Goal: Task Accomplishment & Management: Manage account settings

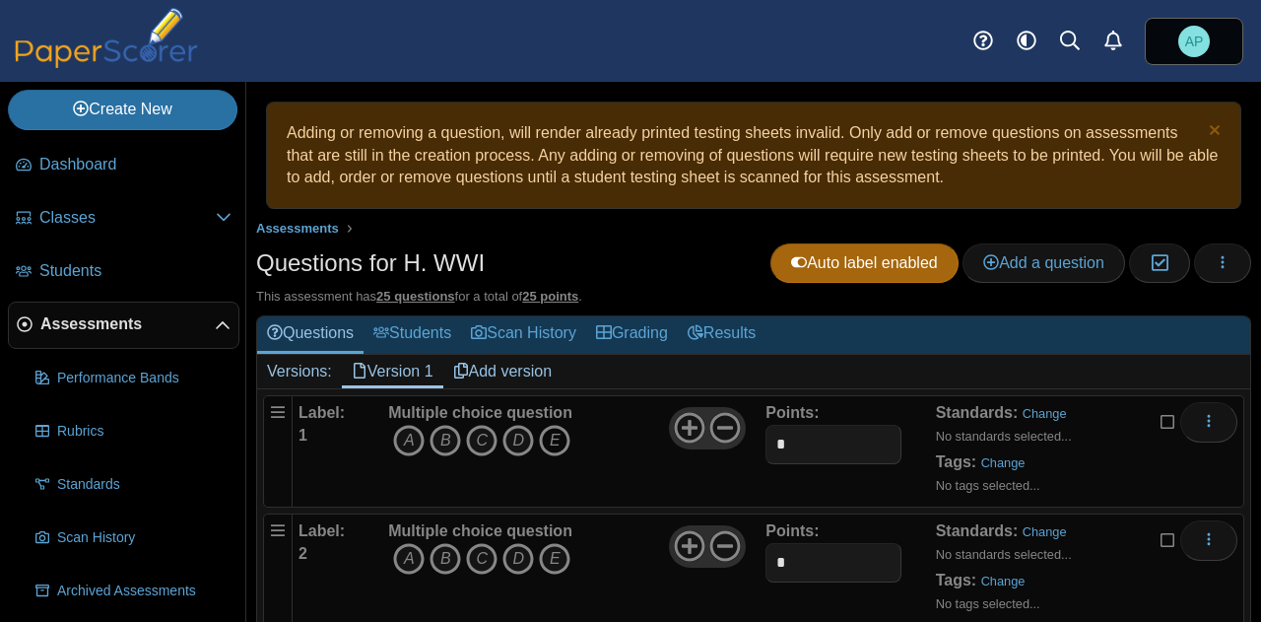
click at [561, 428] on icon "E" at bounding box center [555, 441] width 32 height 32
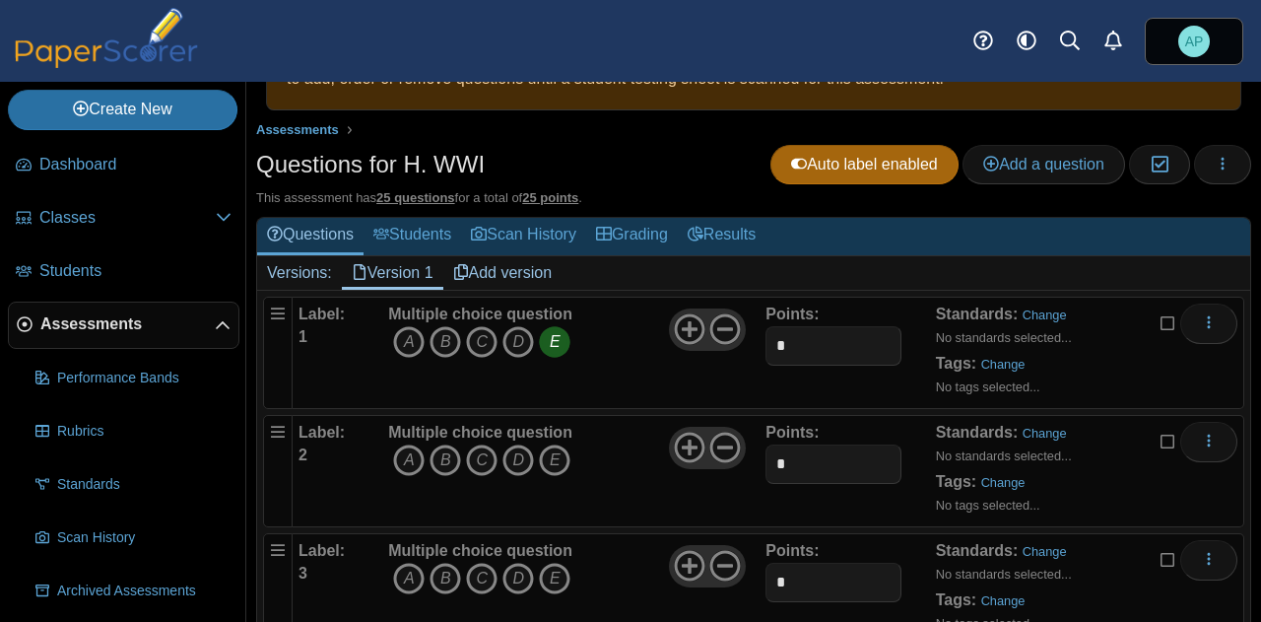
scroll to position [197, 0]
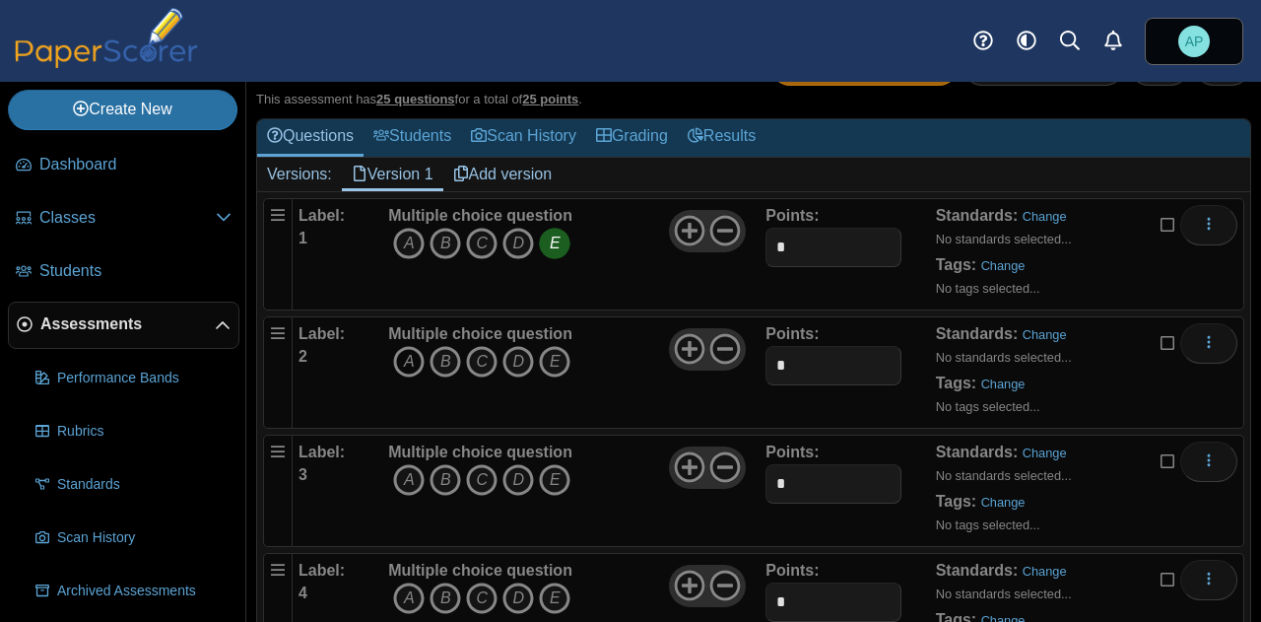
click at [398, 362] on icon "A" at bounding box center [409, 362] width 32 height 32
click at [443, 472] on icon "B" at bounding box center [446, 480] width 32 height 32
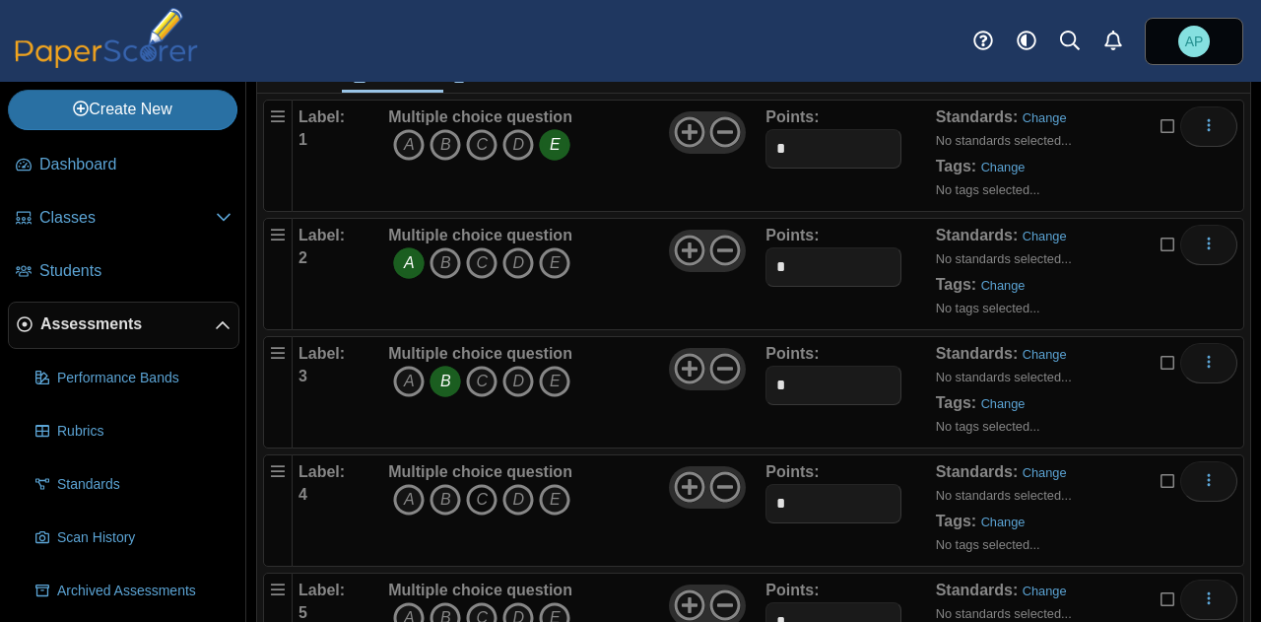
click at [483, 498] on icon "C" at bounding box center [482, 500] width 32 height 32
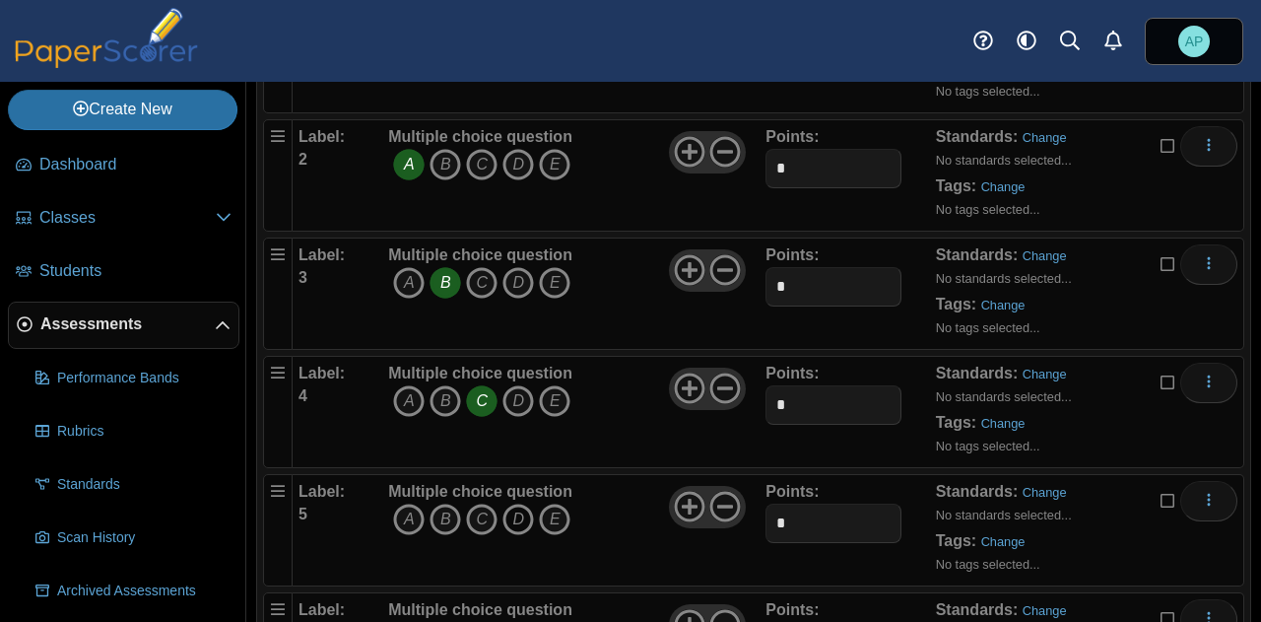
click at [514, 516] on icon "D" at bounding box center [519, 520] width 32 height 32
click at [597, 456] on div "Label: 4 Multiple choice question A B C D E Points:" at bounding box center [769, 412] width 952 height 112
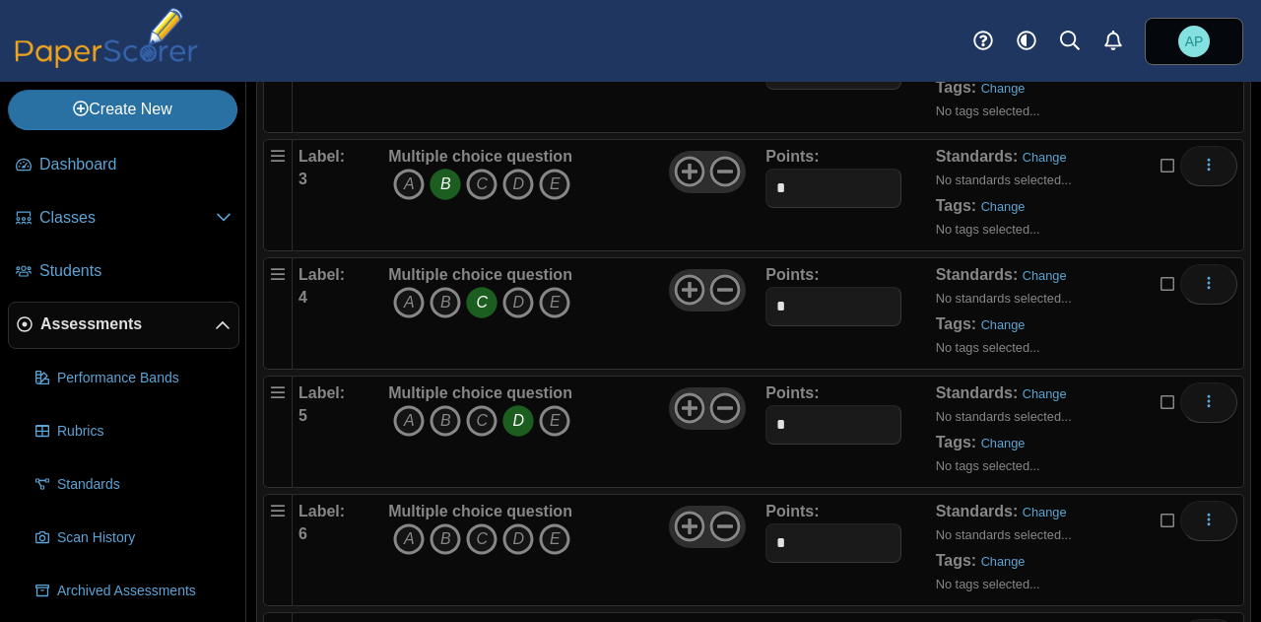
scroll to position [591, 0]
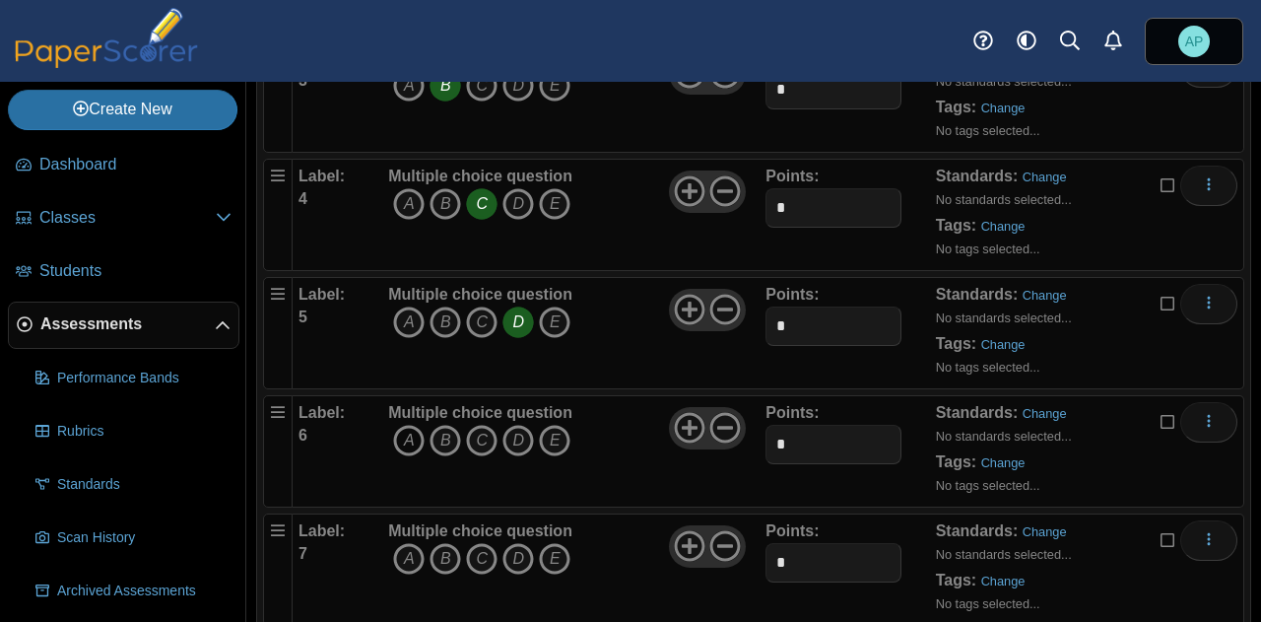
click at [408, 436] on icon "A" at bounding box center [409, 441] width 32 height 32
click at [443, 559] on icon "B" at bounding box center [446, 559] width 32 height 32
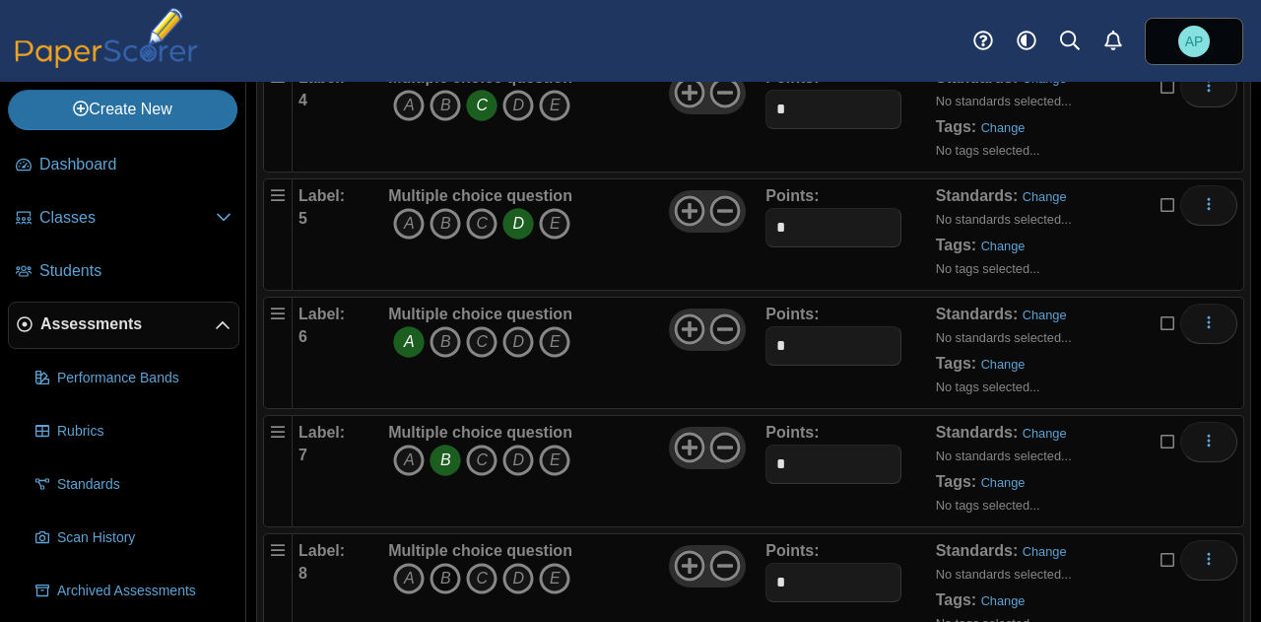
click at [445, 567] on icon "B" at bounding box center [446, 579] width 32 height 32
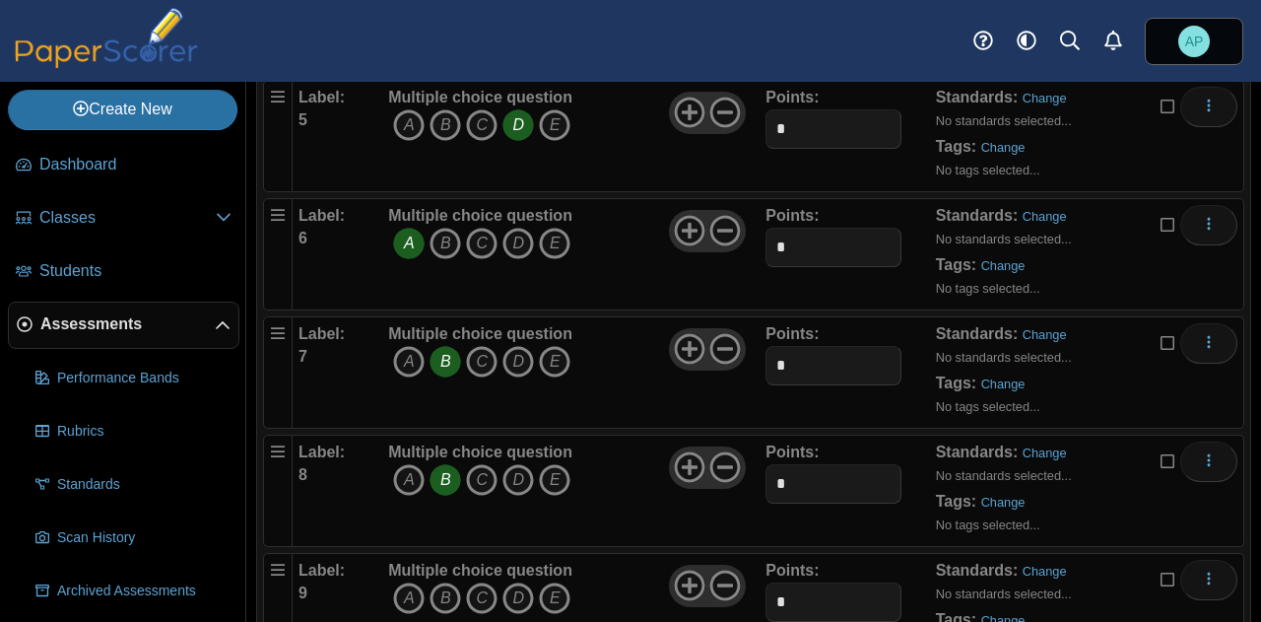
scroll to position [887, 0]
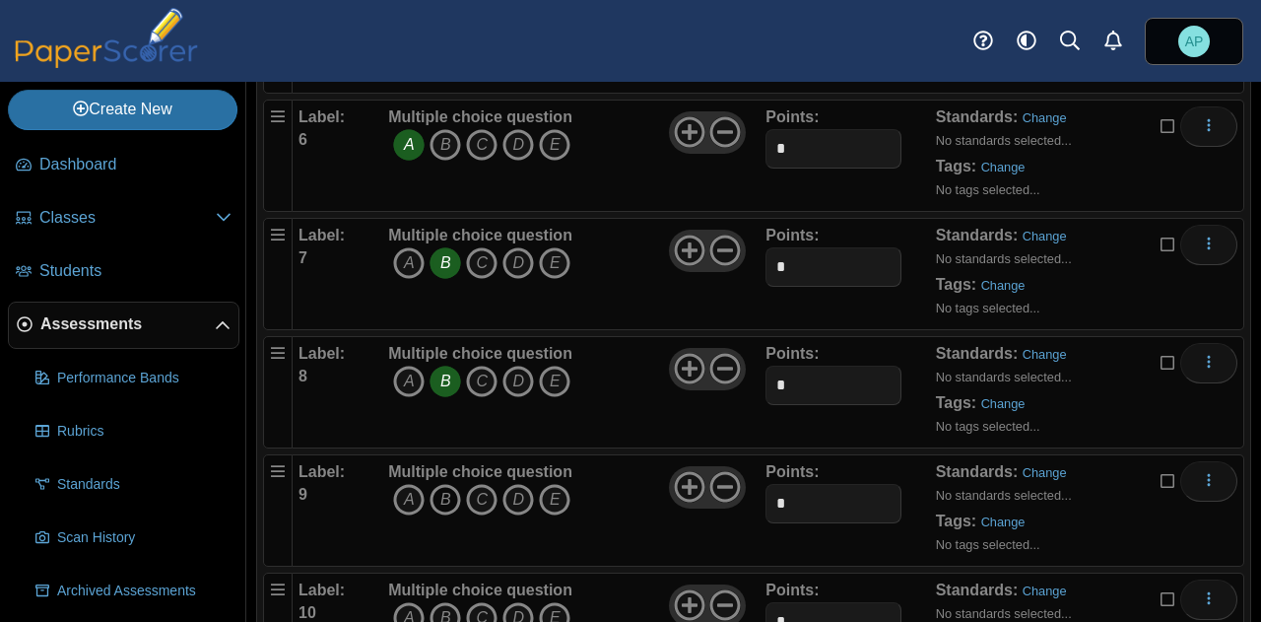
click at [449, 495] on icon "B" at bounding box center [446, 500] width 32 height 32
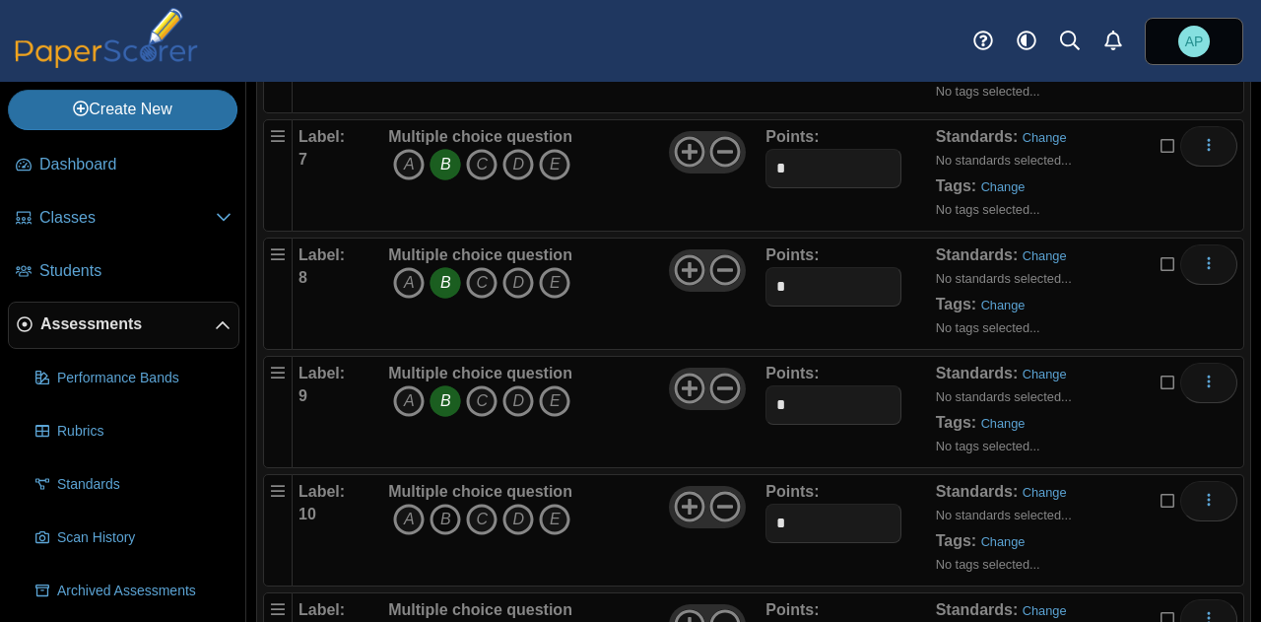
click at [453, 517] on icon "B" at bounding box center [446, 520] width 32 height 32
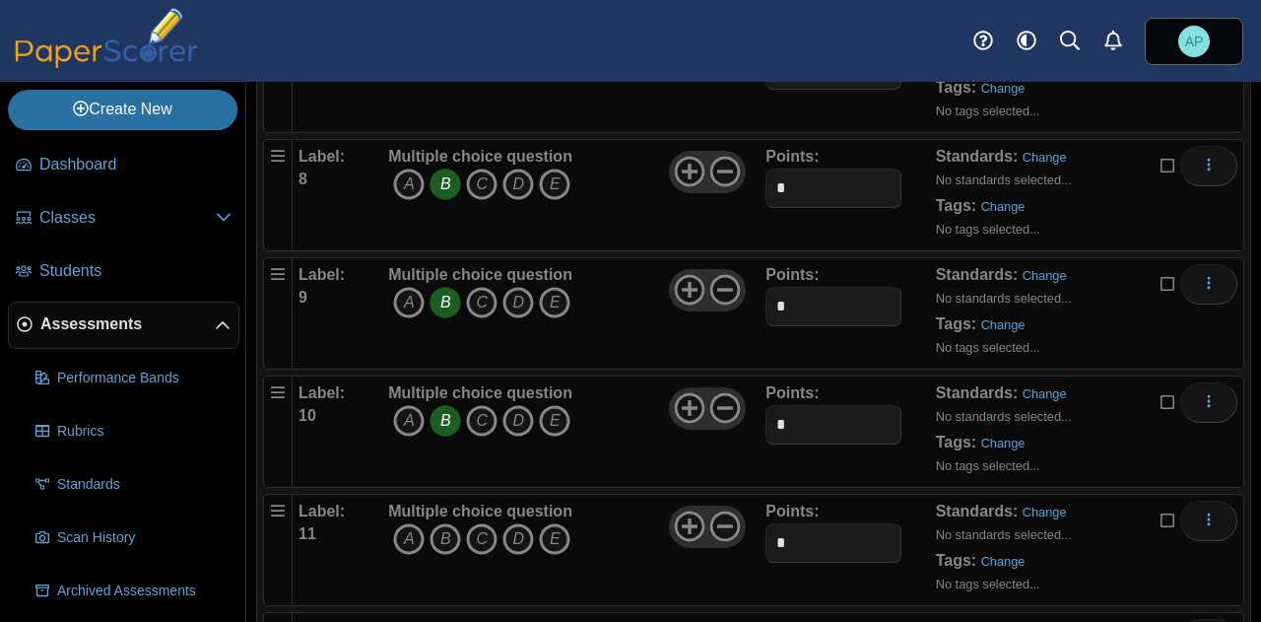
scroll to position [1182, 0]
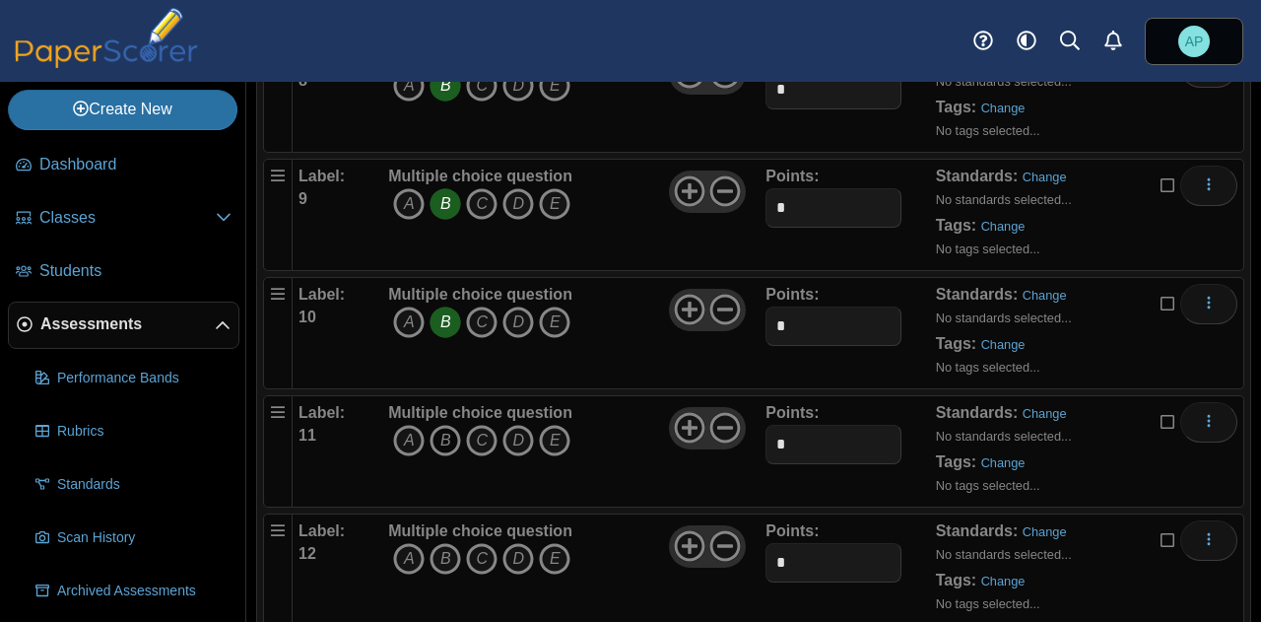
click at [449, 438] on icon "B" at bounding box center [446, 441] width 32 height 32
click at [444, 548] on icon "B" at bounding box center [446, 559] width 32 height 32
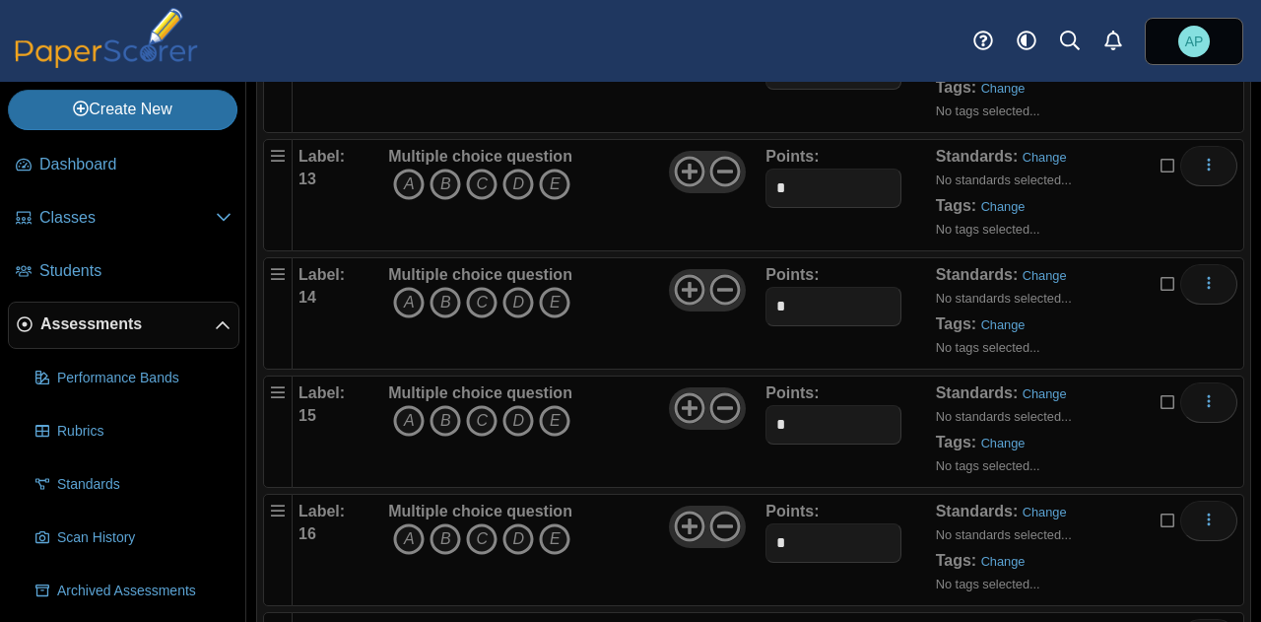
scroll to position [1774, 0]
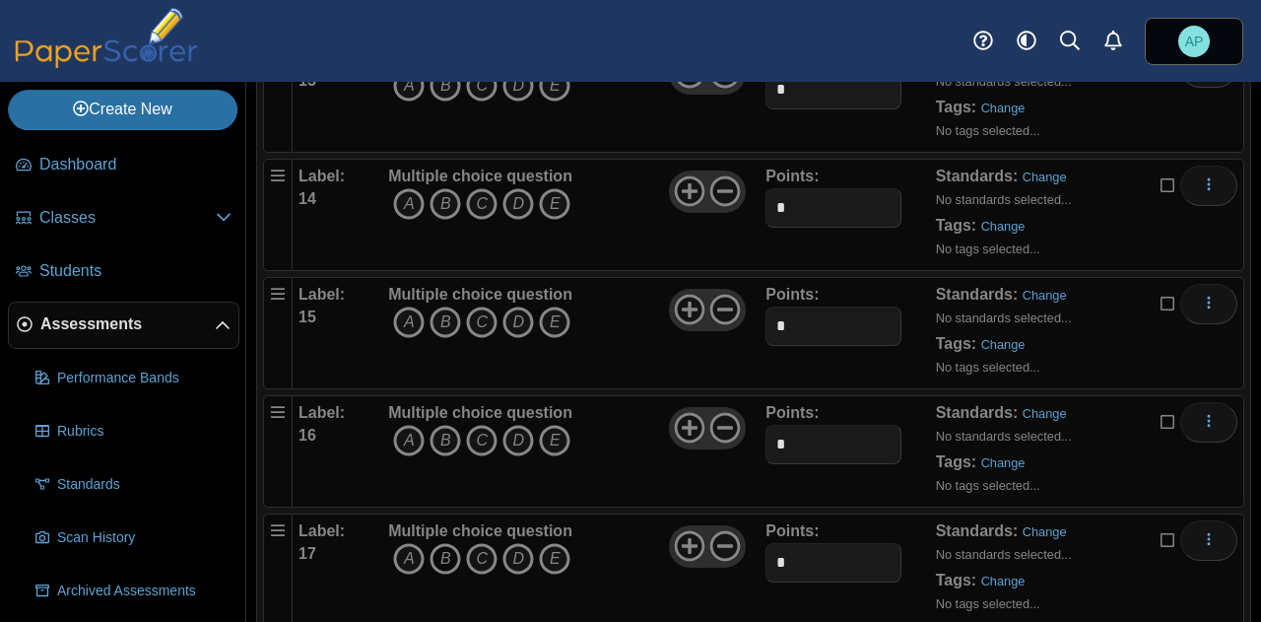
click at [449, 548] on icon "B" at bounding box center [446, 559] width 32 height 32
click at [443, 425] on icon "B" at bounding box center [446, 441] width 32 height 32
drag, startPoint x: 443, startPoint y: 324, endPoint x: 446, endPoint y: 312, distance: 12.2
click at [439, 311] on icon "B" at bounding box center [446, 322] width 32 height 32
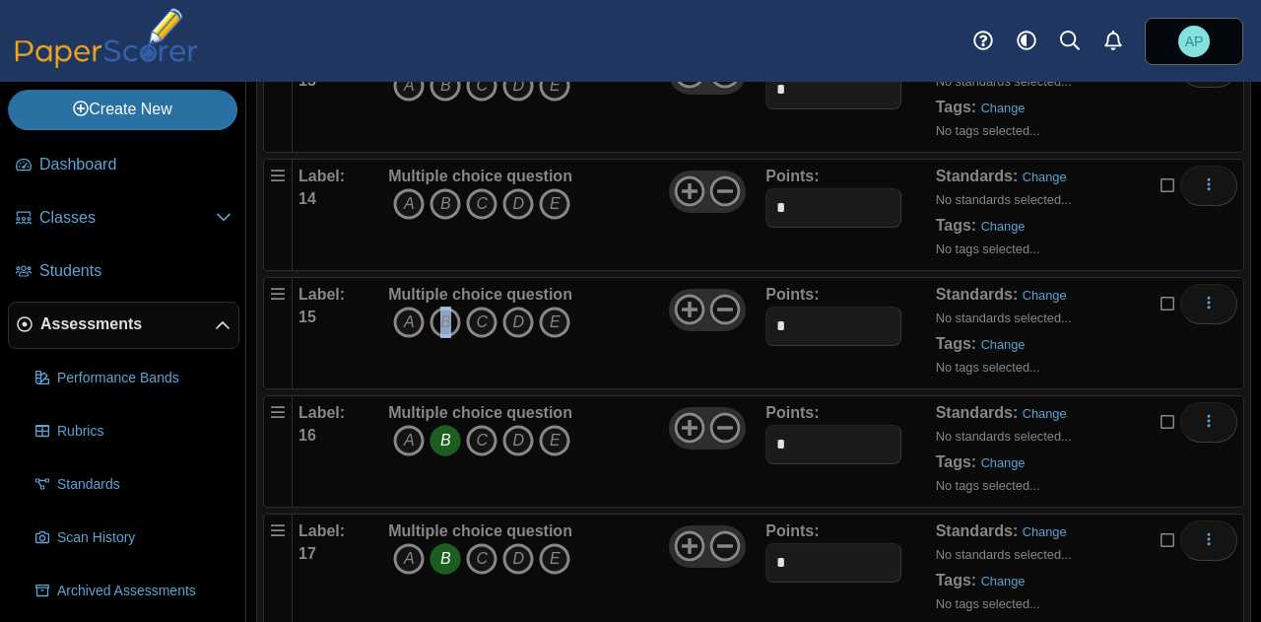
click at [439, 311] on icon "B" at bounding box center [446, 322] width 32 height 32
click at [441, 201] on icon "B" at bounding box center [446, 204] width 32 height 32
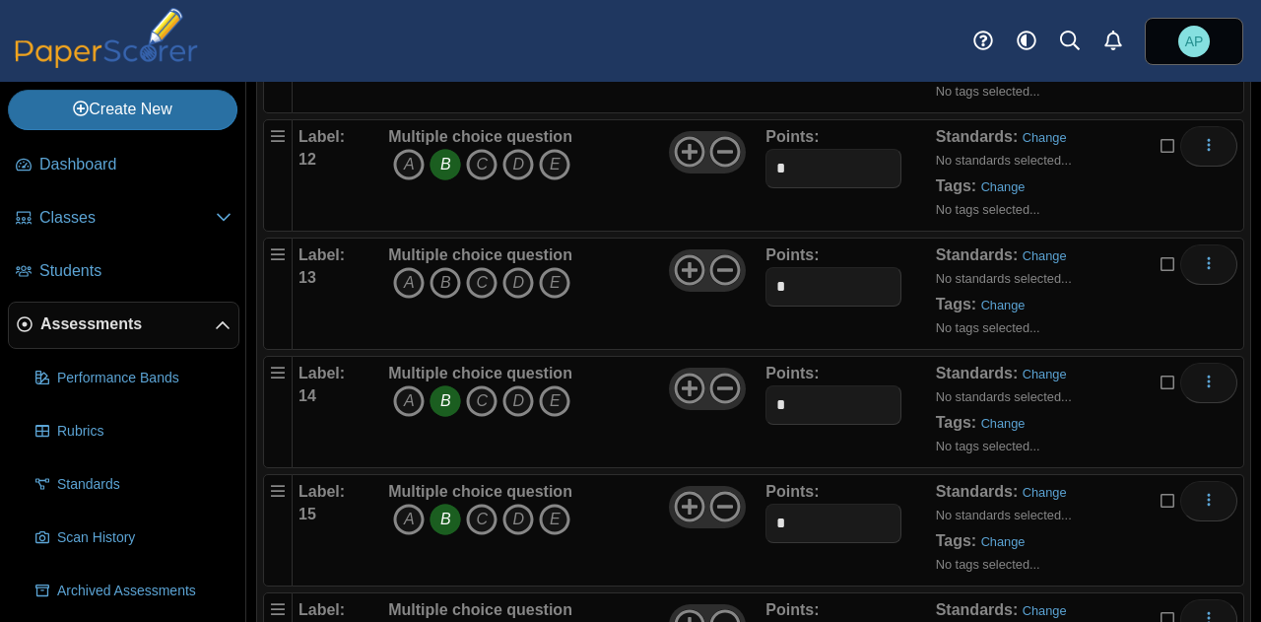
click at [446, 277] on icon "B" at bounding box center [446, 283] width 32 height 32
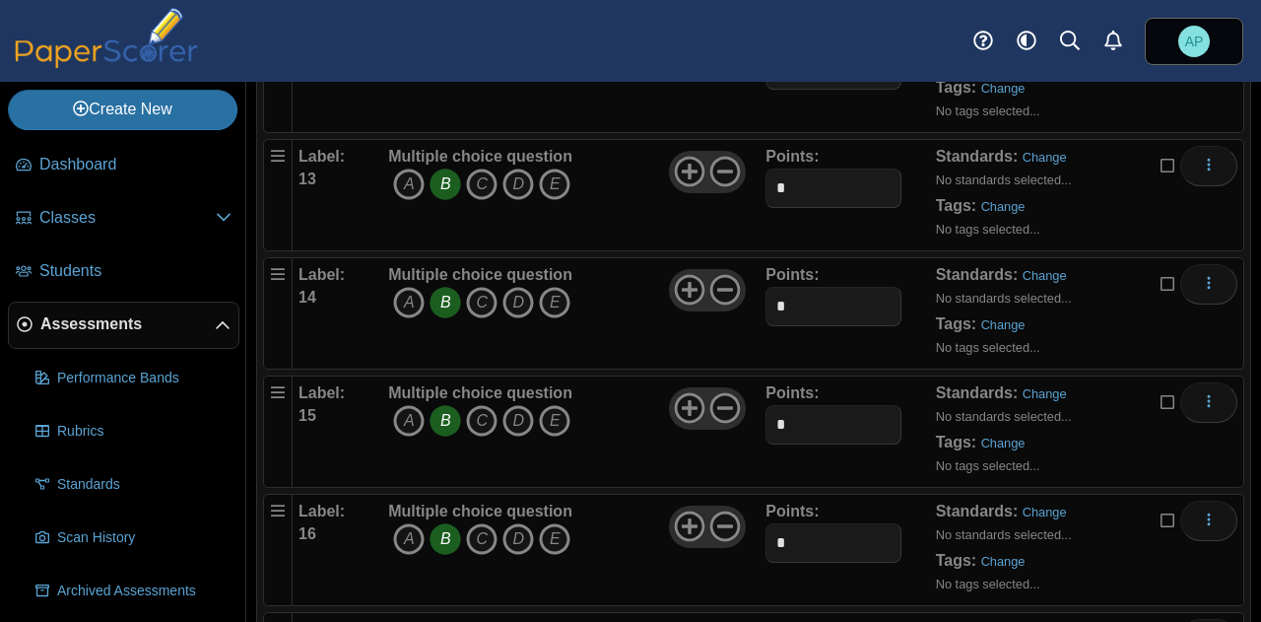
scroll to position [2069, 0]
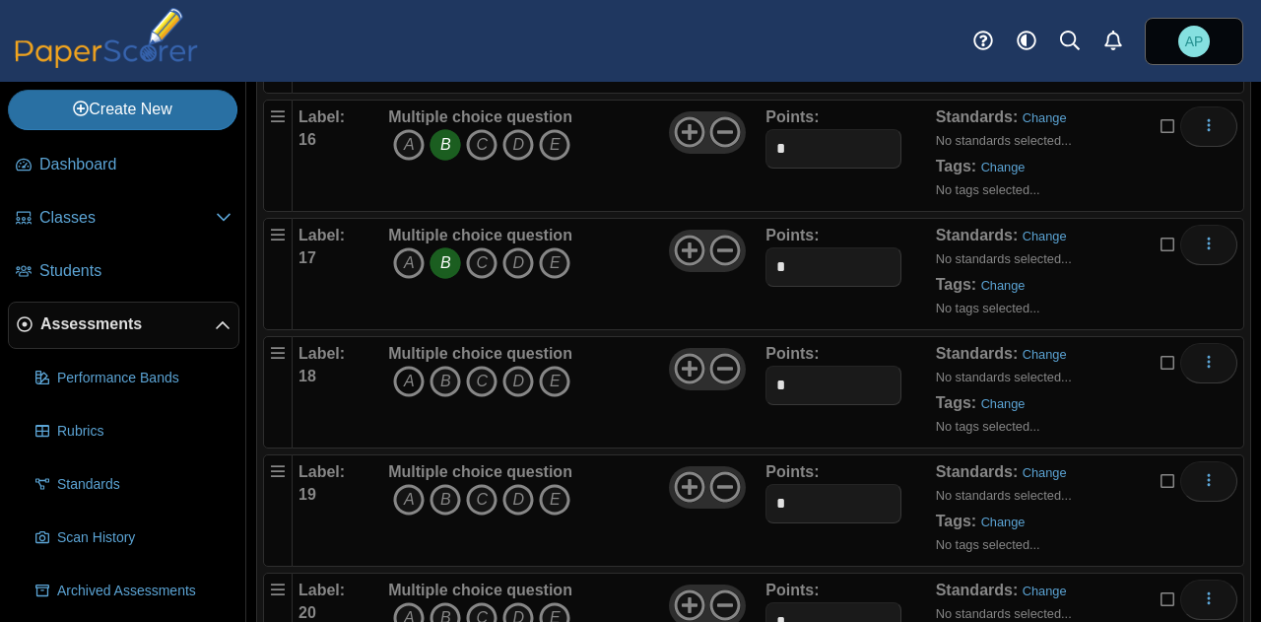
click at [418, 366] on icon "A" at bounding box center [409, 382] width 32 height 32
click at [415, 485] on icon "A" at bounding box center [409, 500] width 32 height 32
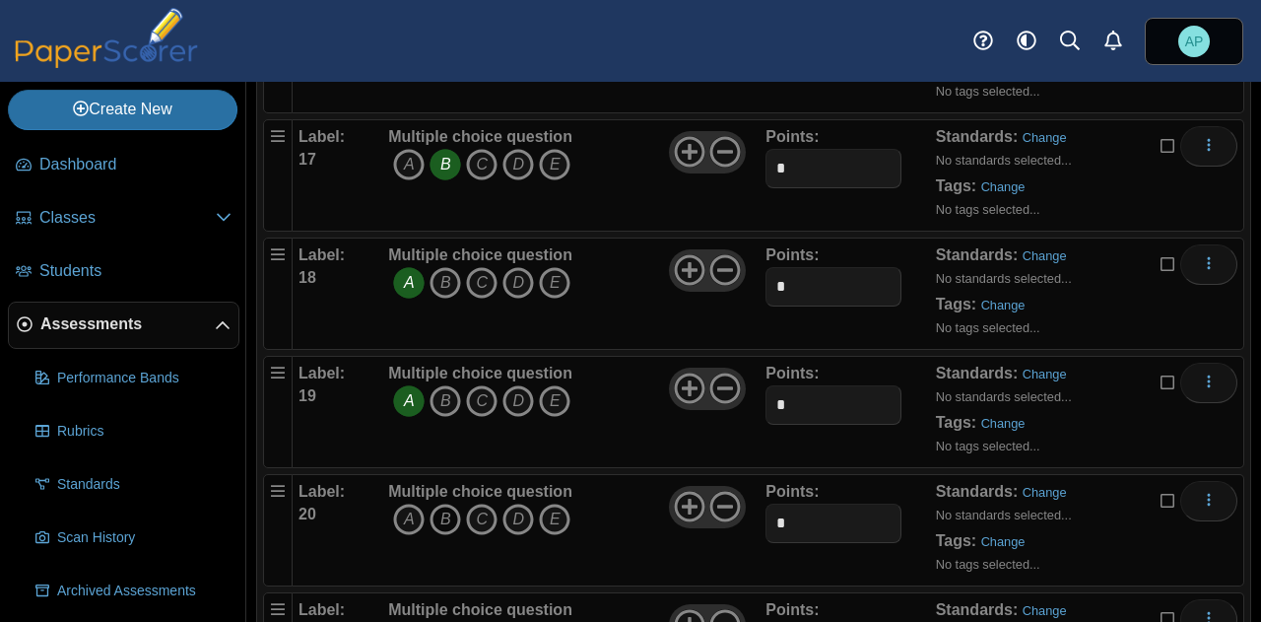
click at [451, 504] on icon "B" at bounding box center [446, 520] width 32 height 32
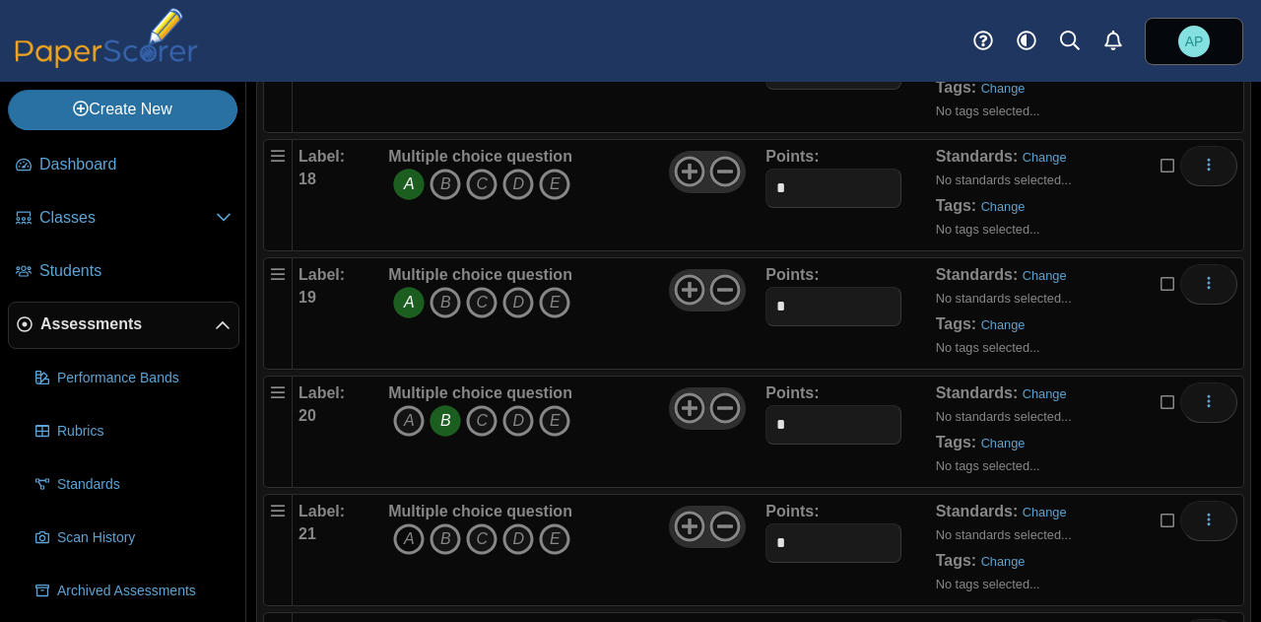
click at [414, 523] on icon "A" at bounding box center [409, 539] width 32 height 32
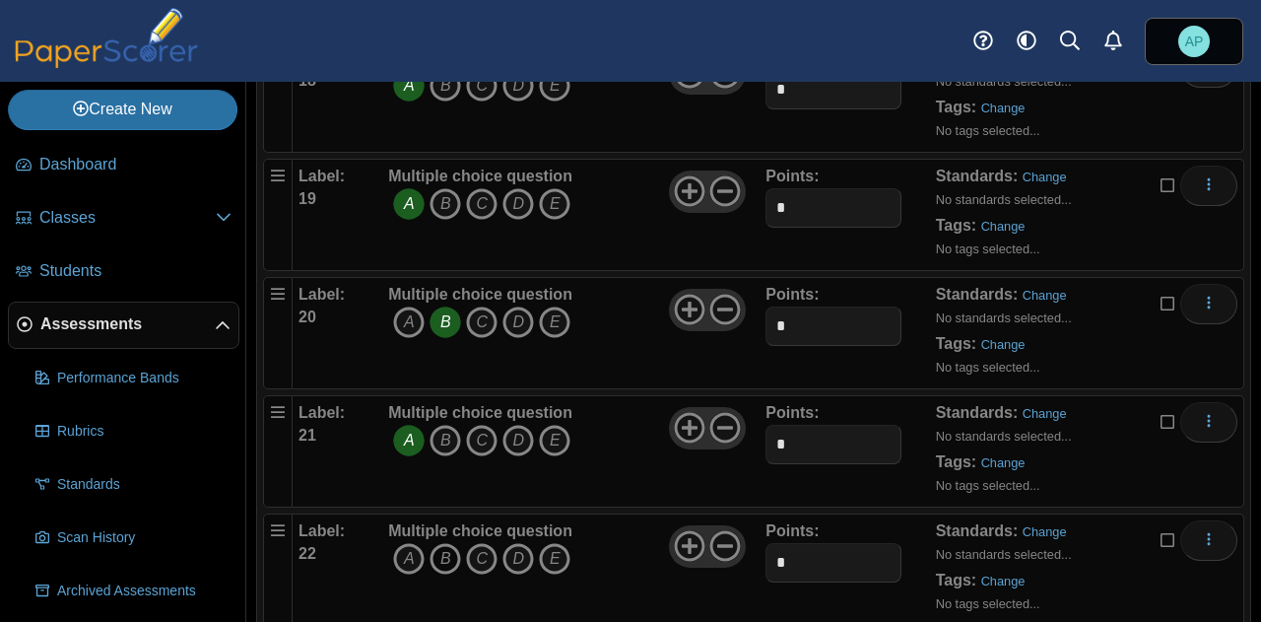
click at [446, 545] on icon "B" at bounding box center [446, 559] width 32 height 32
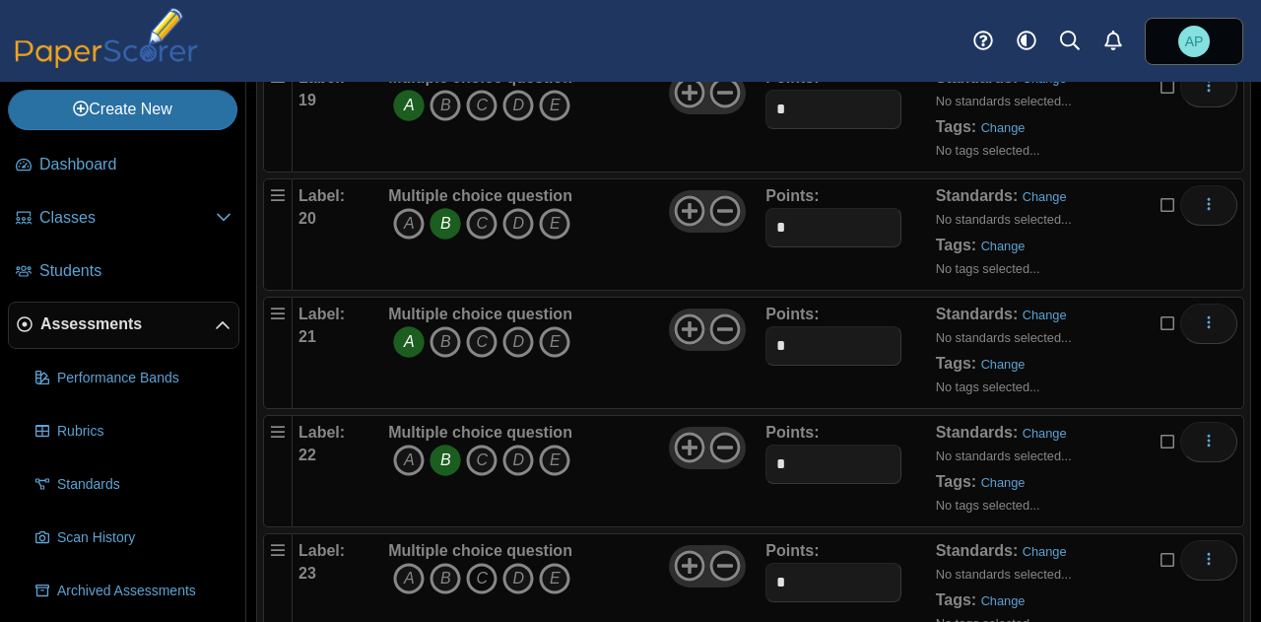
click at [485, 572] on icon "C" at bounding box center [482, 579] width 32 height 32
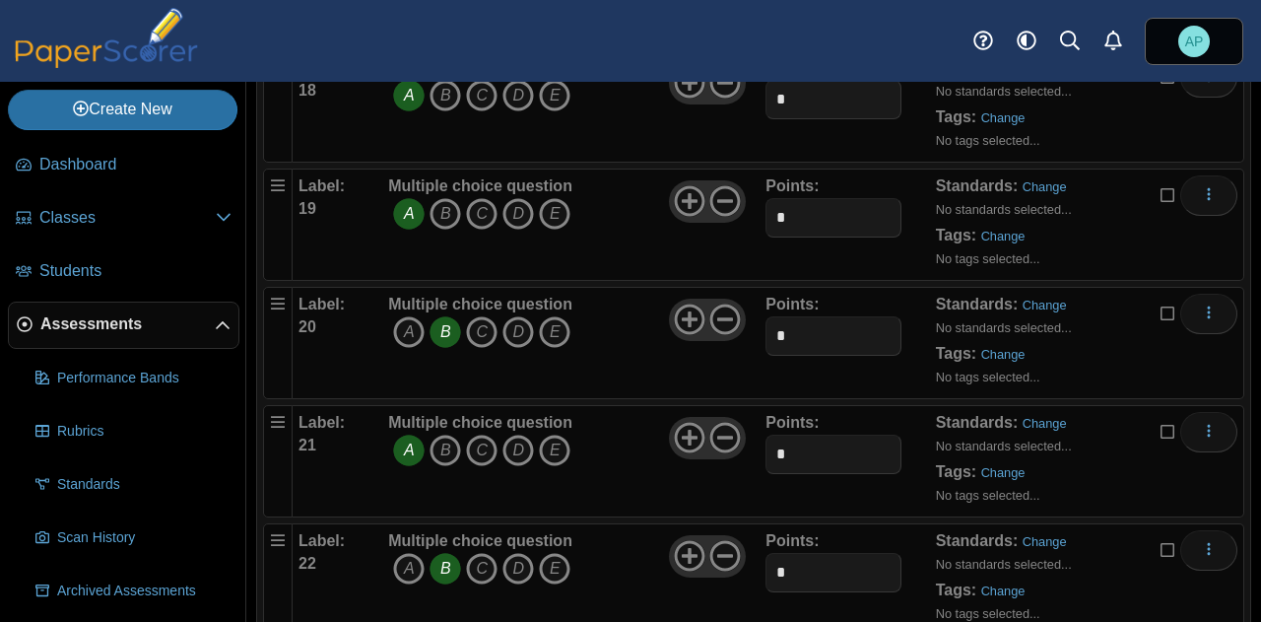
scroll to position [2257, 0]
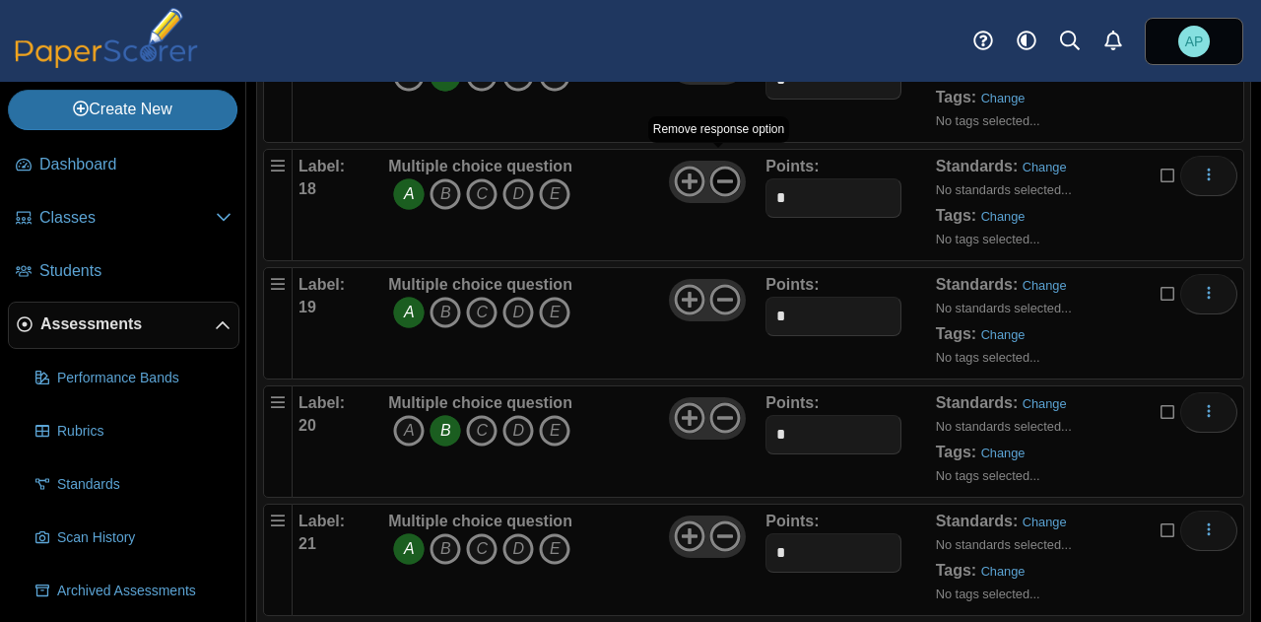
click at [723, 167] on use at bounding box center [725, 182] width 31 height 31
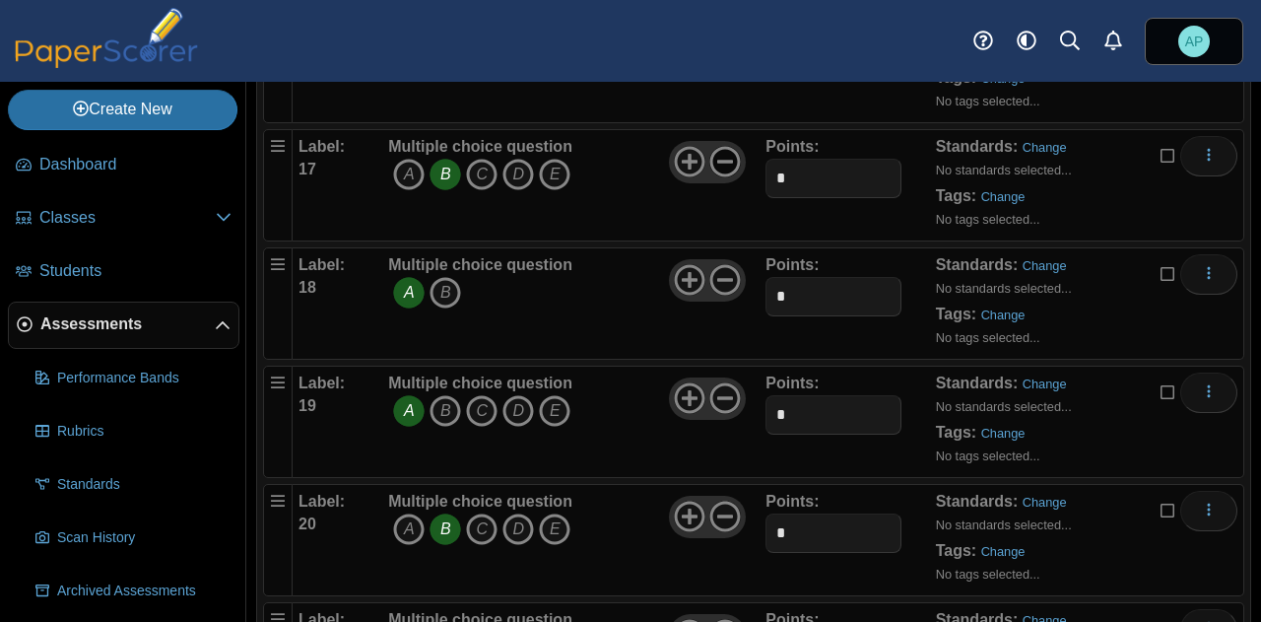
click at [725, 148] on use at bounding box center [725, 162] width 31 height 31
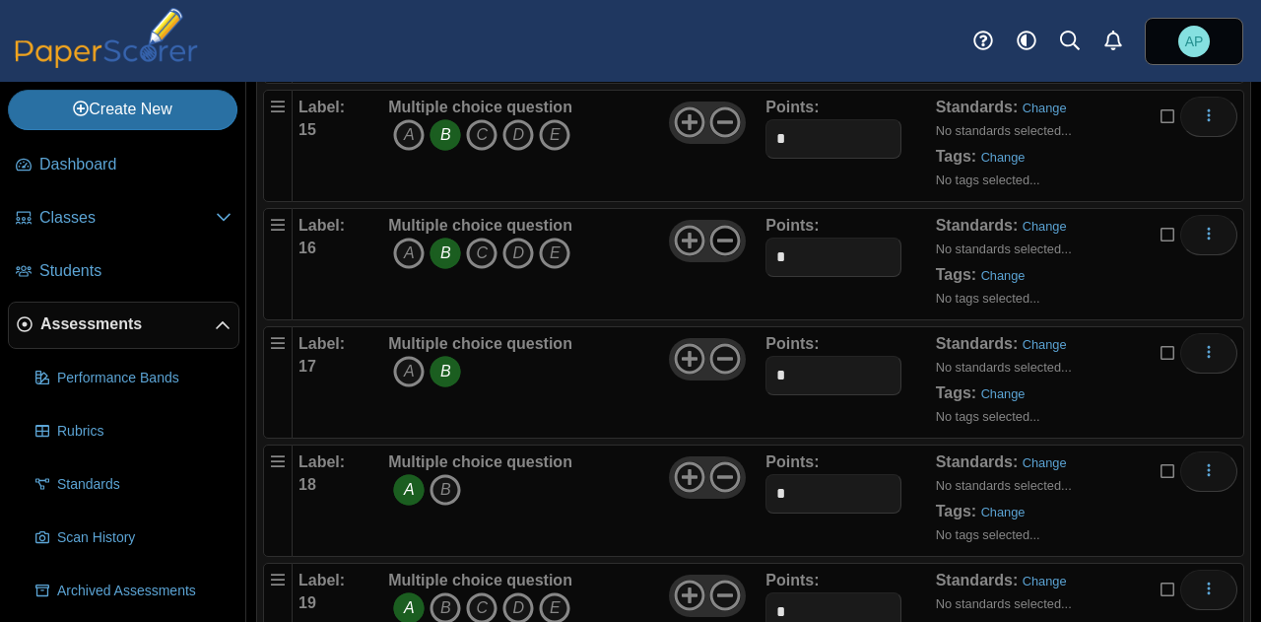
click at [713, 231] on icon at bounding box center [725, 241] width 32 height 32
click at [714, 229] on icon at bounding box center [725, 241] width 32 height 32
click at [715, 108] on use at bounding box center [725, 122] width 31 height 31
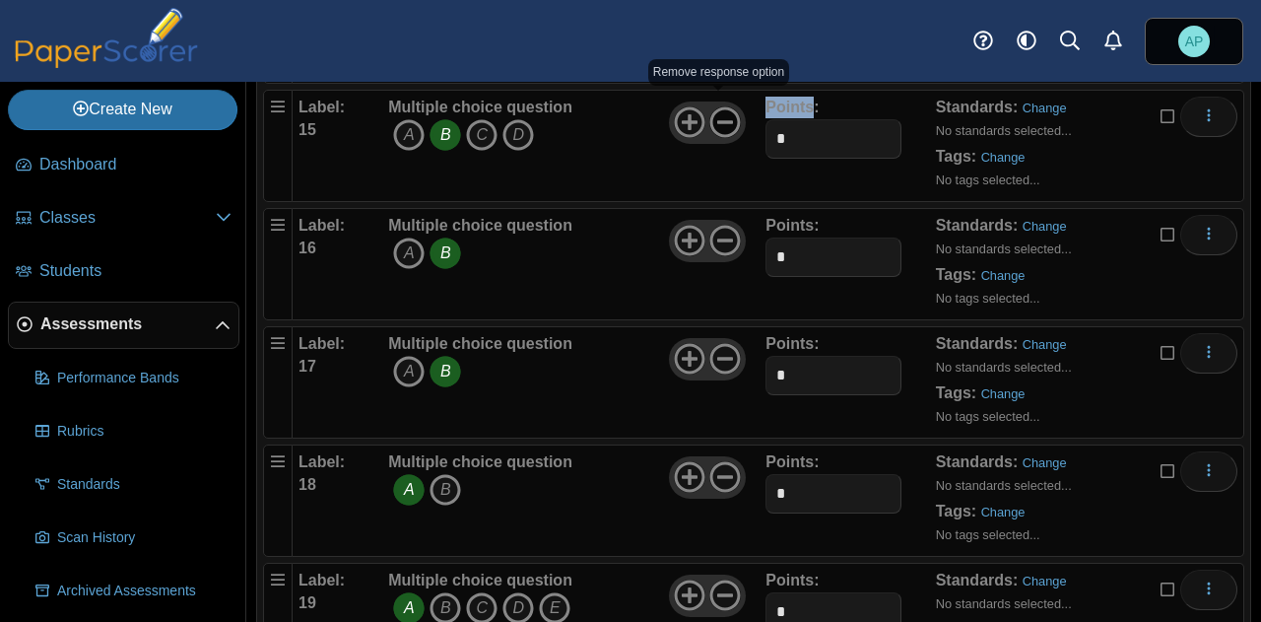
click at [716, 108] on use at bounding box center [725, 122] width 31 height 31
drag, startPoint x: 716, startPoint y: 108, endPoint x: 717, endPoint y: 150, distance: 41.4
click at [716, 109] on use at bounding box center [725, 122] width 31 height 31
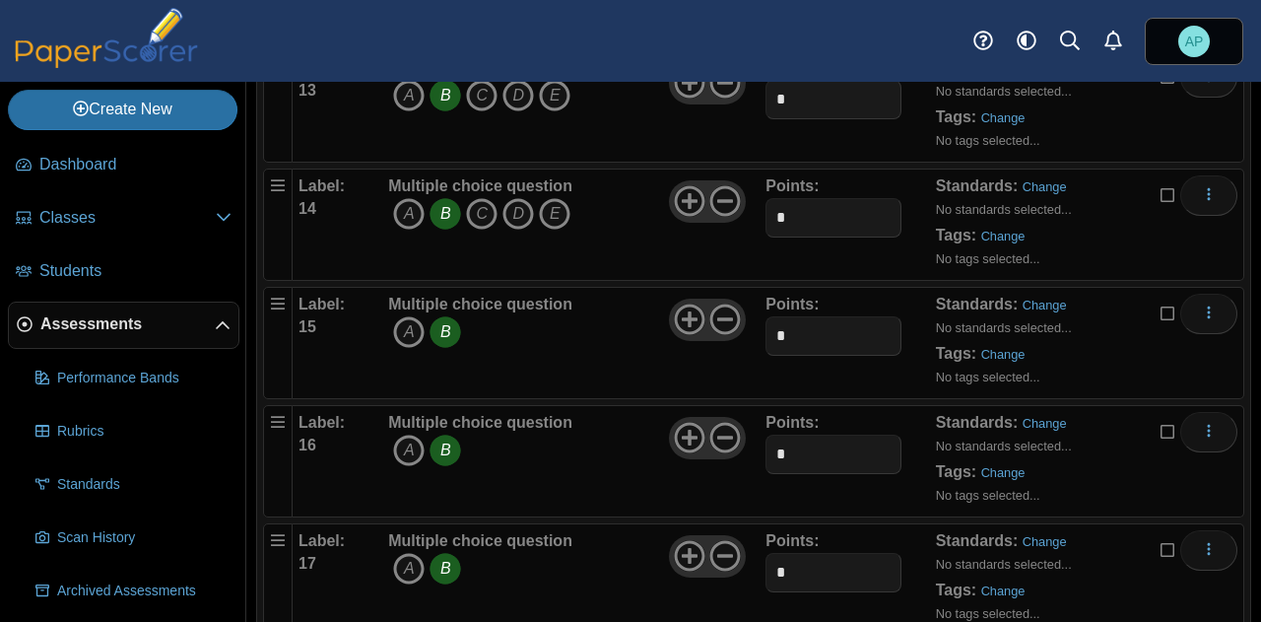
scroll to position [1665, 0]
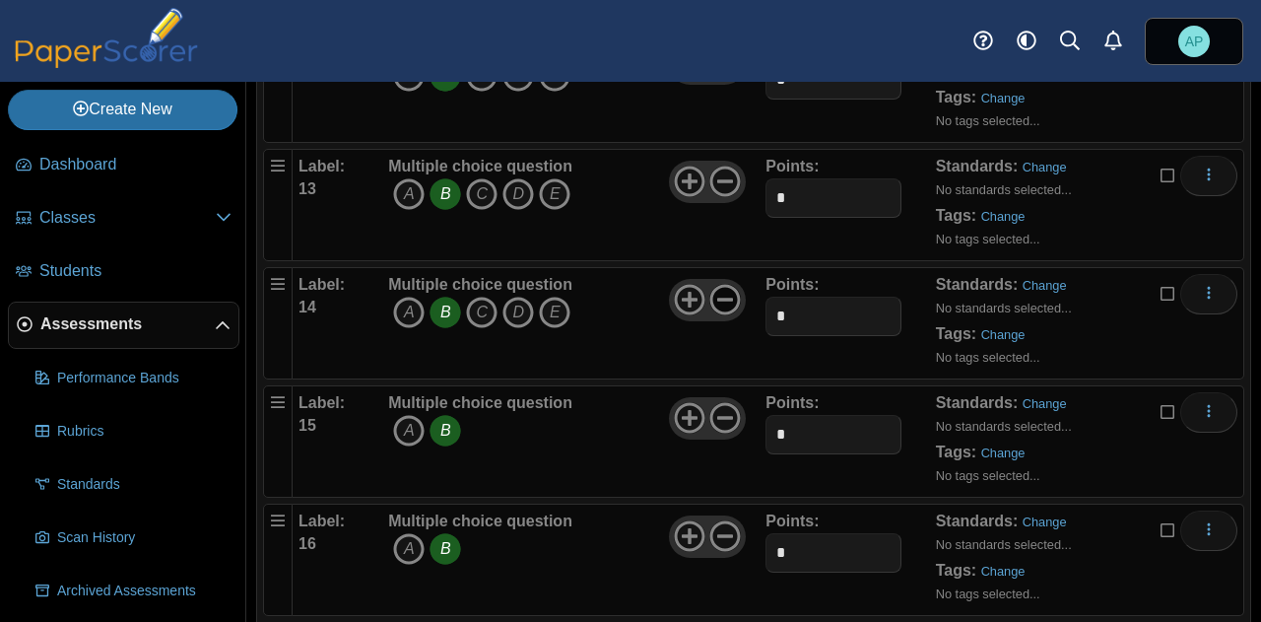
click at [729, 291] on icon at bounding box center [725, 300] width 32 height 32
click at [723, 175] on icon at bounding box center [725, 182] width 32 height 32
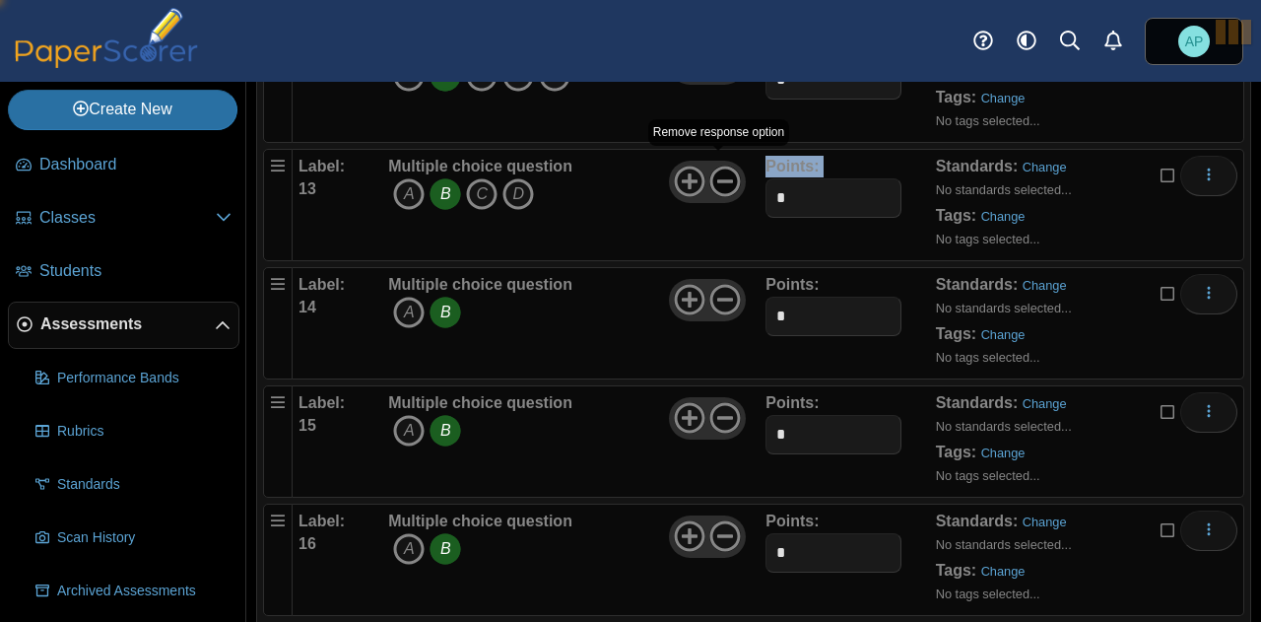
click at [723, 175] on icon at bounding box center [725, 182] width 32 height 32
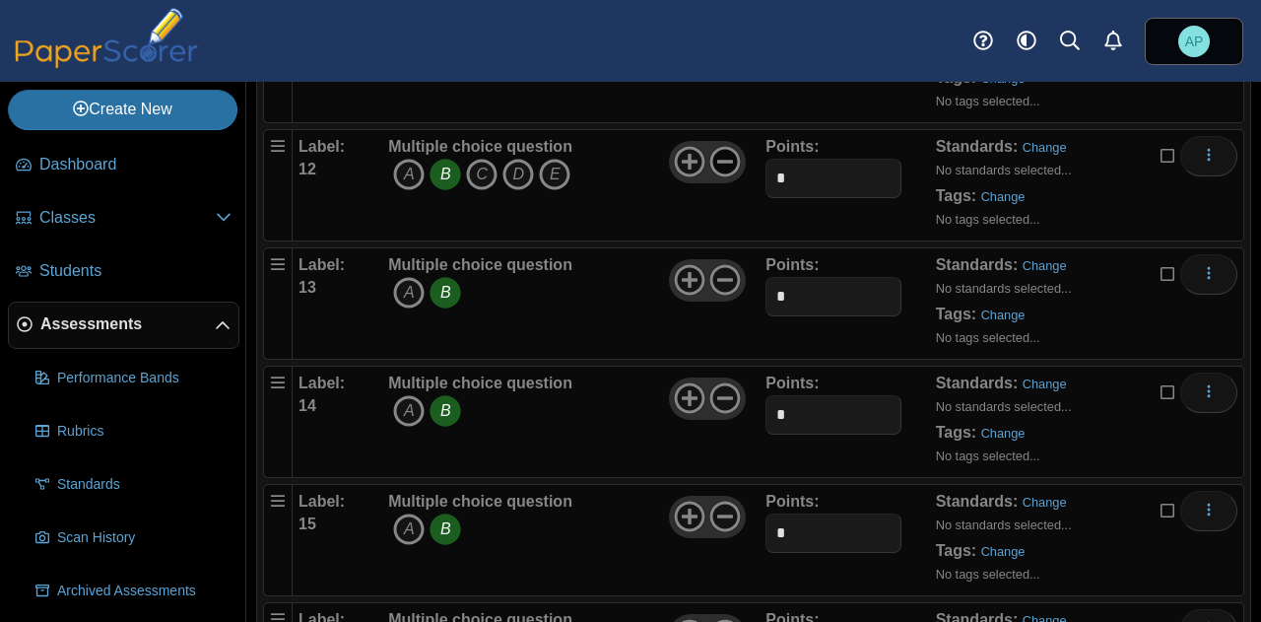
click at [722, 149] on use at bounding box center [725, 162] width 31 height 31
click at [723, 149] on use at bounding box center [725, 162] width 31 height 31
click at [724, 148] on icon at bounding box center [725, 162] width 32 height 32
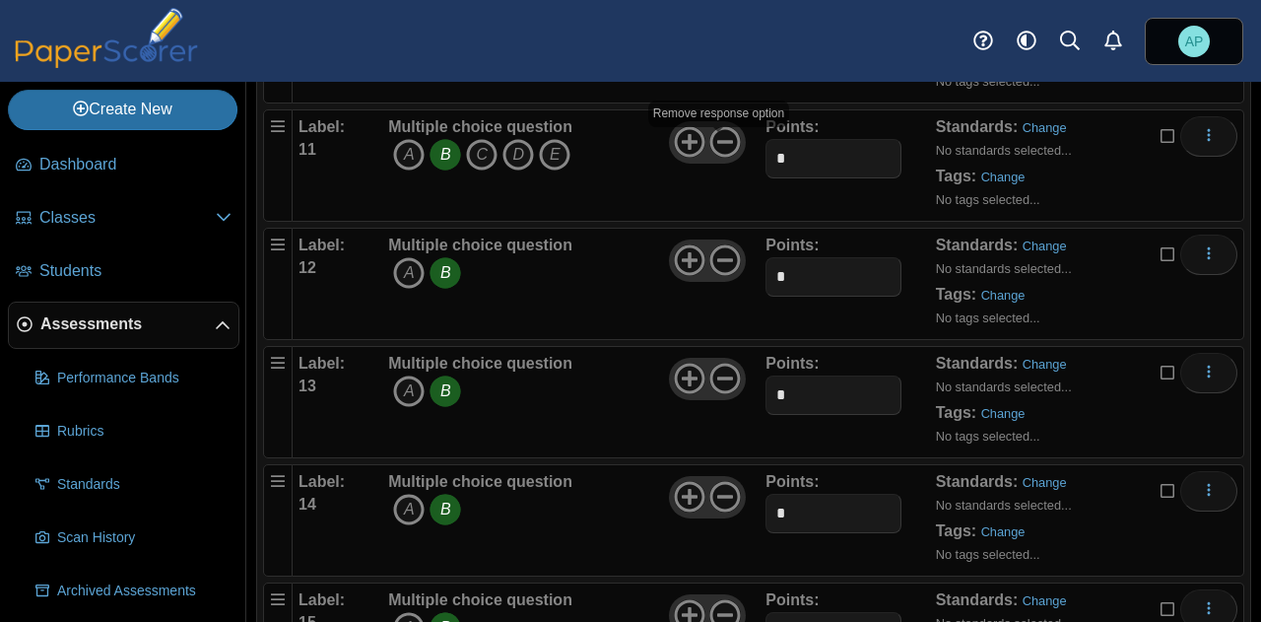
scroll to position [1370, 0]
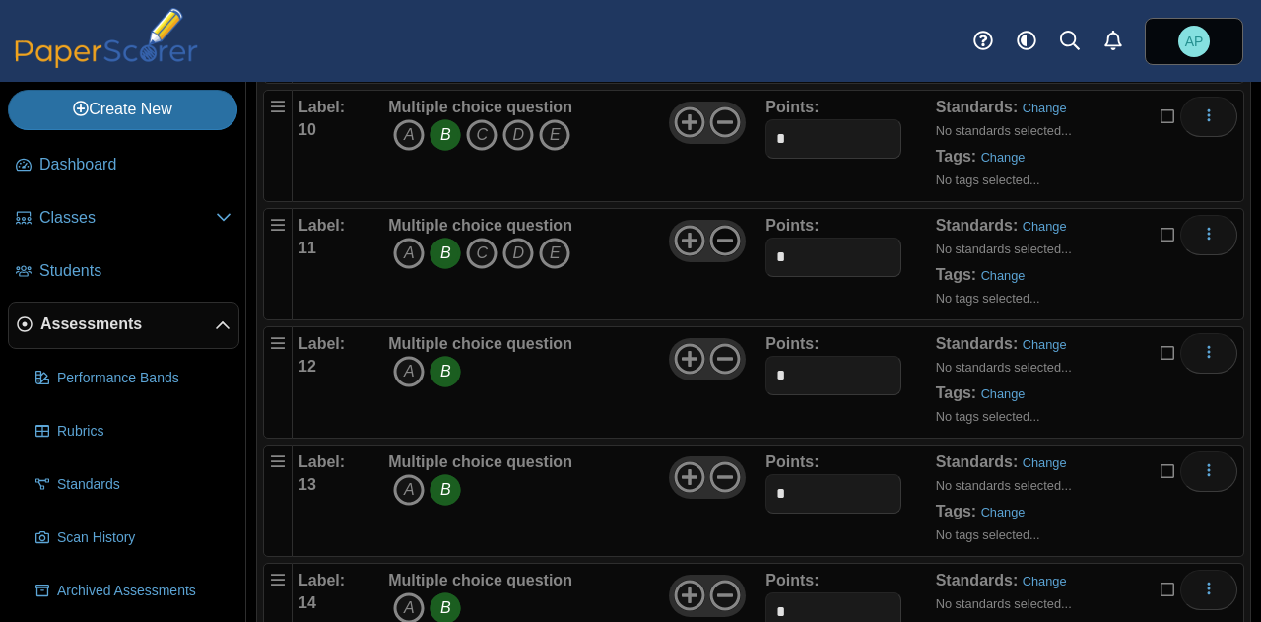
click at [725, 230] on icon at bounding box center [725, 241] width 32 height 32
click at [725, 230] on use at bounding box center [725, 241] width 31 height 31
click at [718, 106] on icon at bounding box center [725, 122] width 32 height 32
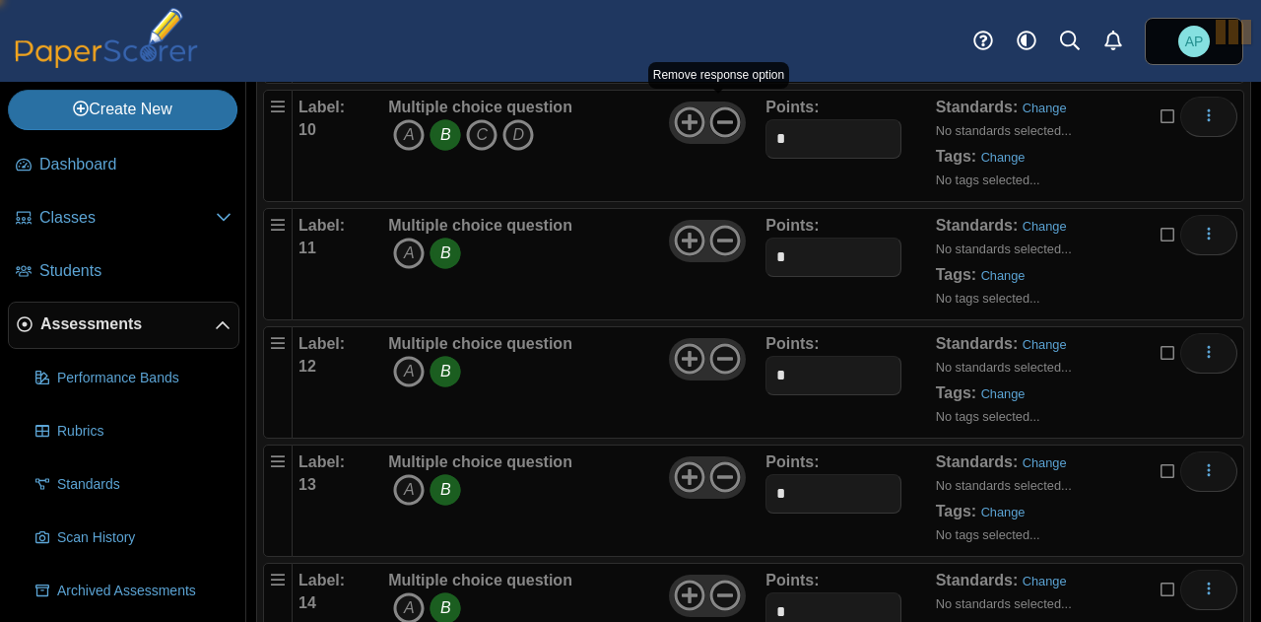
click at [718, 106] on icon at bounding box center [725, 122] width 32 height 32
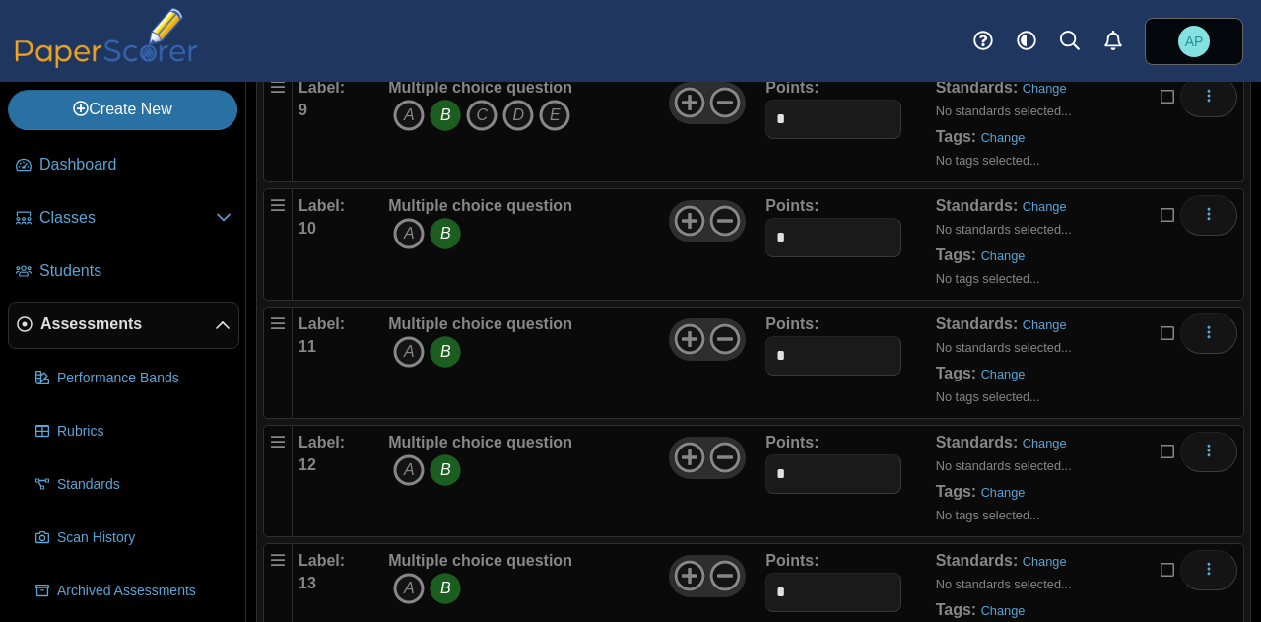
scroll to position [1173, 0]
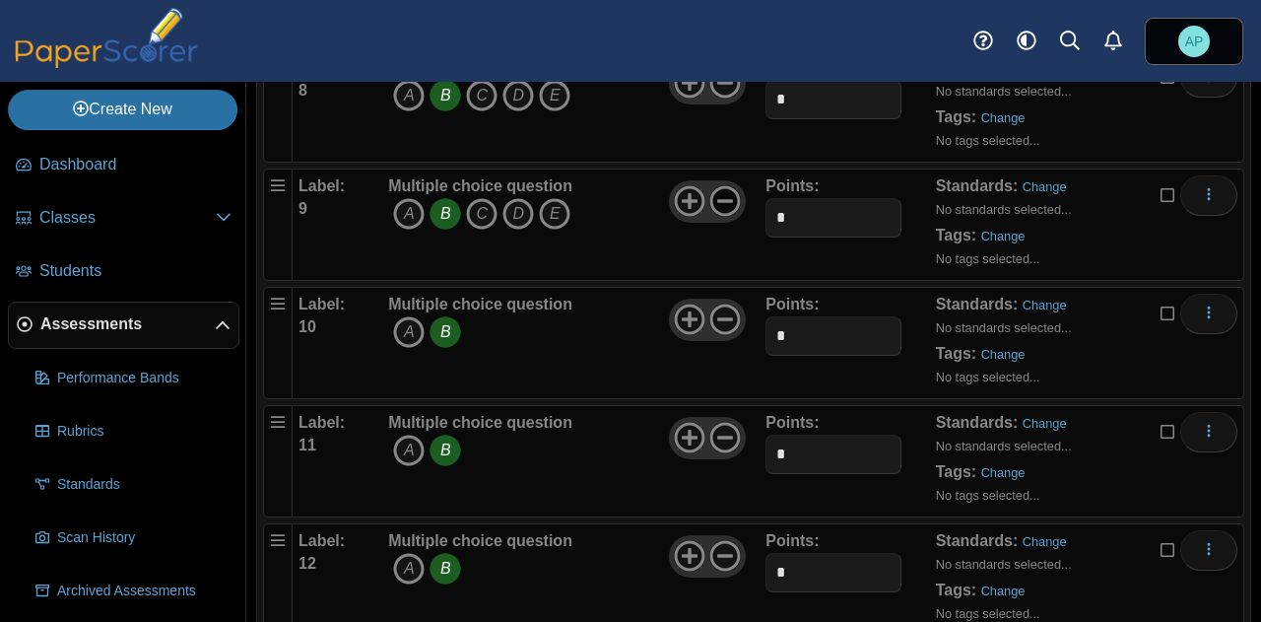
click at [719, 187] on icon at bounding box center [725, 201] width 32 height 32
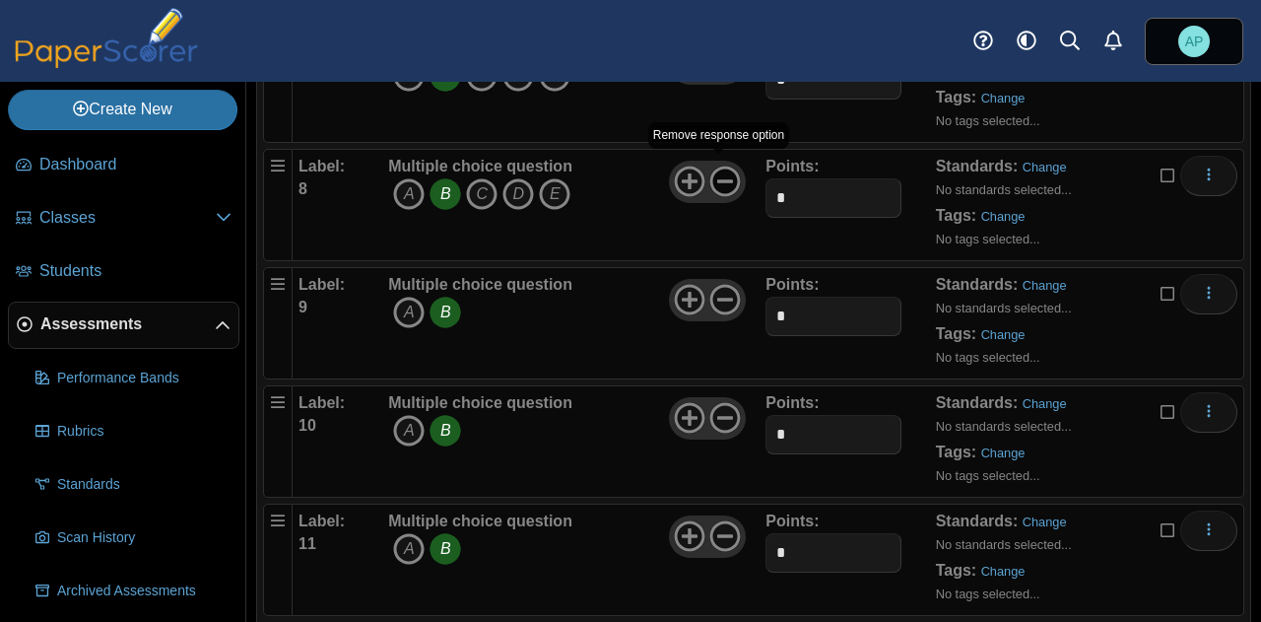
click at [719, 178] on icon at bounding box center [725, 182] width 32 height 32
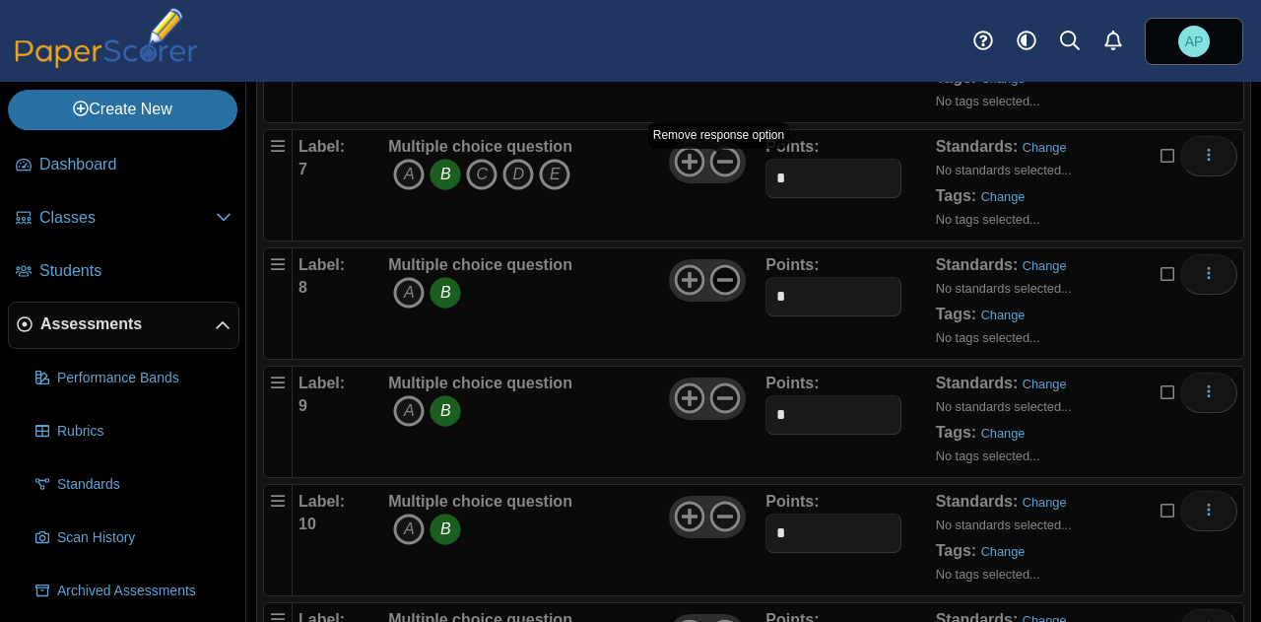
scroll to position [877, 0]
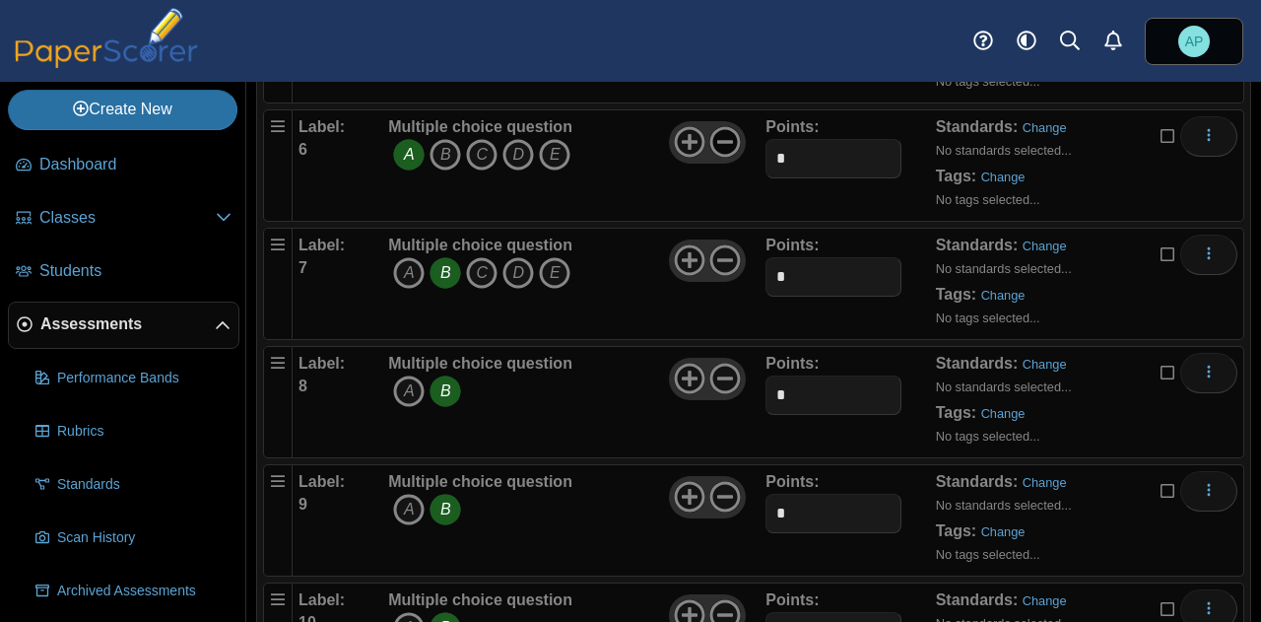
click at [723, 129] on icon at bounding box center [725, 142] width 32 height 32
click at [674, 140] on use at bounding box center [689, 142] width 31 height 31
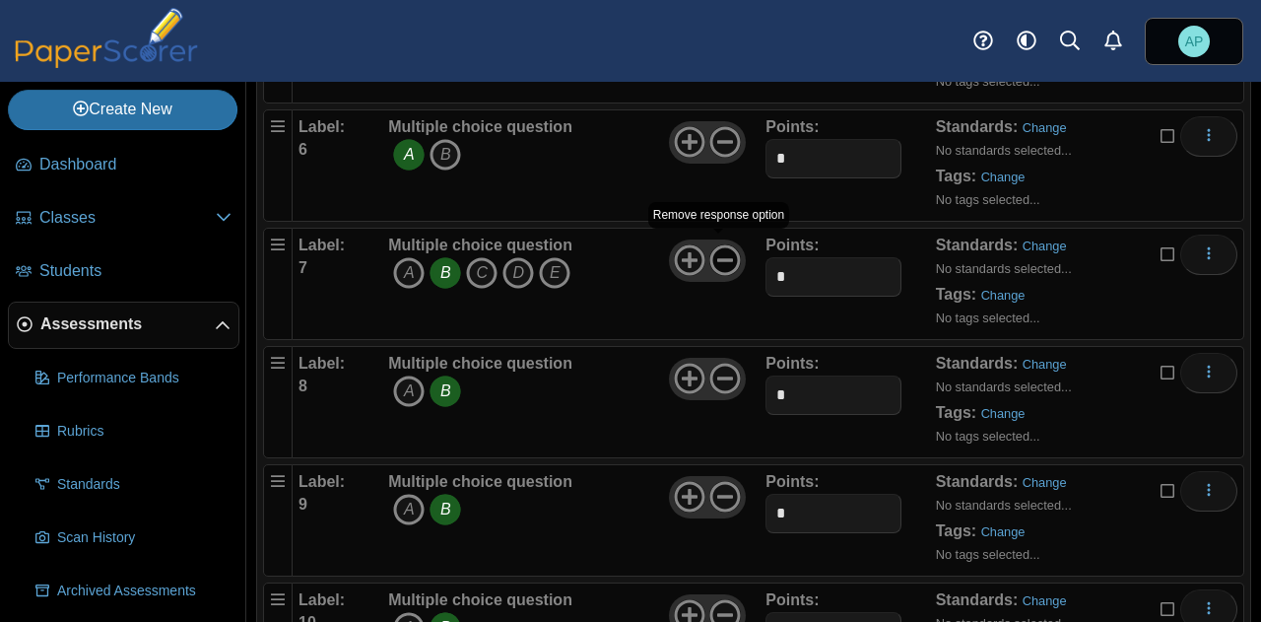
click at [725, 247] on icon at bounding box center [725, 260] width 32 height 32
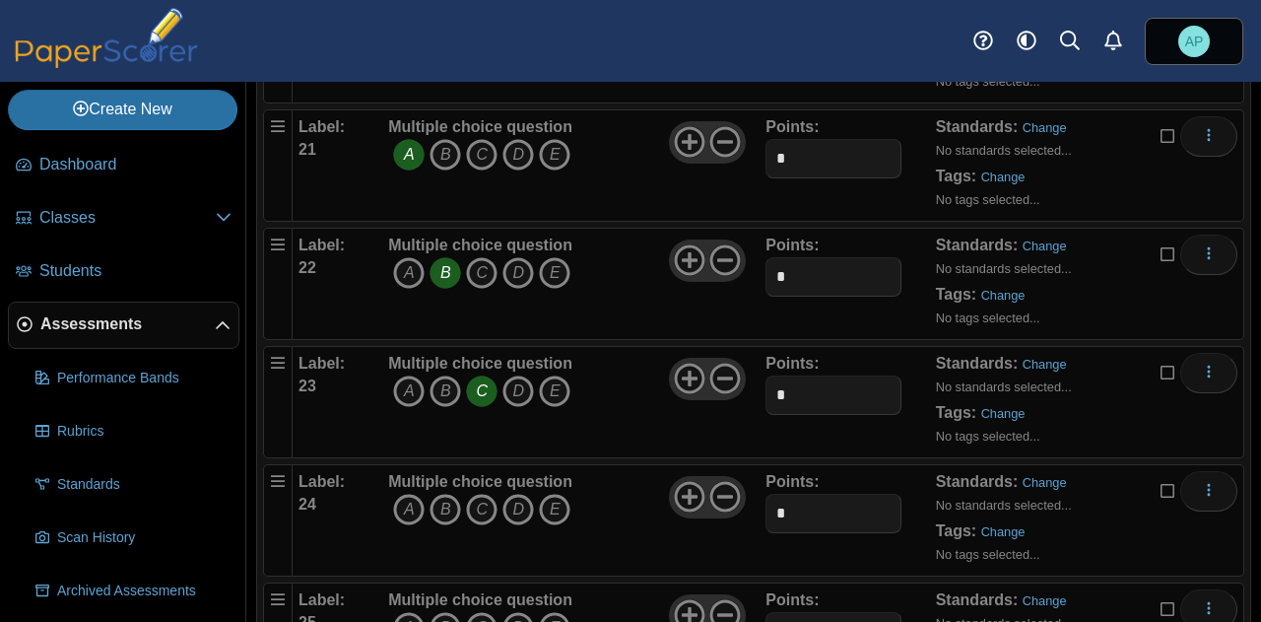
scroll to position [2749, 0]
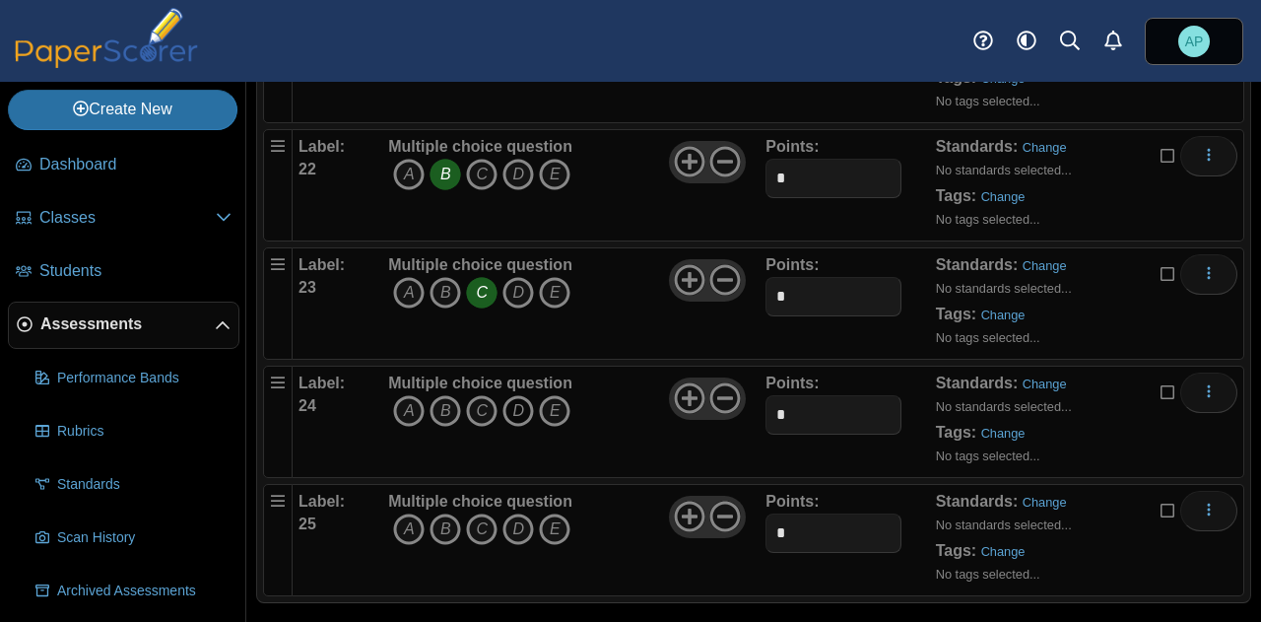
click at [516, 395] on icon "D" at bounding box center [519, 411] width 32 height 32
click at [479, 515] on icon "C" at bounding box center [482, 529] width 32 height 32
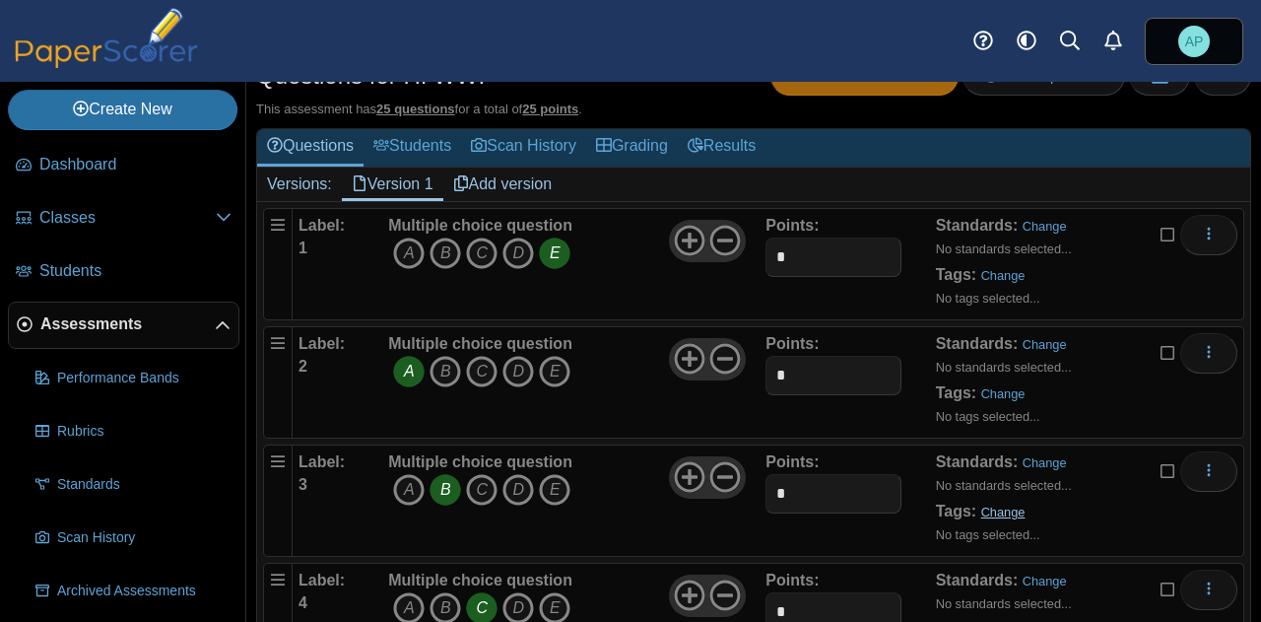
scroll to position [0, 0]
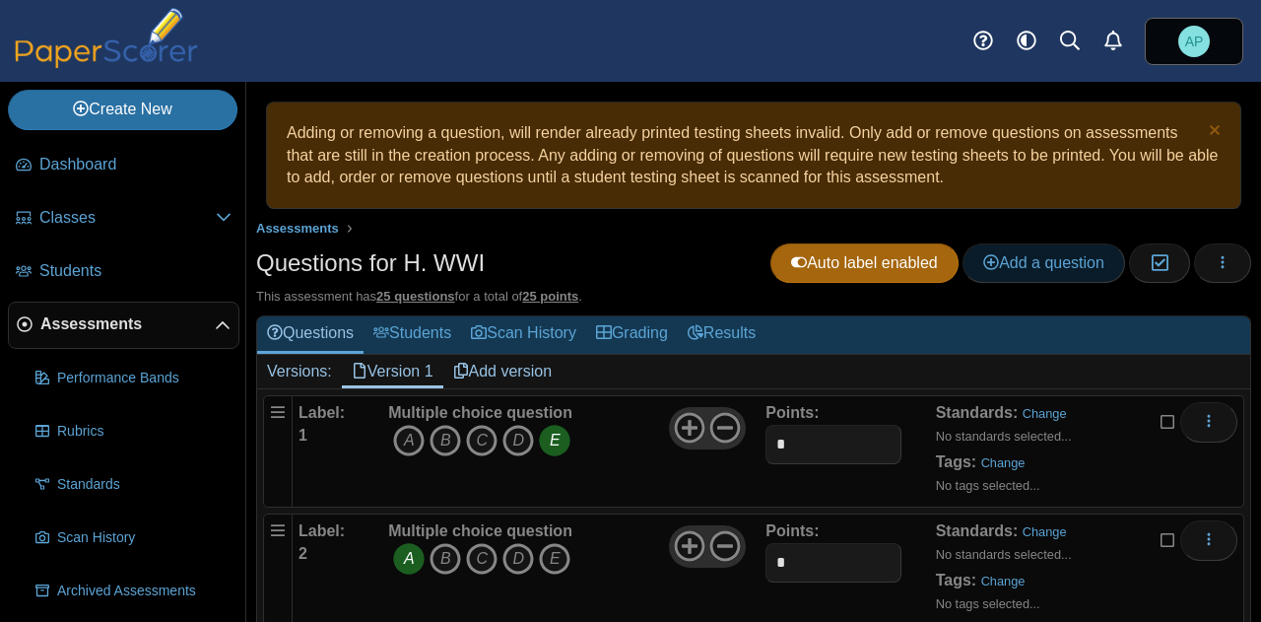
click at [1017, 257] on span "Add a question" at bounding box center [1043, 262] width 121 height 17
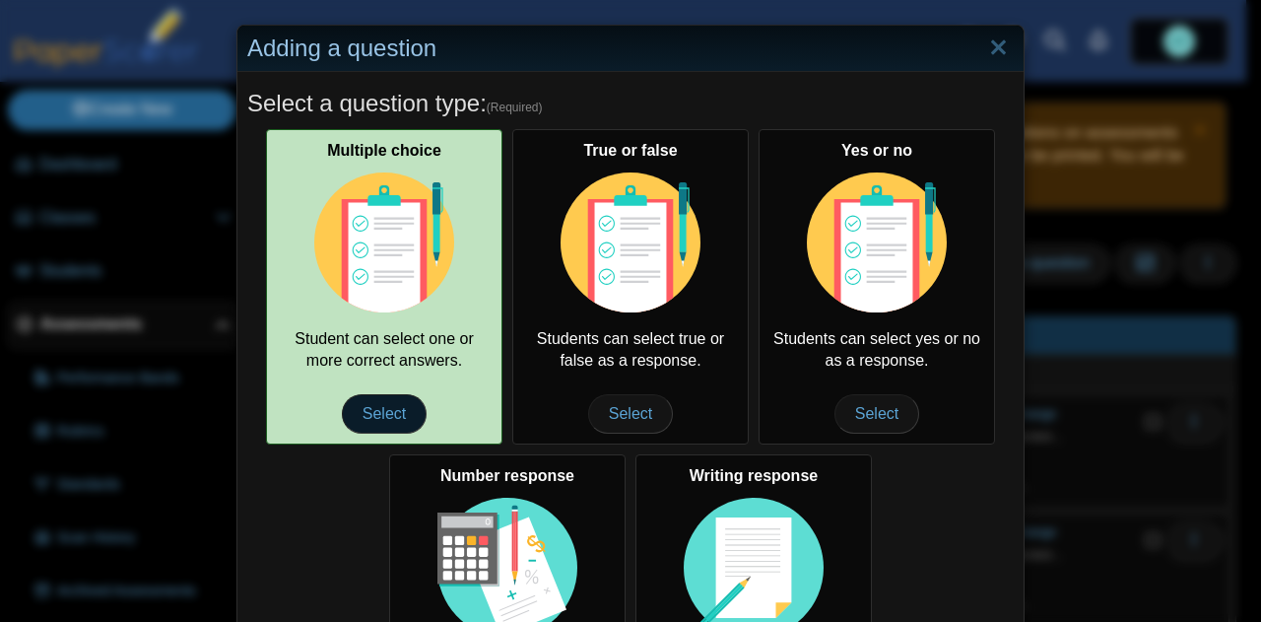
click at [373, 412] on span "Select" at bounding box center [384, 413] width 85 height 39
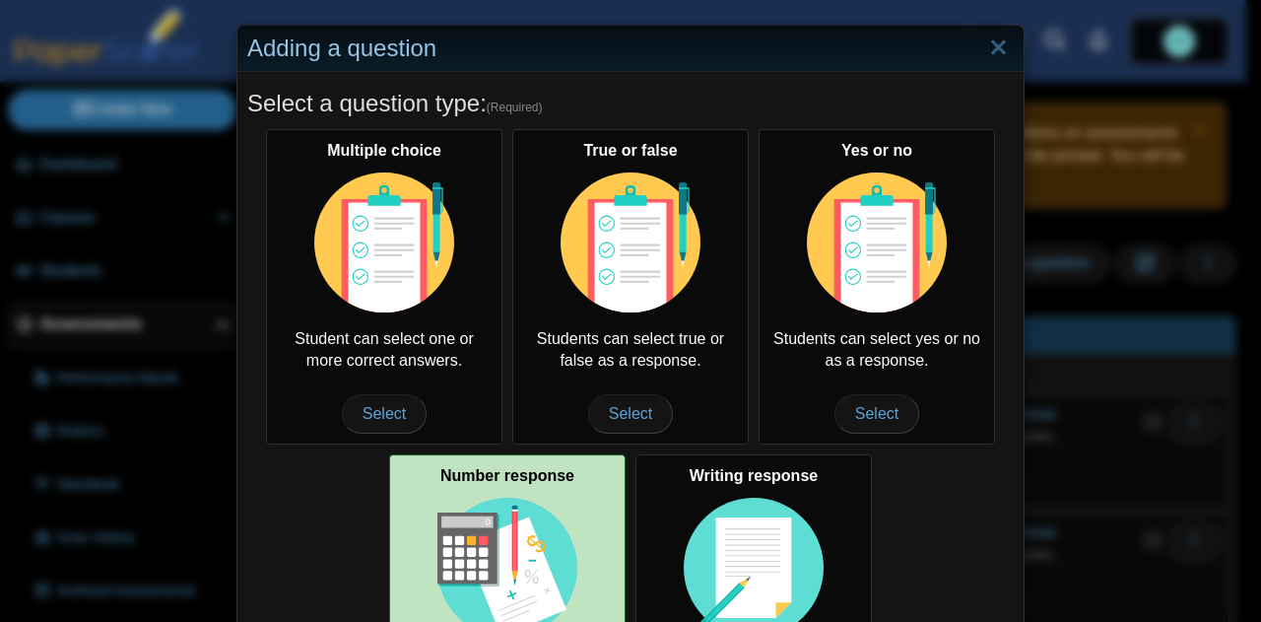
scroll to position [357, 0]
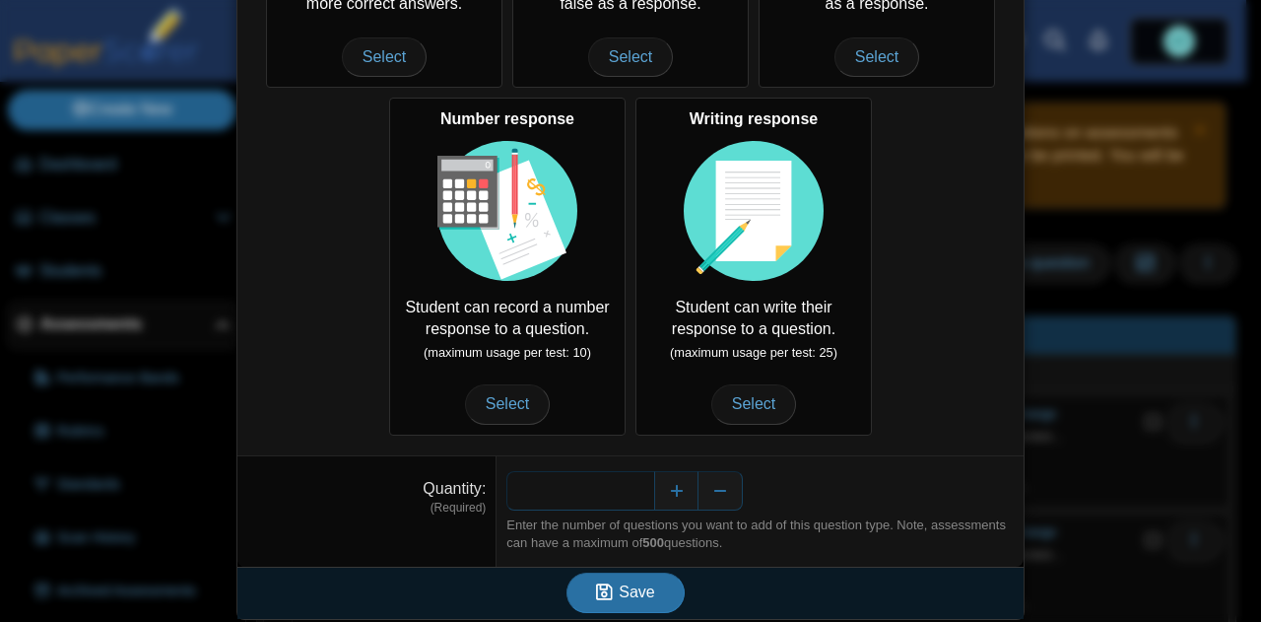
click at [633, 489] on input "*" at bounding box center [580, 490] width 148 height 39
type input "**"
click at [625, 591] on span "Save" at bounding box center [636, 591] width 35 height 17
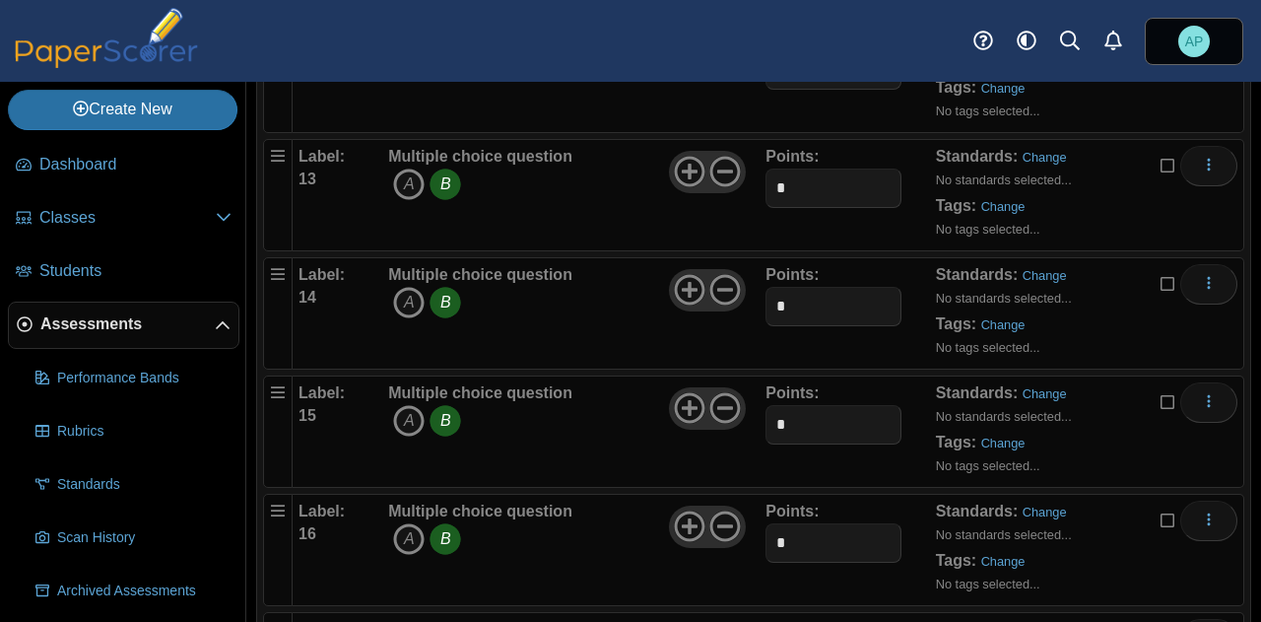
scroll to position [1774, 0]
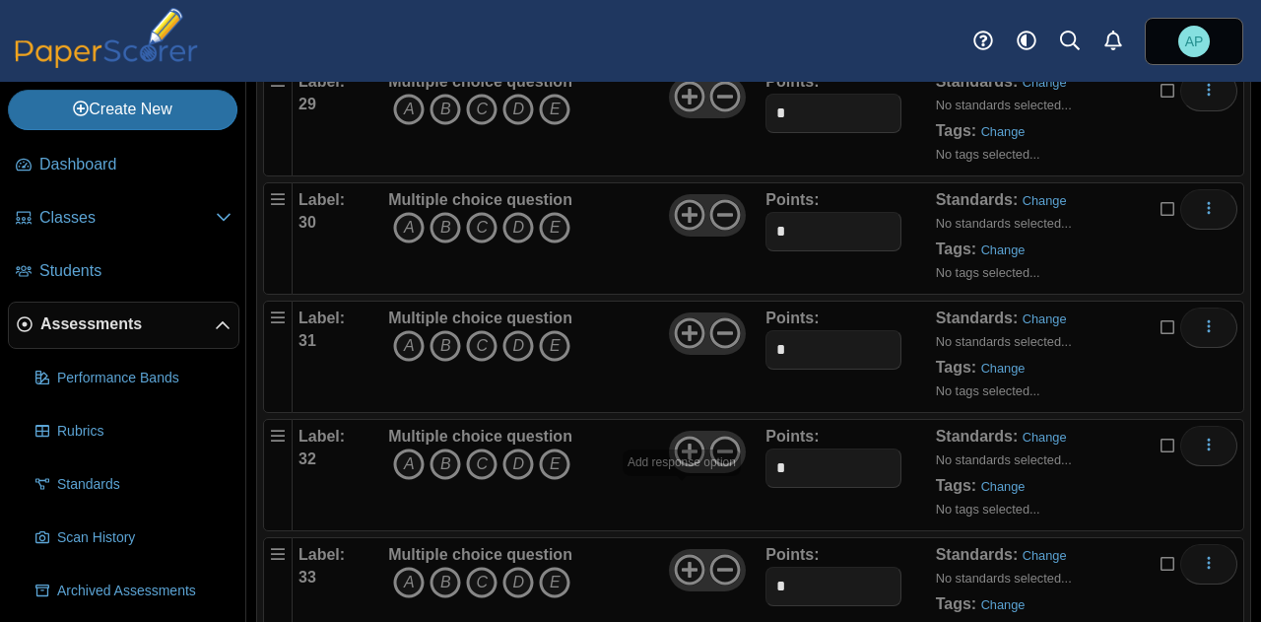
scroll to position [3149, 0]
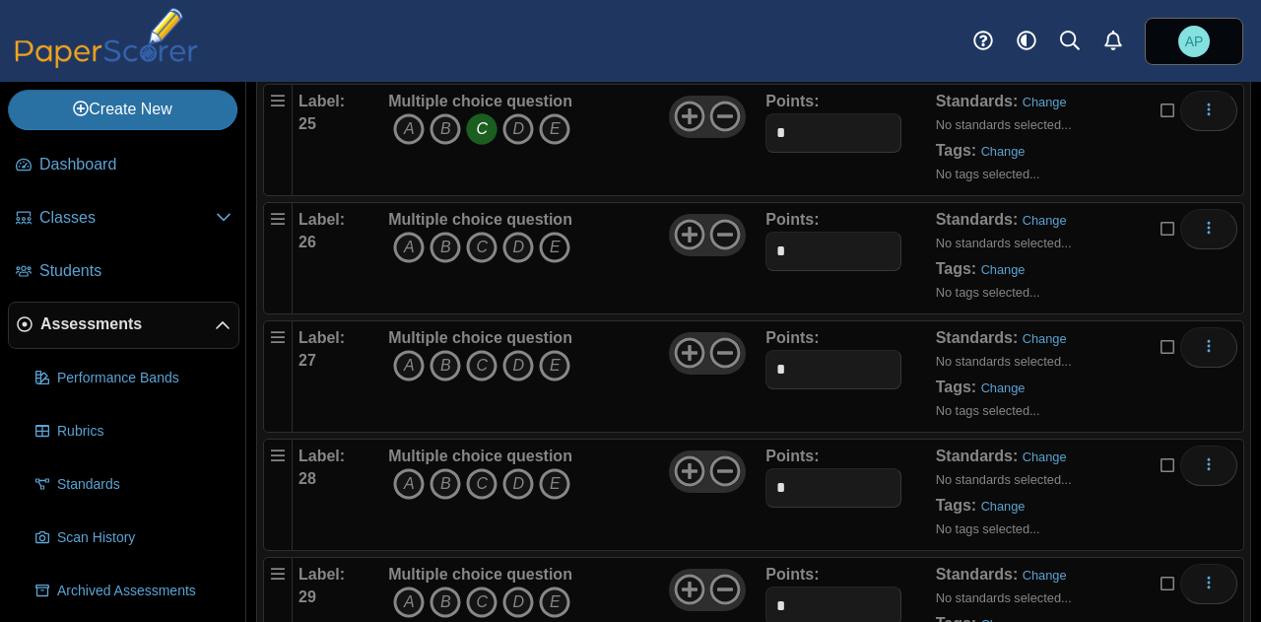
click at [562, 232] on icon "E" at bounding box center [555, 248] width 32 height 32
click at [516, 350] on icon "D" at bounding box center [519, 366] width 32 height 32
click at [401, 468] on icon "A" at bounding box center [409, 484] width 32 height 32
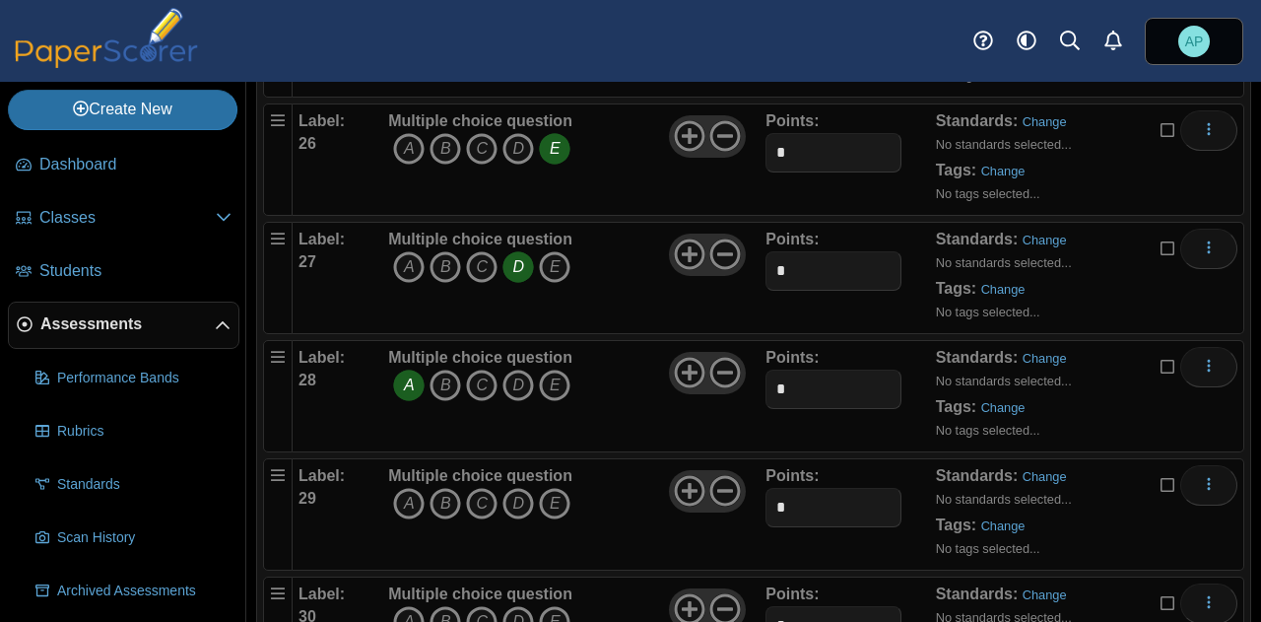
scroll to position [3346, 0]
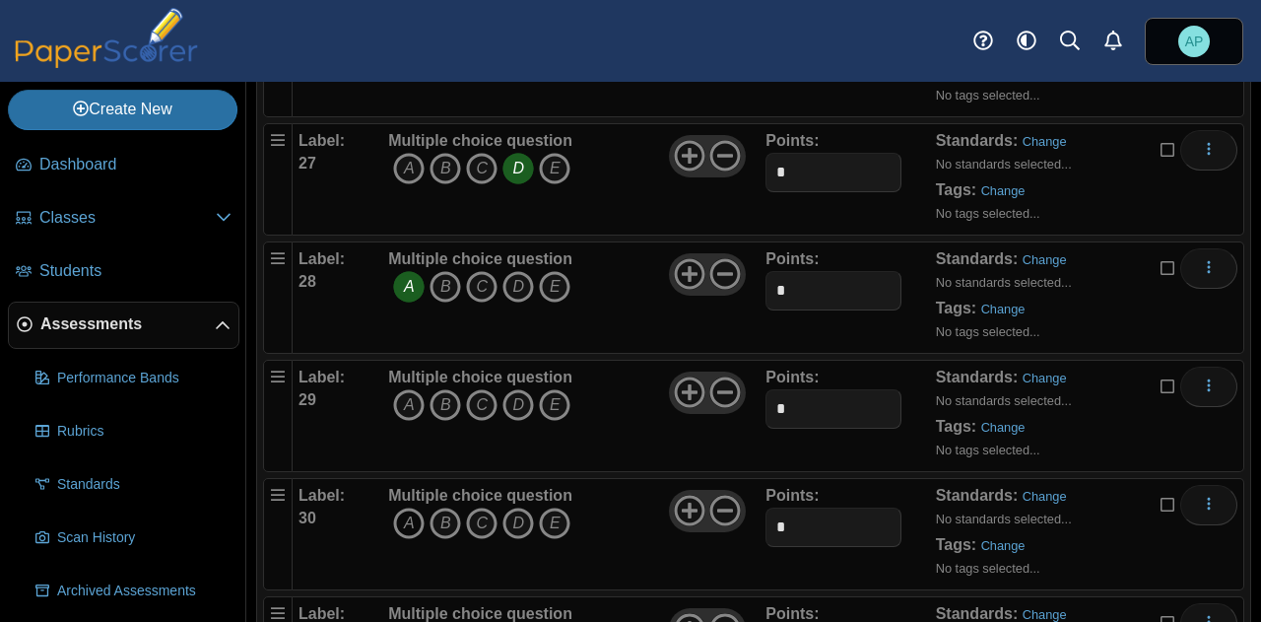
click at [405, 507] on icon "A" at bounding box center [409, 523] width 32 height 32
click at [443, 389] on icon "B" at bounding box center [446, 405] width 32 height 32
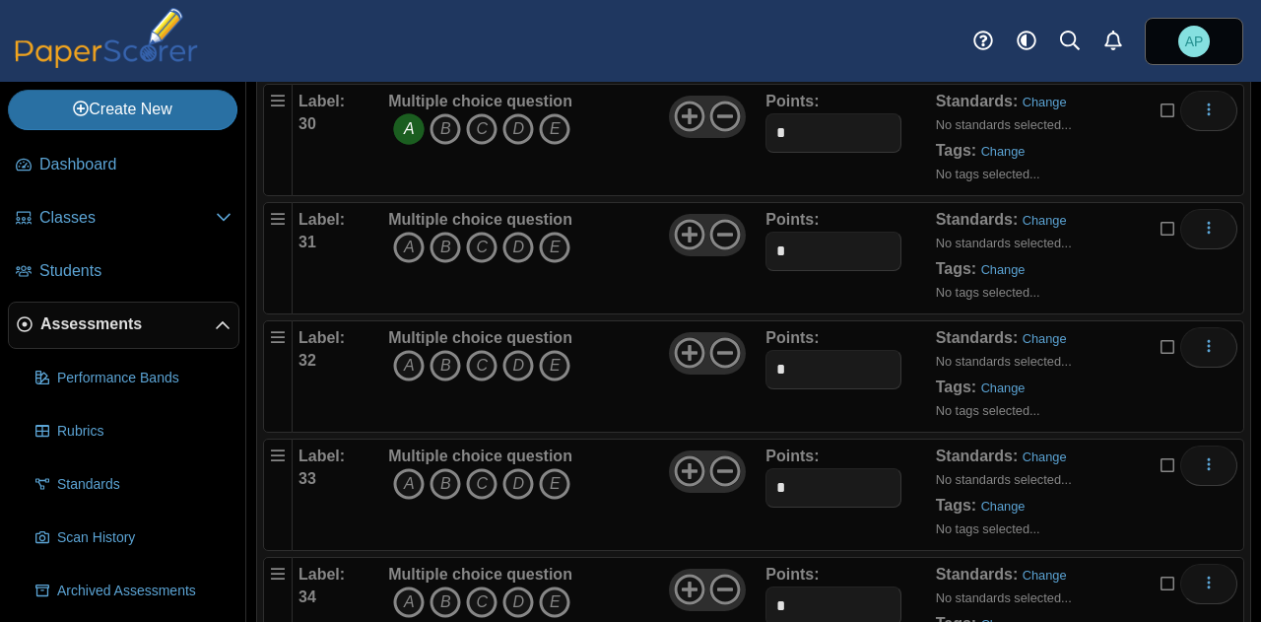
scroll to position [3839, 0]
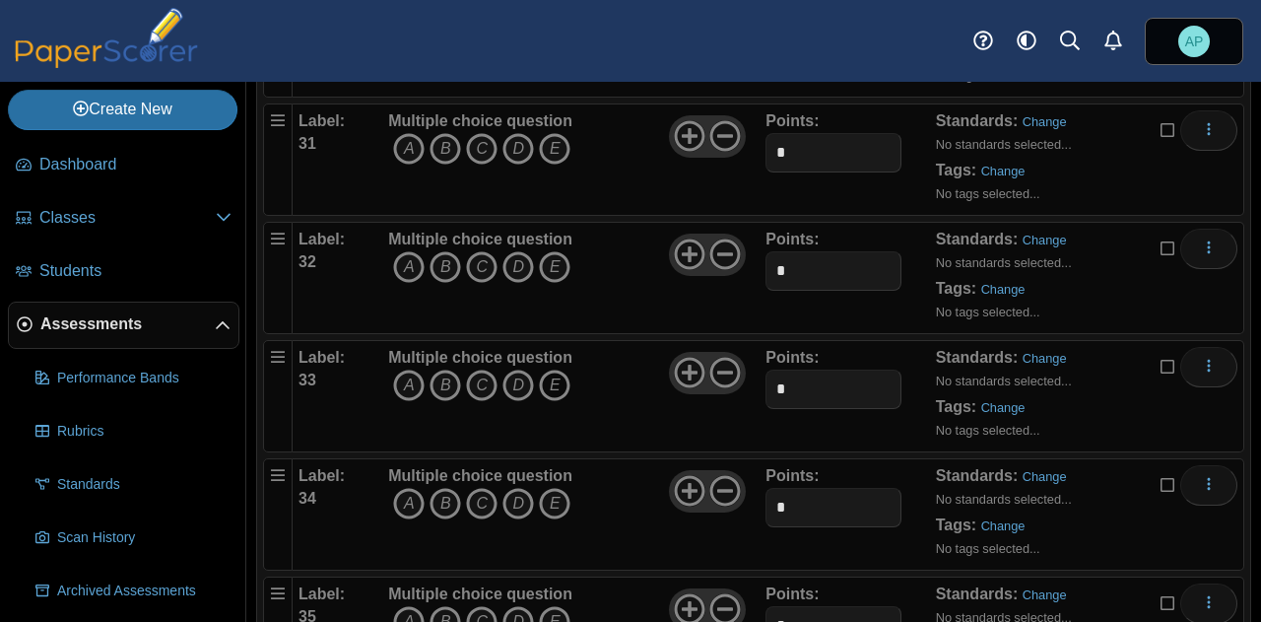
click at [564, 370] on icon "E" at bounding box center [555, 386] width 32 height 32
drag, startPoint x: 485, startPoint y: 395, endPoint x: 415, endPoint y: 476, distance: 106.9
click at [415, 488] on icon "A" at bounding box center [409, 504] width 32 height 32
click at [412, 488] on icon "A" at bounding box center [409, 504] width 32 height 32
click at [410, 488] on icon "A" at bounding box center [409, 504] width 32 height 32
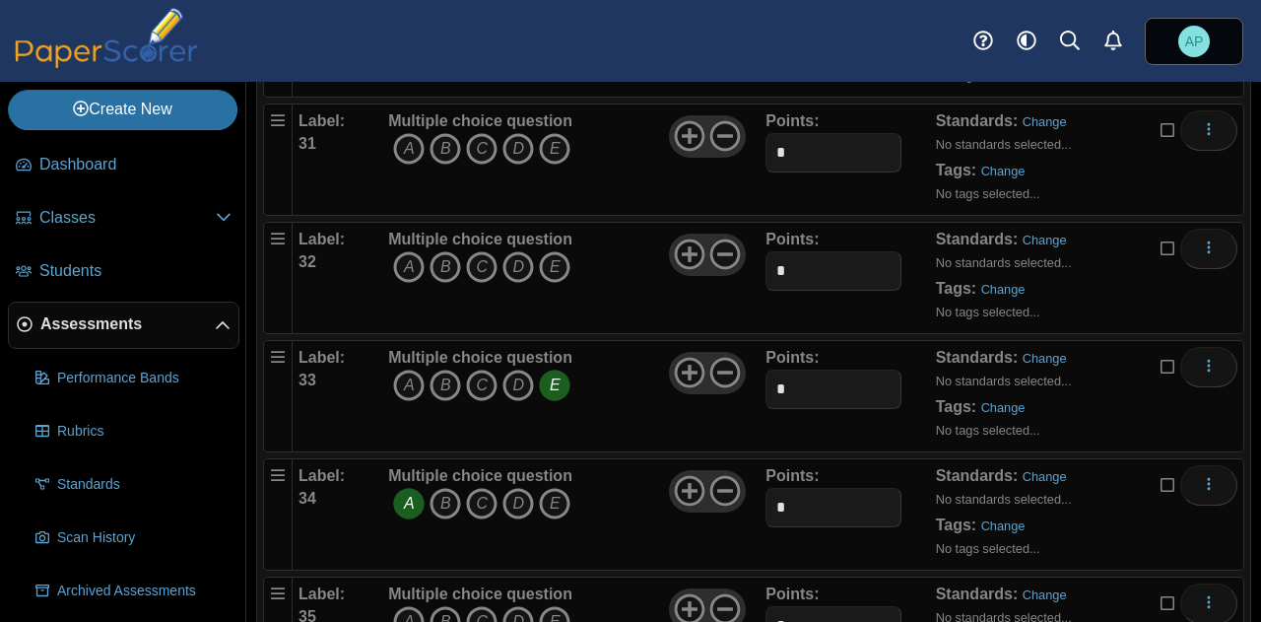
click at [456, 606] on icon "B" at bounding box center [446, 622] width 32 height 32
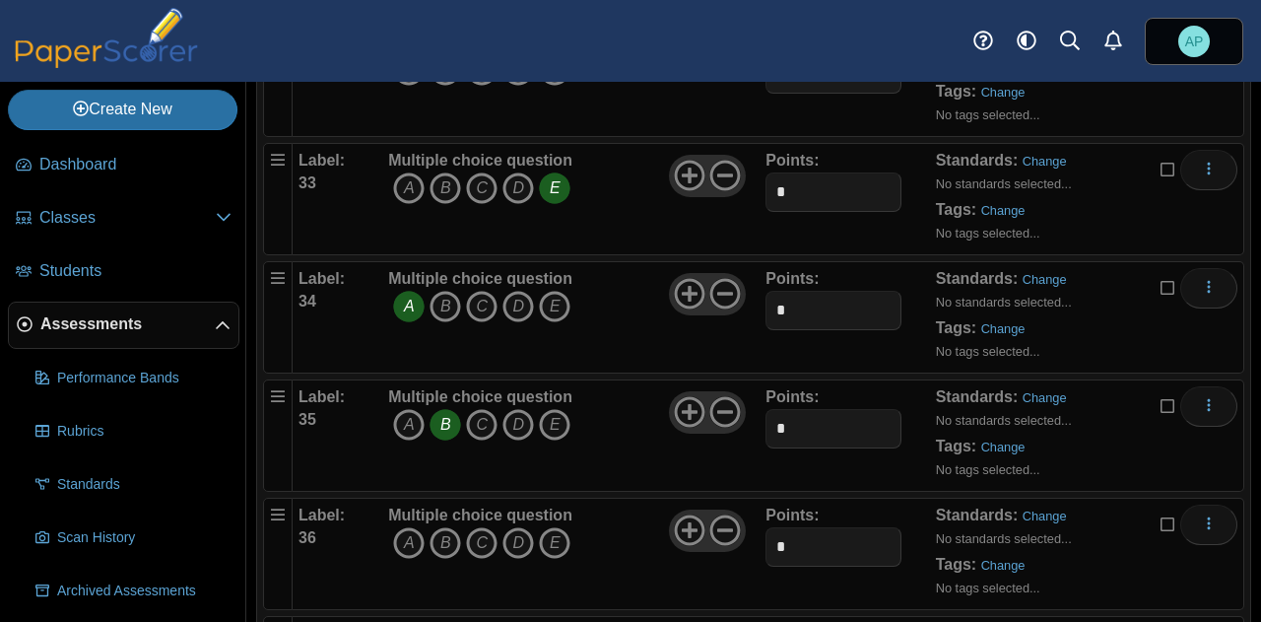
scroll to position [4135, 0]
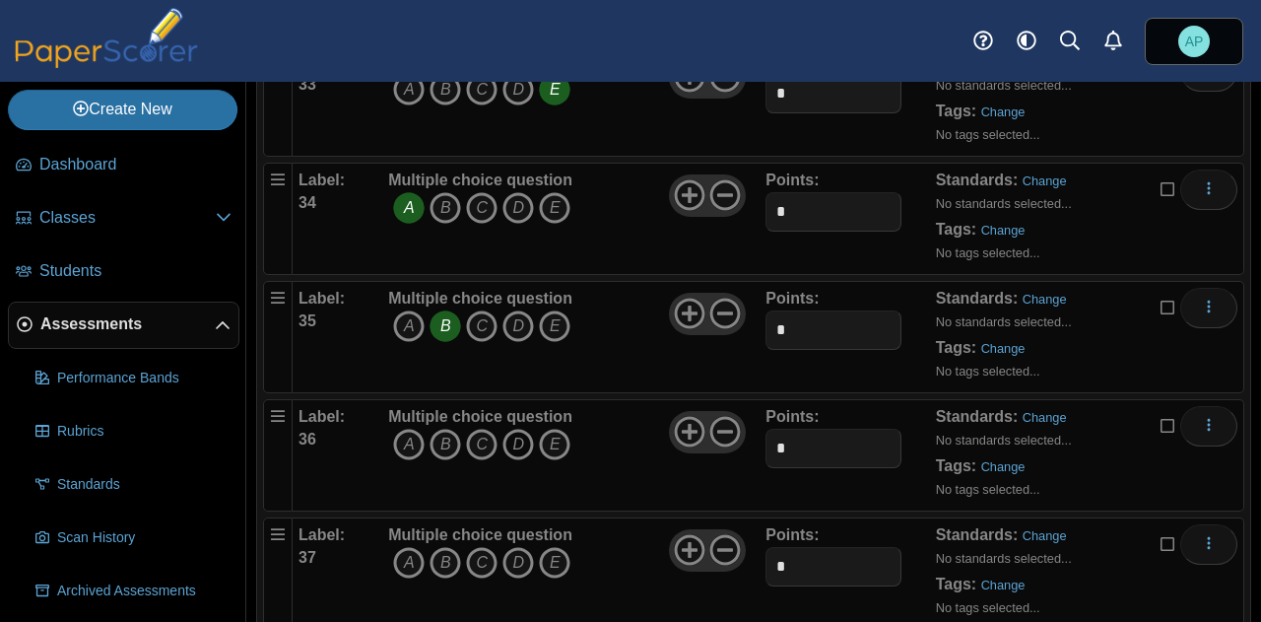
click at [512, 429] on icon "D" at bounding box center [519, 445] width 32 height 32
click at [550, 547] on icon "E" at bounding box center [555, 563] width 32 height 32
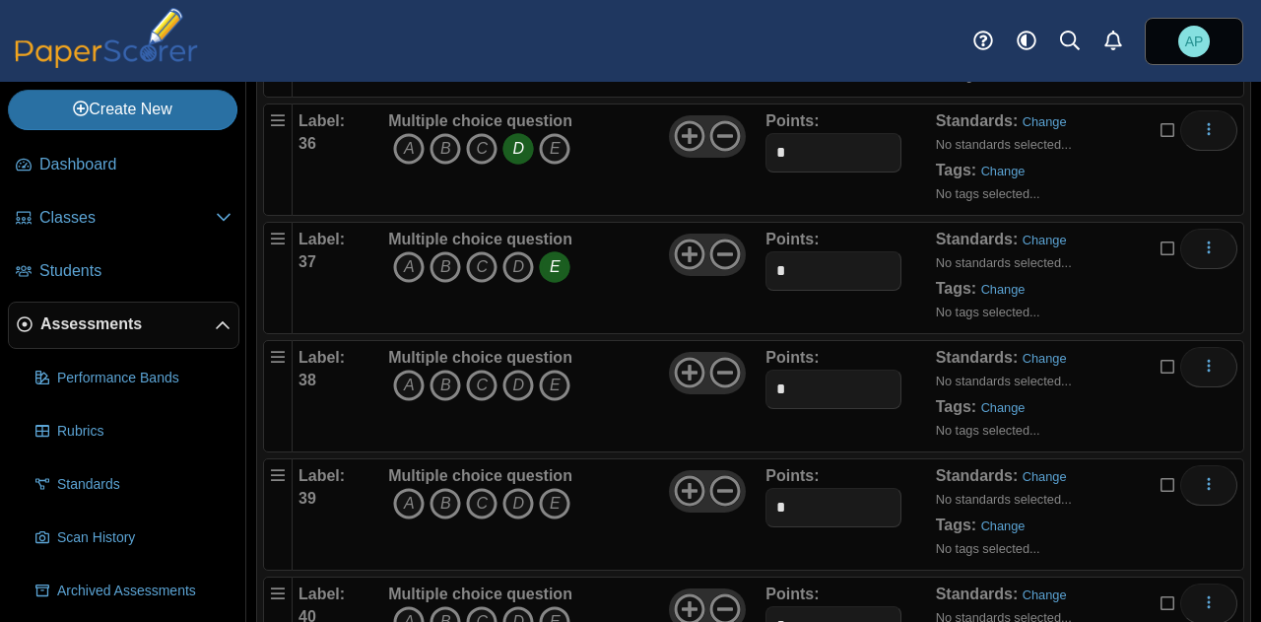
scroll to position [4529, 0]
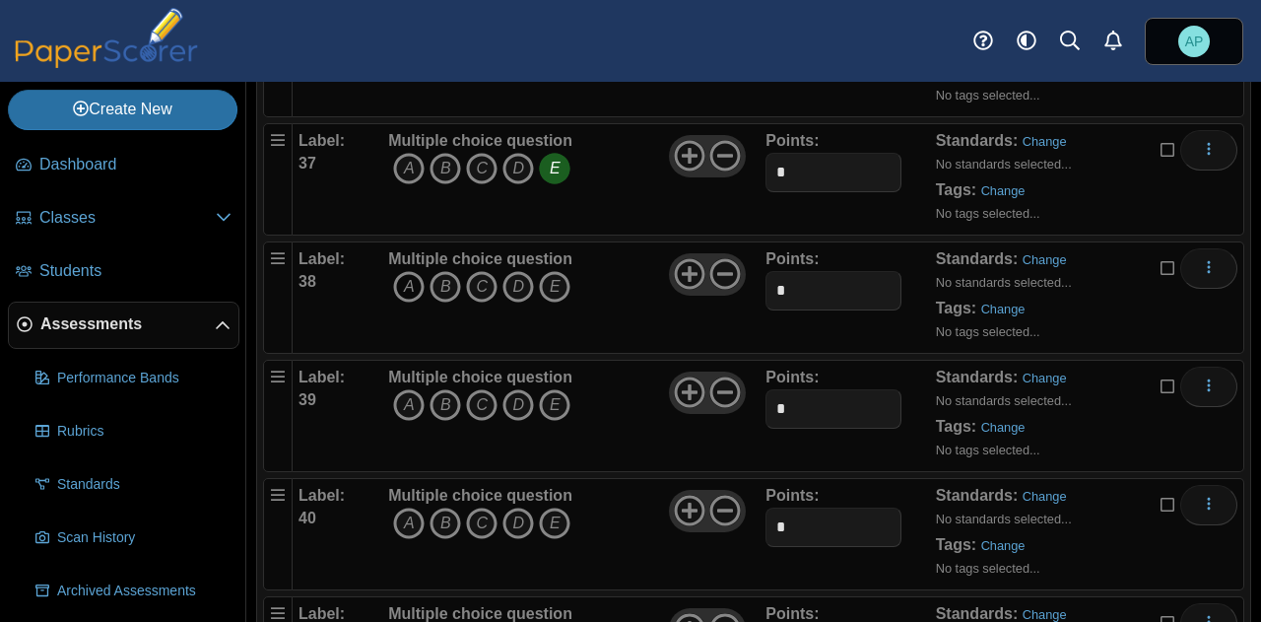
click at [404, 271] on icon "A" at bounding box center [409, 287] width 32 height 32
click at [556, 389] on icon "E" at bounding box center [555, 405] width 32 height 32
click at [509, 507] on icon "D" at bounding box center [519, 523] width 32 height 32
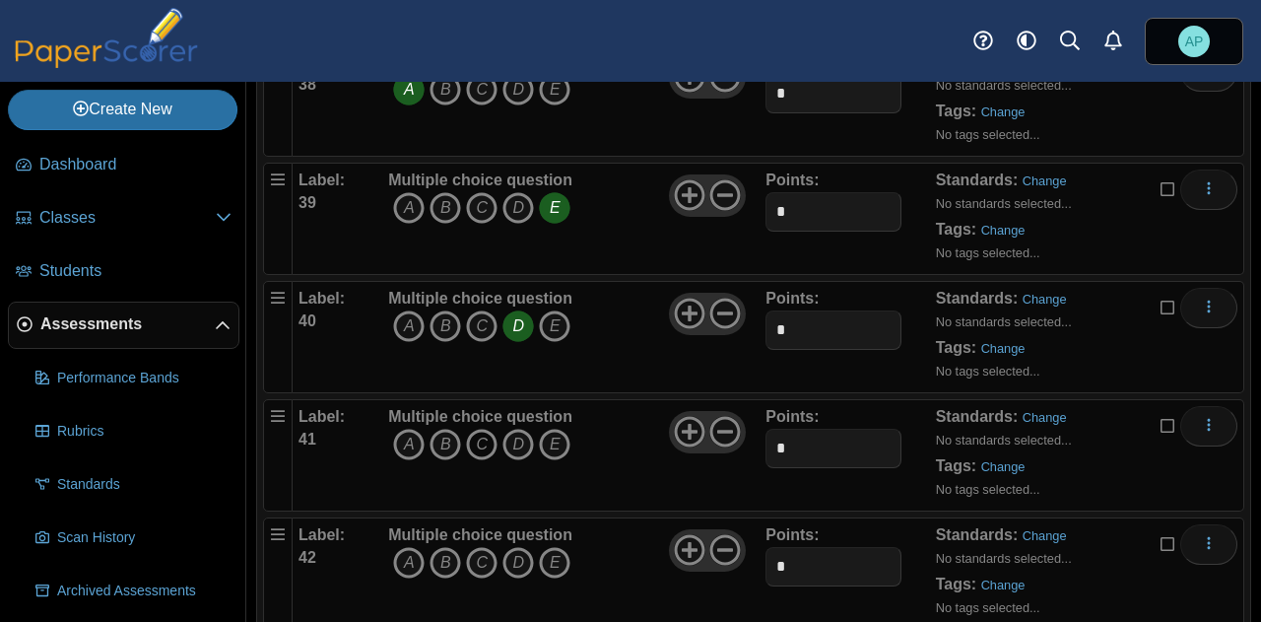
scroll to position [4824, 0]
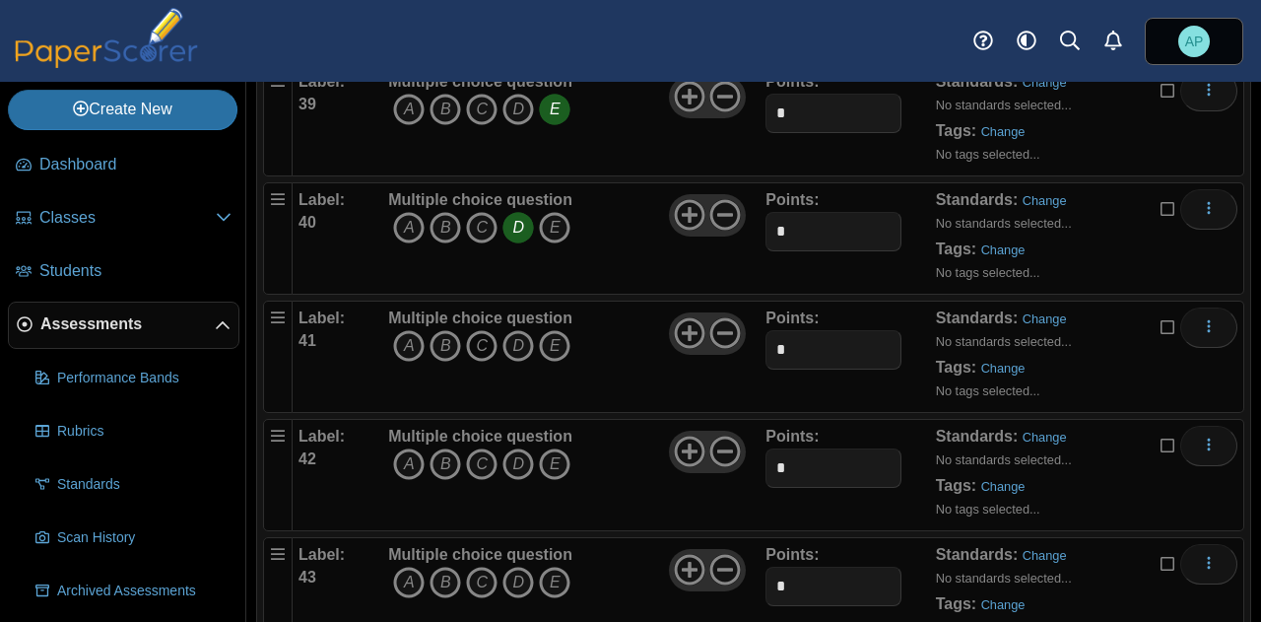
click at [487, 330] on icon "C" at bounding box center [482, 346] width 32 height 32
click at [565, 448] on icon "E" at bounding box center [555, 464] width 32 height 32
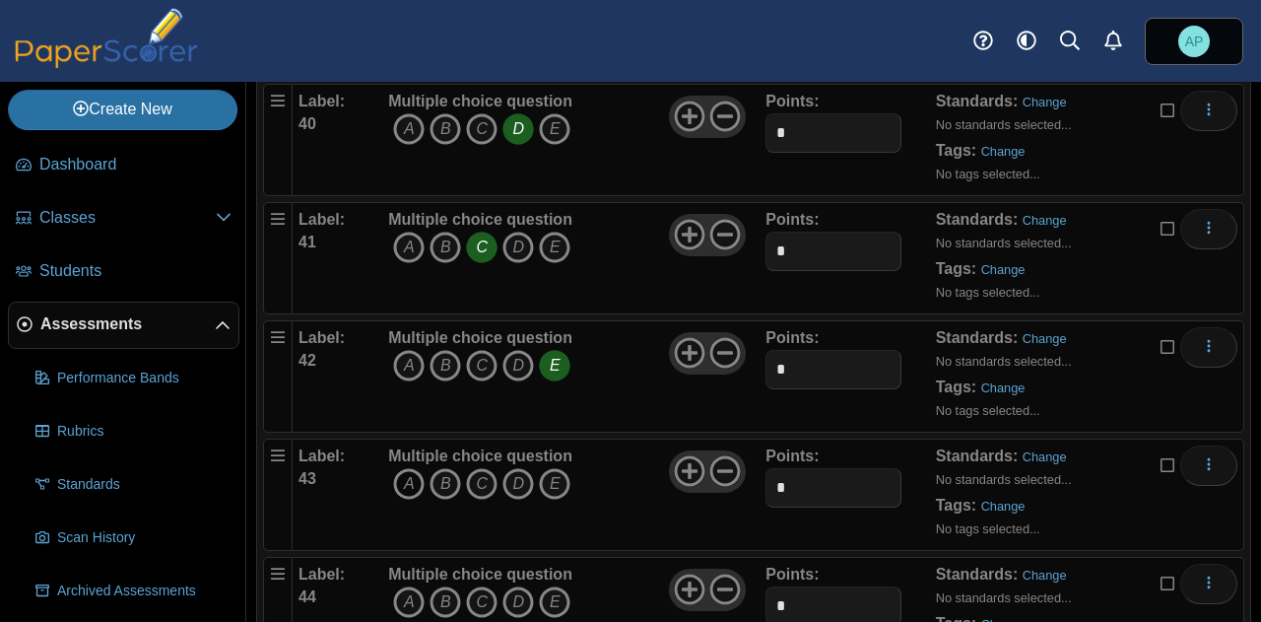
click at [414, 468] on icon "A" at bounding box center [409, 484] width 32 height 32
click at [446, 586] on icon "B" at bounding box center [446, 602] width 32 height 32
click at [448, 586] on icon "B" at bounding box center [446, 602] width 32 height 32
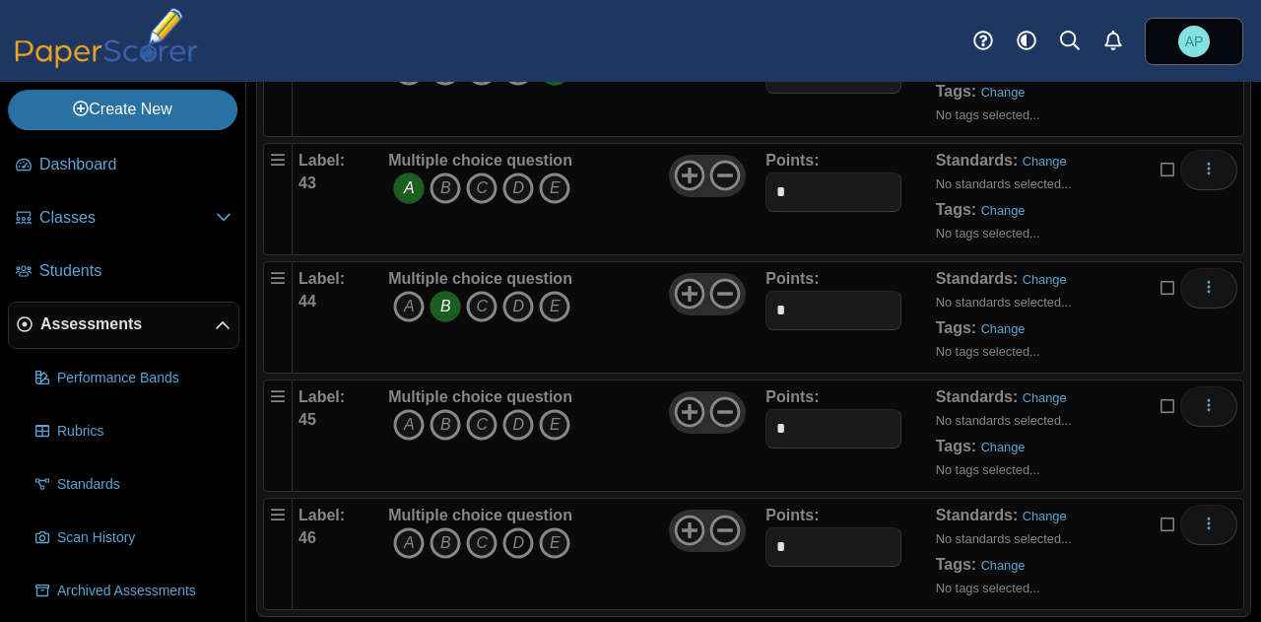
click at [511, 527] on icon "D" at bounding box center [519, 543] width 32 height 32
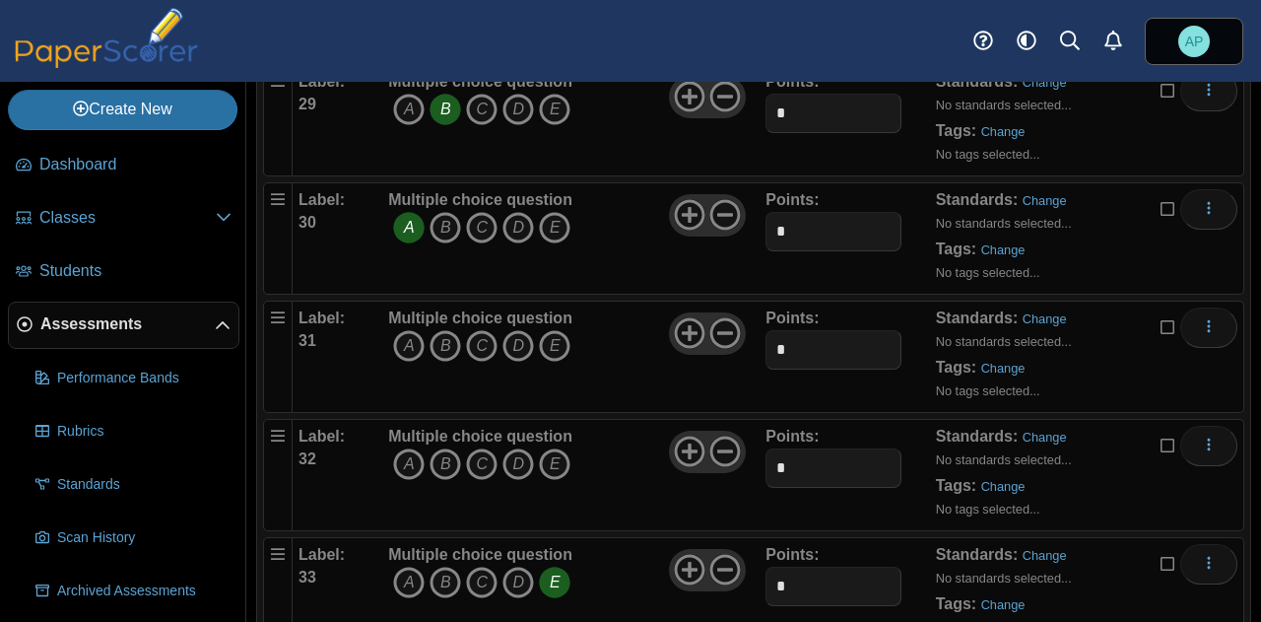
scroll to position [3740, 0]
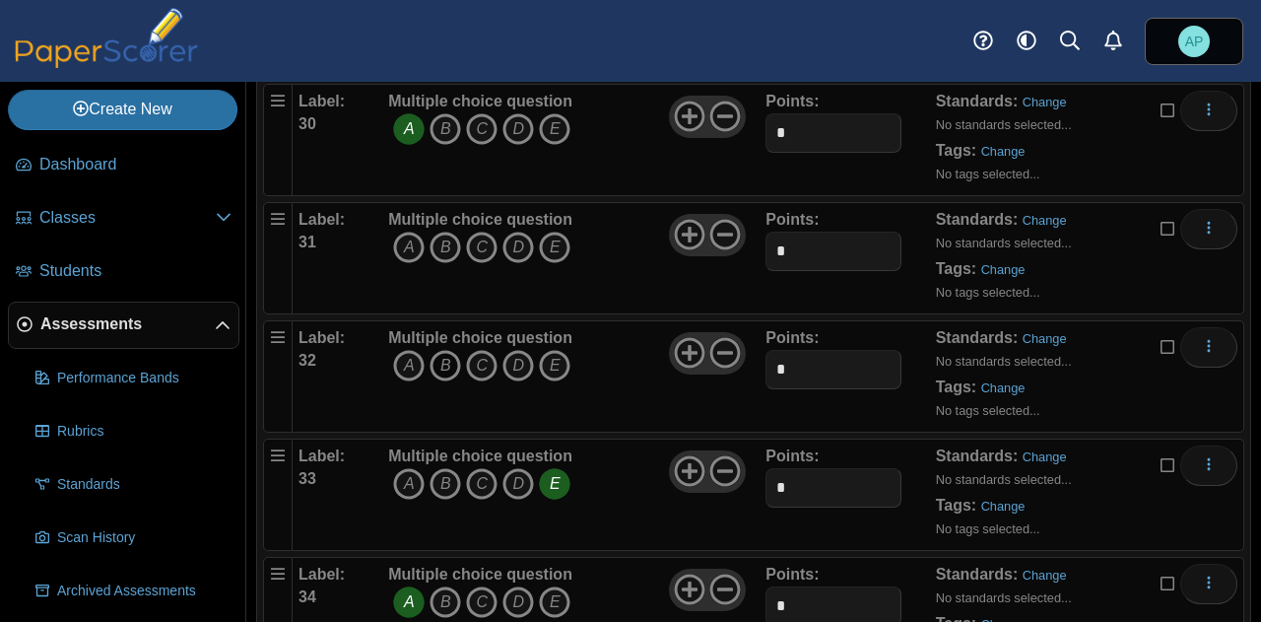
click at [444, 350] on icon "B" at bounding box center [446, 366] width 32 height 32
click at [448, 232] on icon "B" at bounding box center [446, 248] width 32 height 32
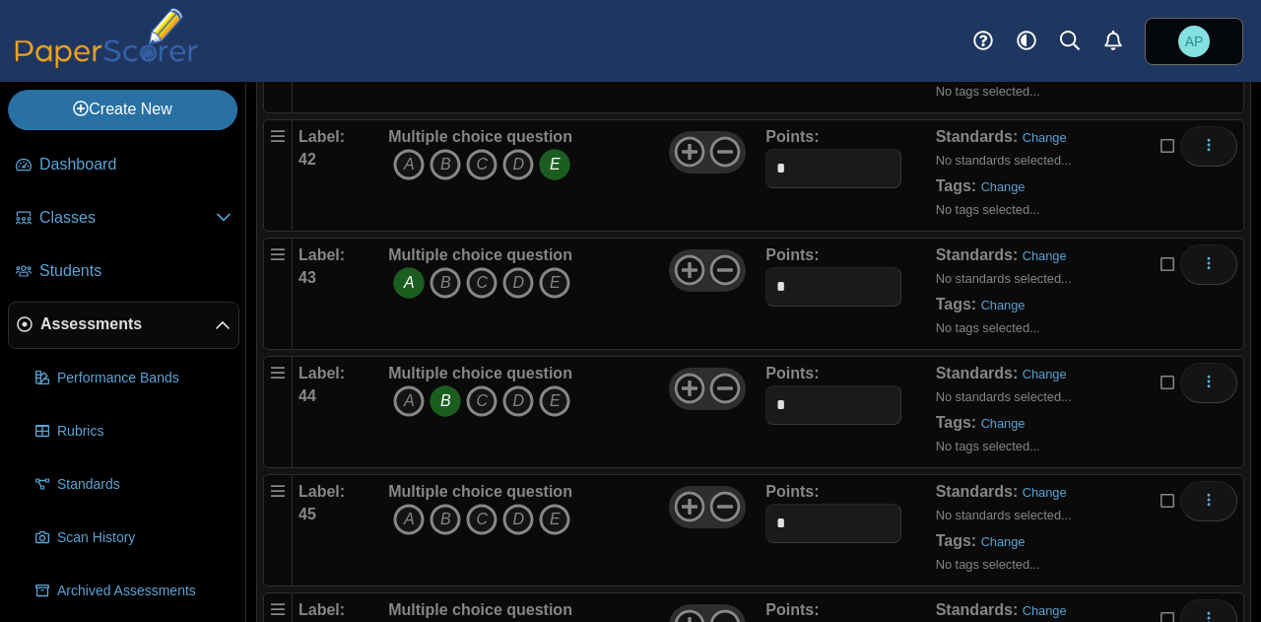
scroll to position [5219, 0]
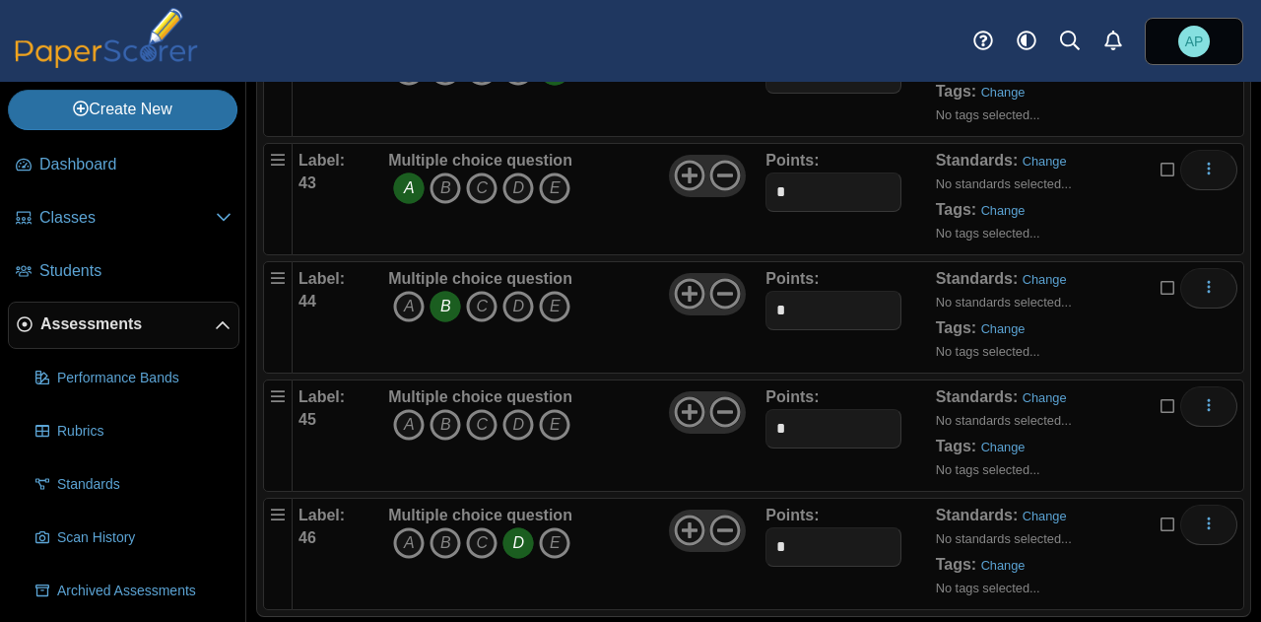
drag, startPoint x: 495, startPoint y: 453, endPoint x: 471, endPoint y: 431, distance: 32.8
click at [471, 431] on div "Multiple choice question A B C D E" at bounding box center [480, 435] width 184 height 99
drag, startPoint x: 911, startPoint y: 7, endPoint x: 625, endPoint y: 311, distance: 418.2
click at [625, 311] on div "Multiple choice question A B C D E" at bounding box center [574, 317] width 382 height 99
click at [563, 409] on icon "E" at bounding box center [555, 425] width 32 height 32
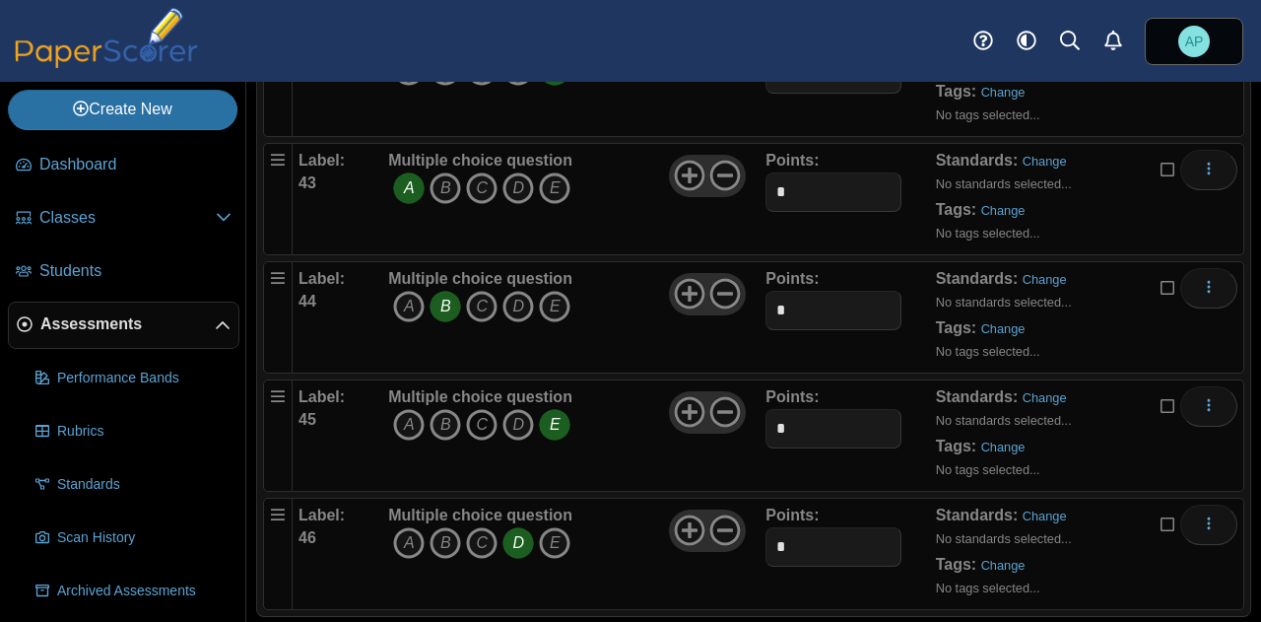
drag, startPoint x: 497, startPoint y: 394, endPoint x: 487, endPoint y: 395, distance: 9.9
click at [487, 409] on icon "C" at bounding box center [482, 425] width 32 height 32
click at [550, 409] on icon "E" at bounding box center [555, 425] width 32 height 32
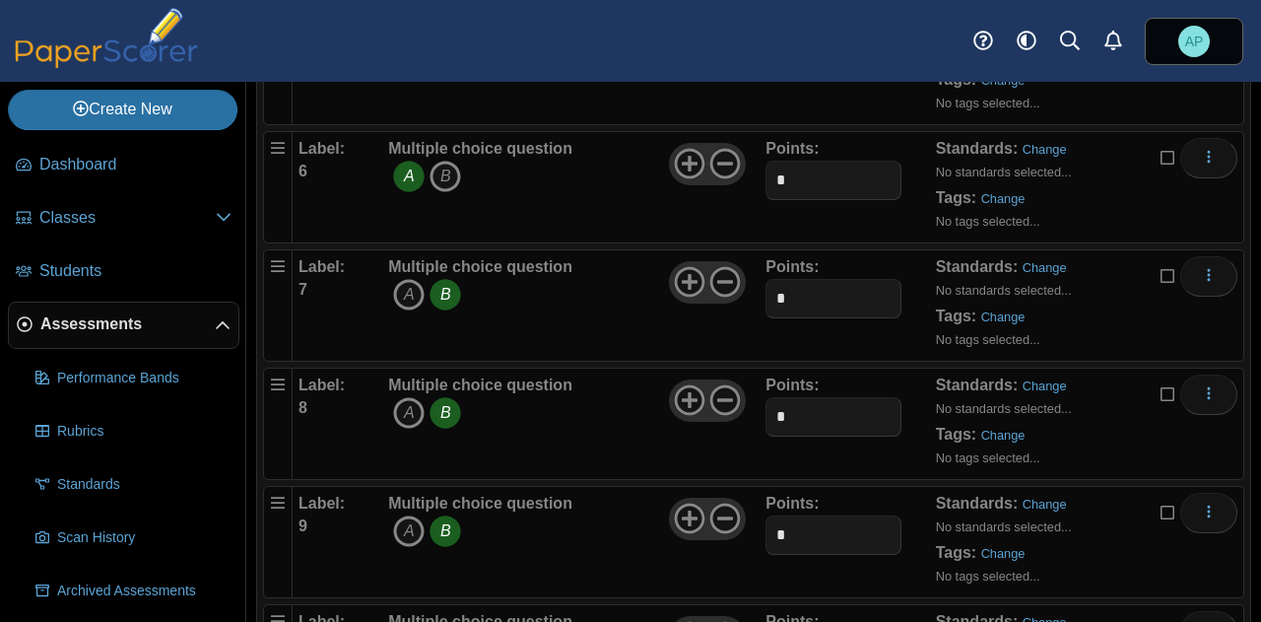
scroll to position [0, 0]
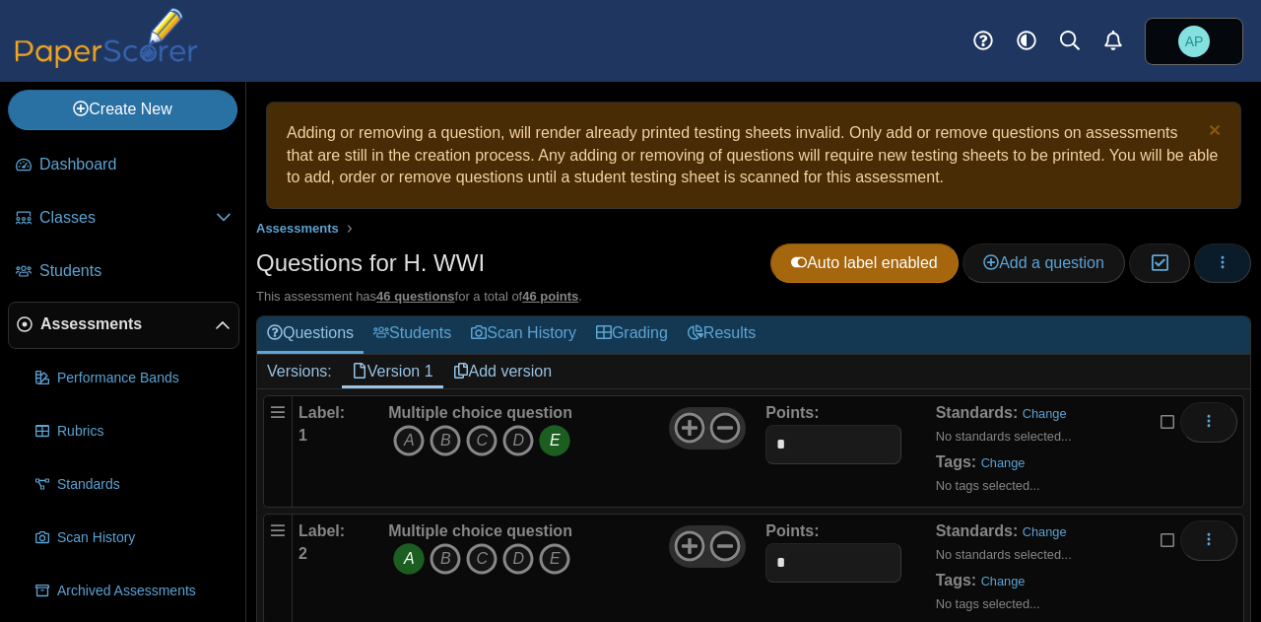
click at [1194, 266] on button "button" at bounding box center [1222, 262] width 57 height 39
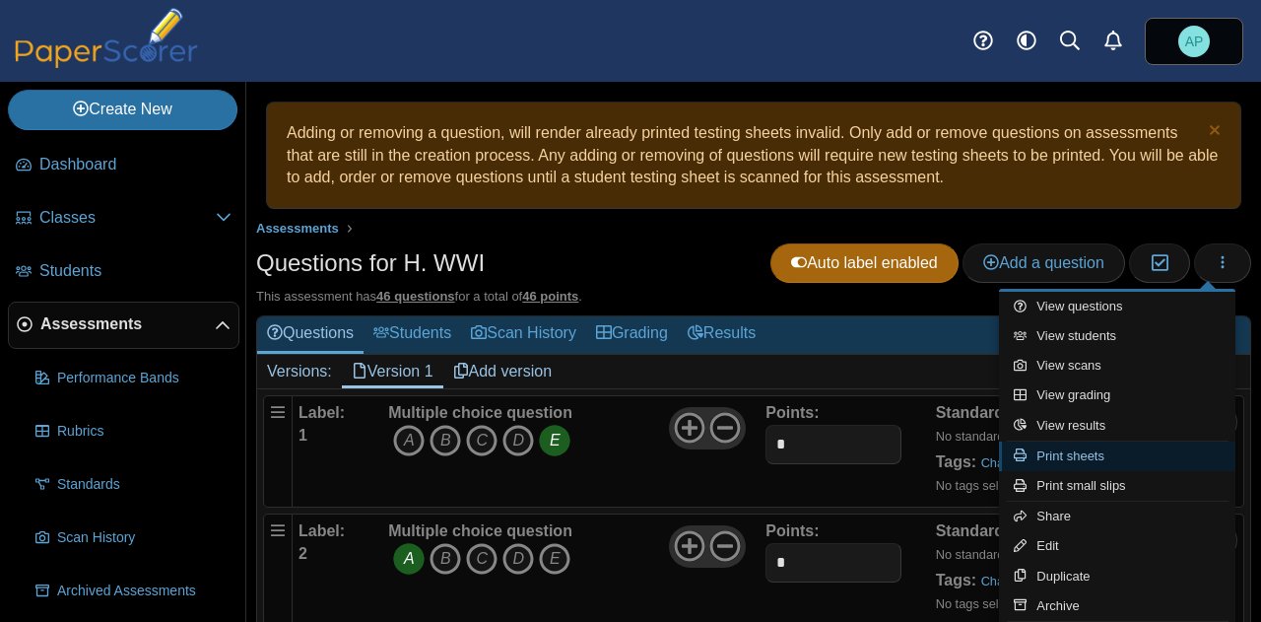
click at [1120, 461] on link "Print sheets" at bounding box center [1117, 456] width 236 height 30
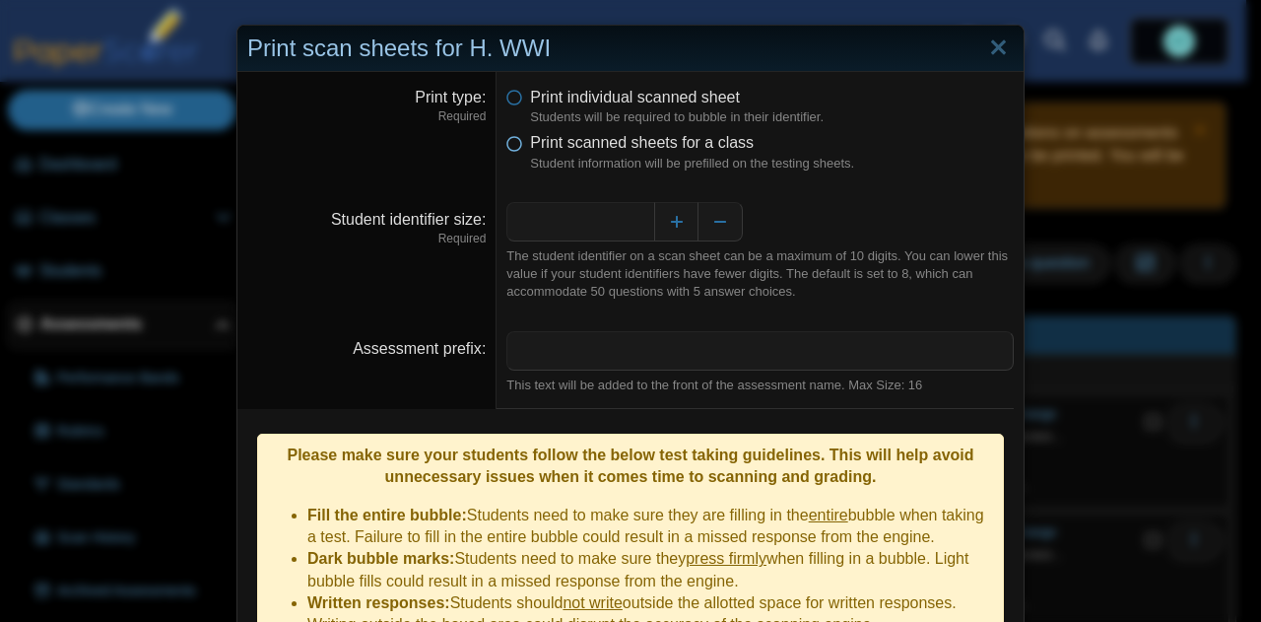
click at [506, 144] on icon at bounding box center [514, 139] width 16 height 14
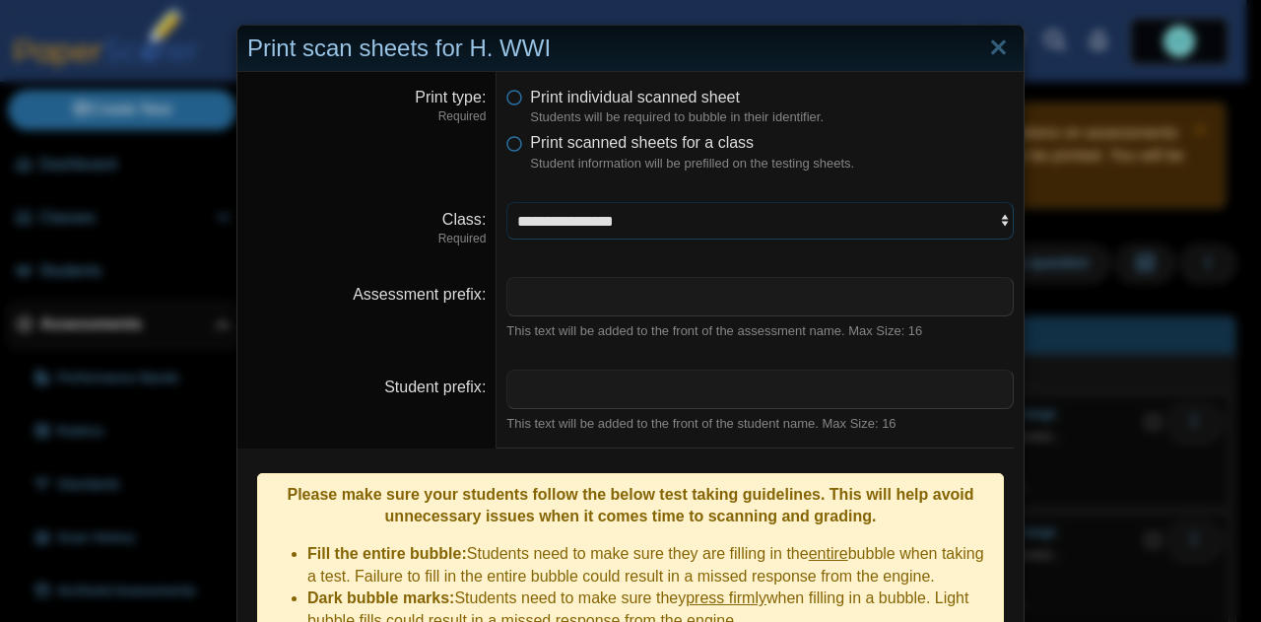
click at [666, 230] on select "**********" at bounding box center [759, 220] width 507 height 37
select select "**********"
click at [506, 202] on select "**********" at bounding box center [759, 220] width 507 height 37
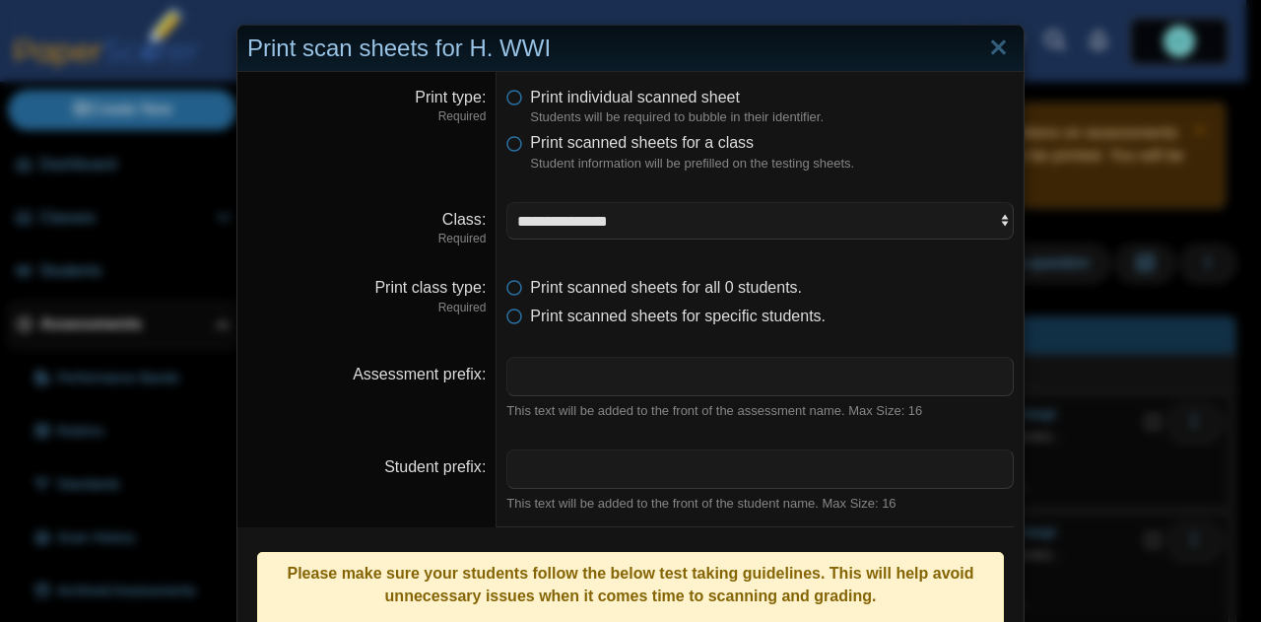
click at [676, 340] on dd "Print scanned sheets for all 0 students. Print scanned sheets for specific stud…" at bounding box center [760, 302] width 527 height 80
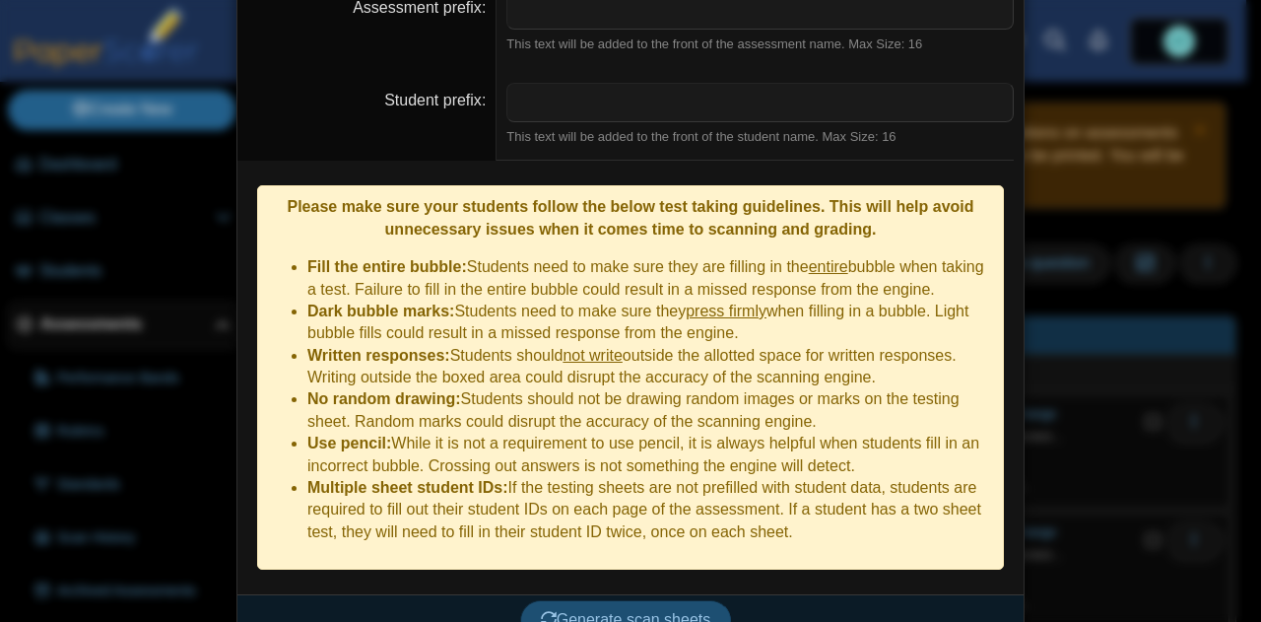
click at [639, 611] on span "Generate scan sheets" at bounding box center [626, 619] width 170 height 17
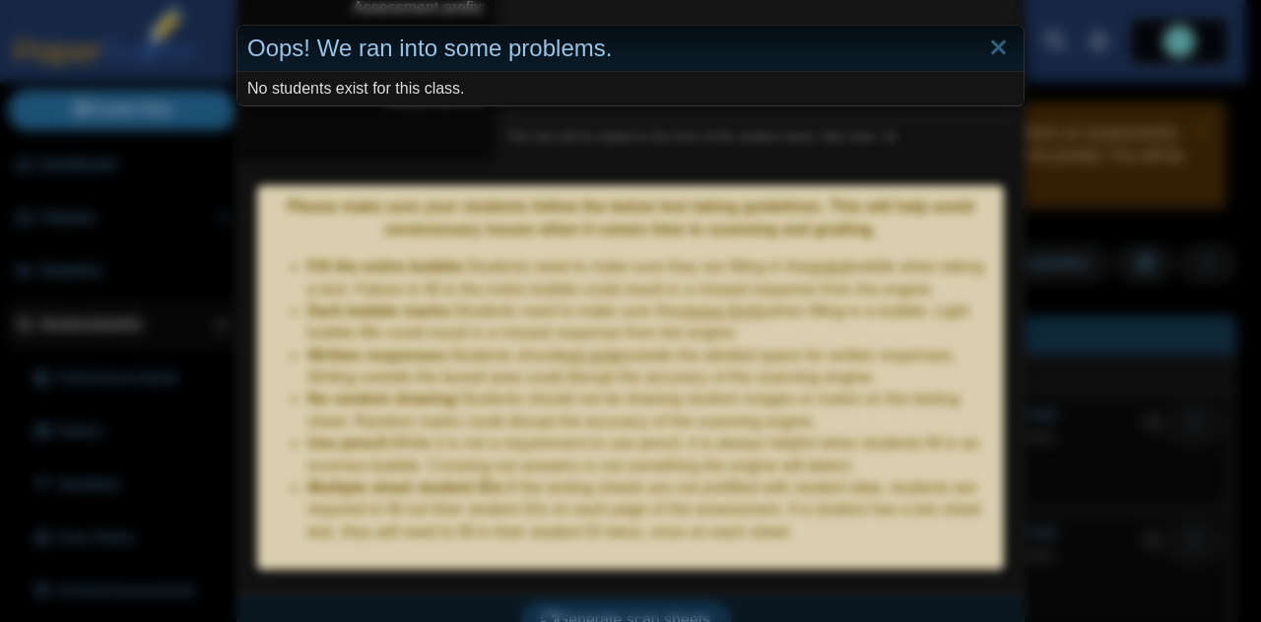
click at [637, 321] on div "Oops! We ran into some problems. No students exist for this class." at bounding box center [630, 311] width 1261 height 622
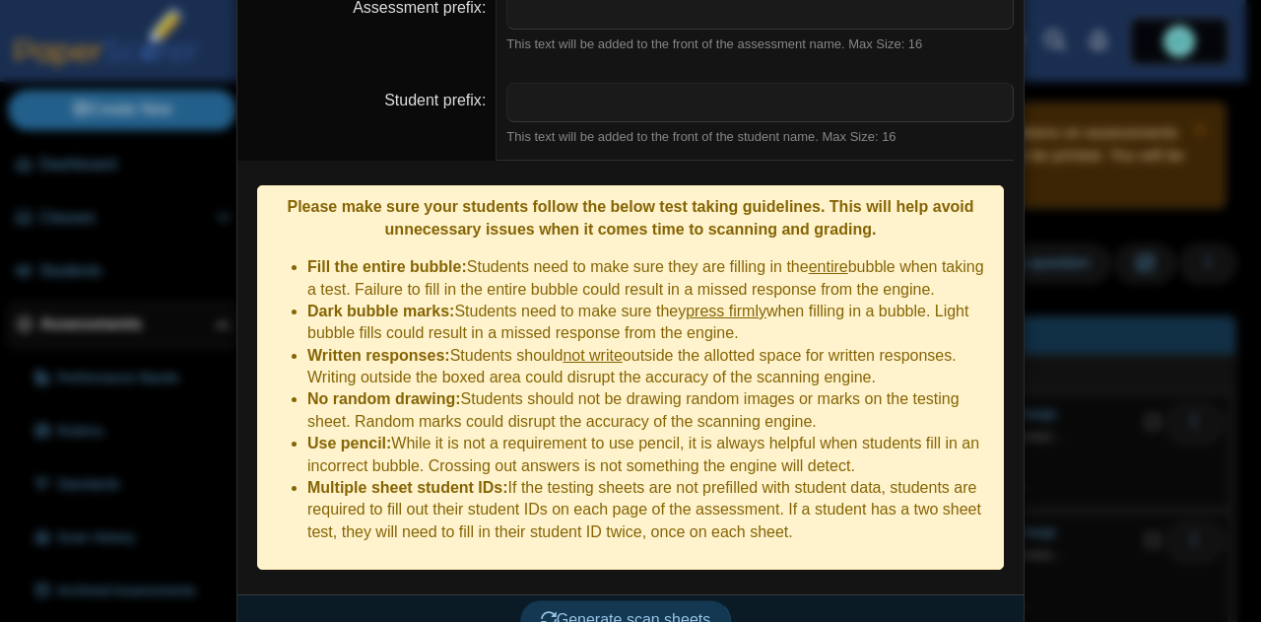
scroll to position [0, 0]
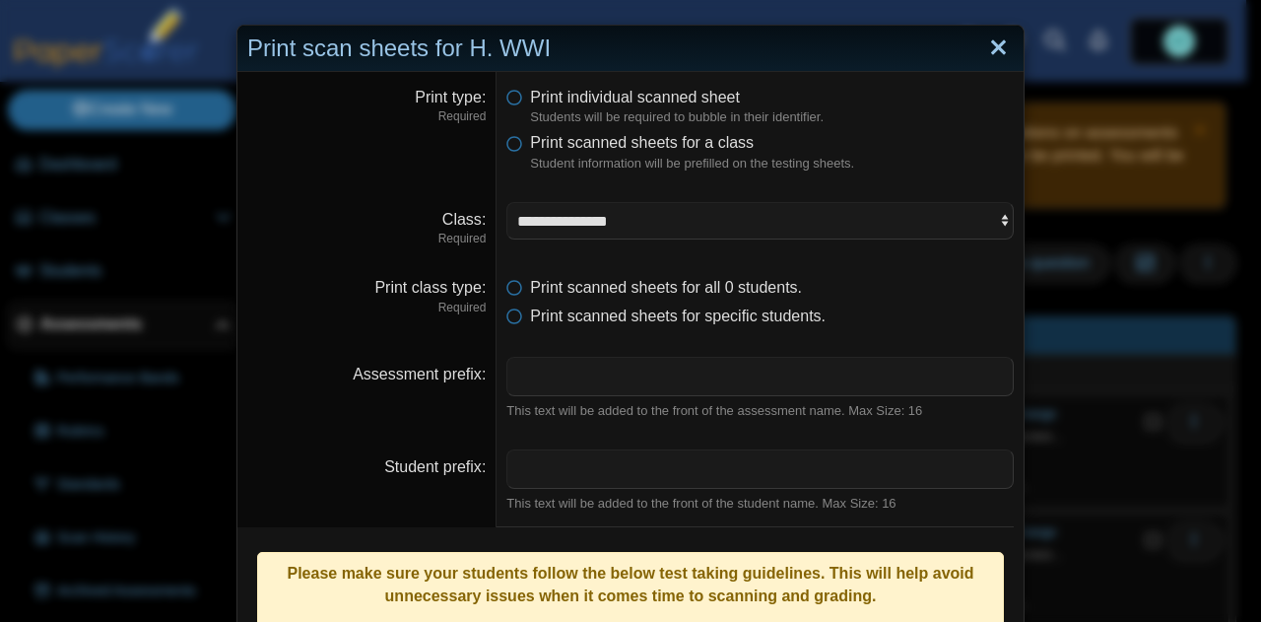
click at [997, 51] on link "Close" at bounding box center [998, 49] width 31 height 34
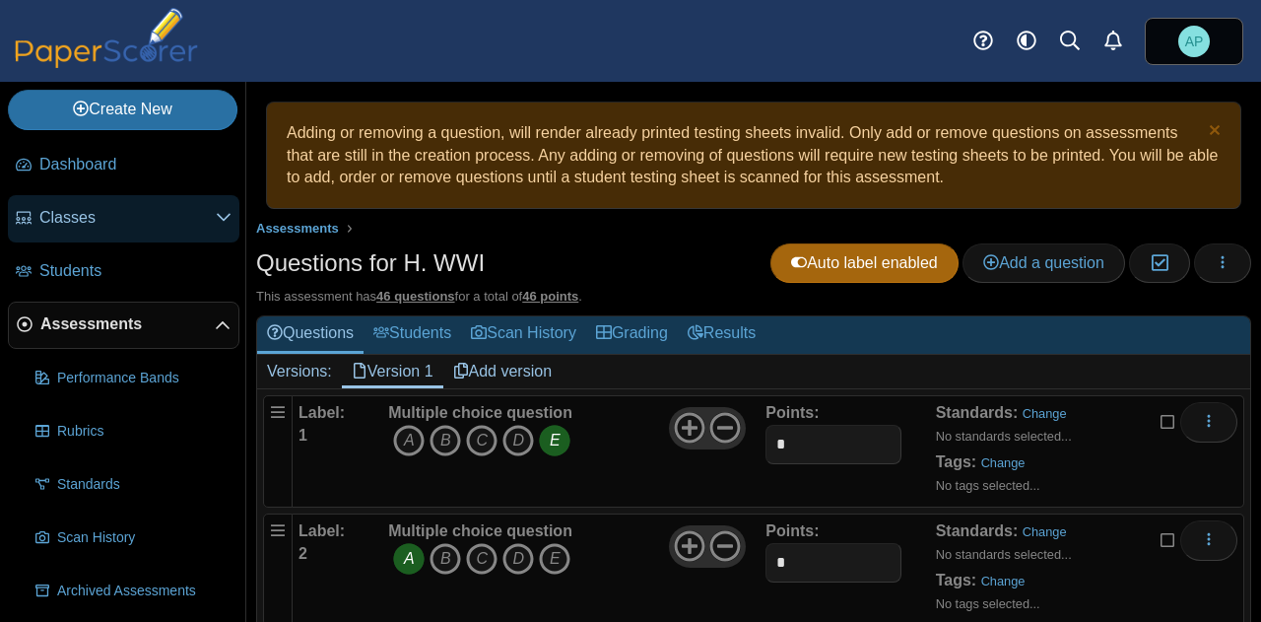
click at [90, 214] on span "Classes" at bounding box center [127, 218] width 176 height 22
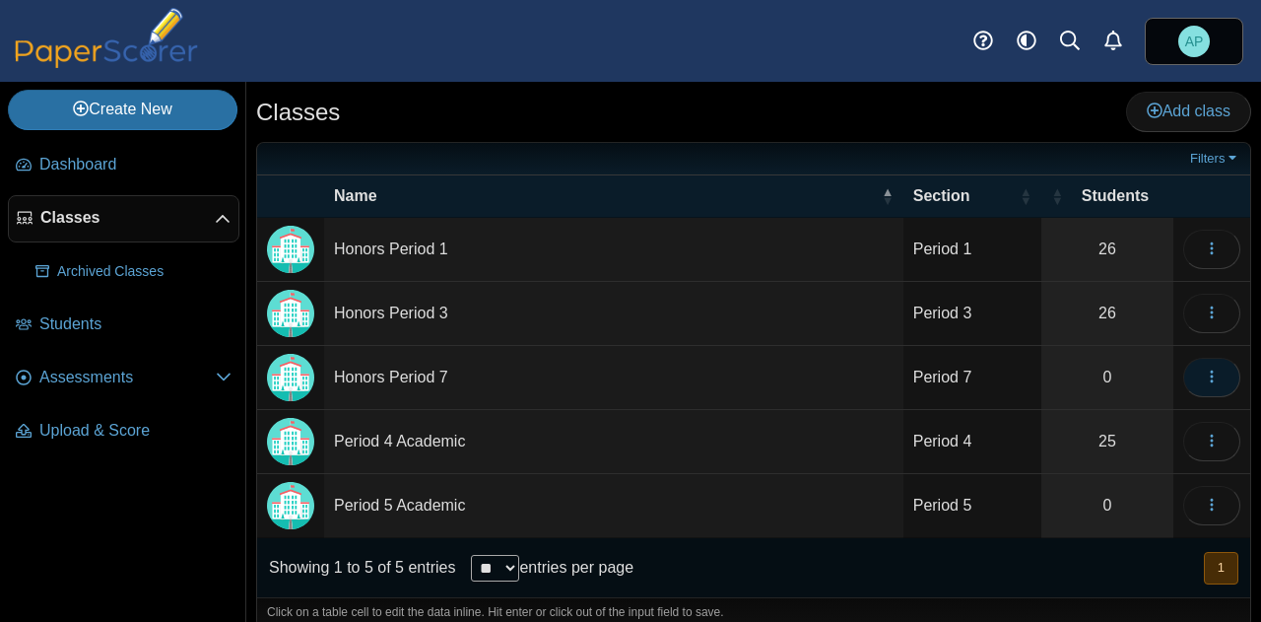
click at [1188, 375] on button "button" at bounding box center [1211, 377] width 57 height 39
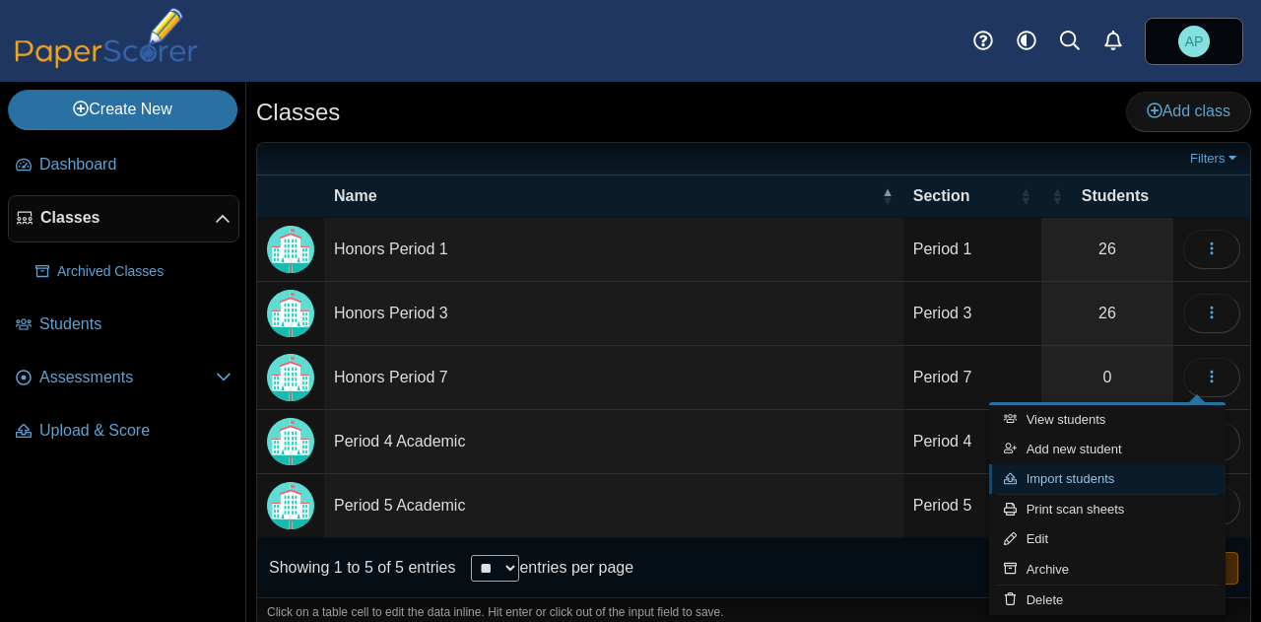
click at [1114, 477] on link "Import students" at bounding box center [1107, 479] width 236 height 30
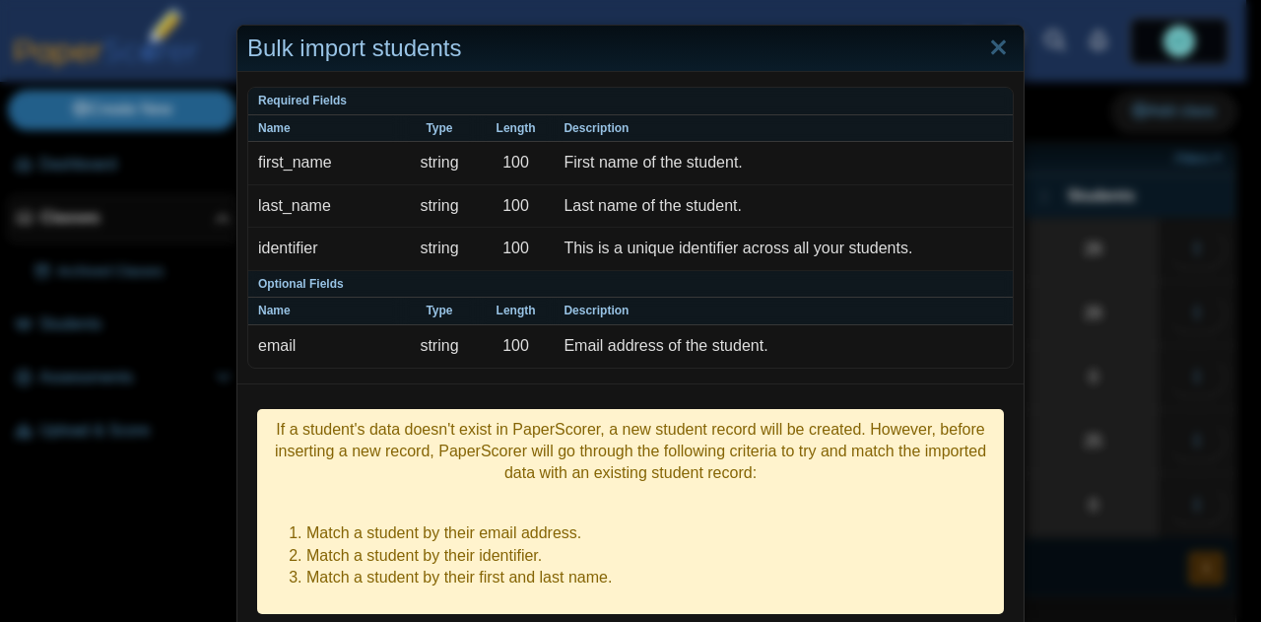
scroll to position [284, 0]
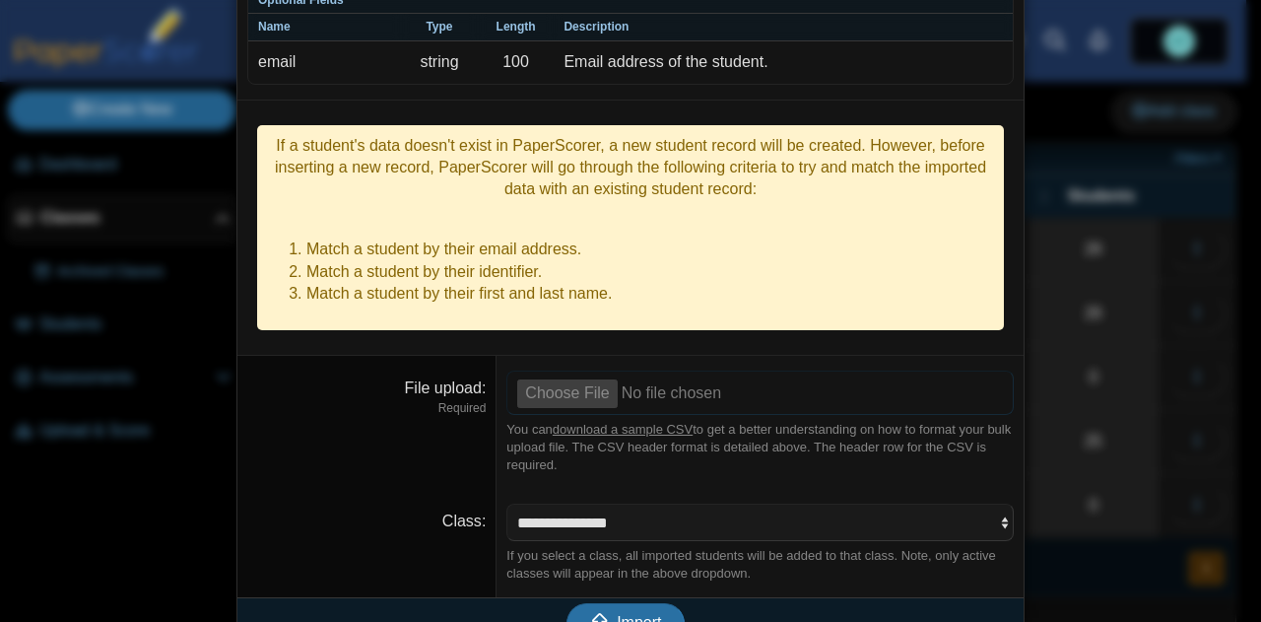
click at [631, 370] on input "File upload" at bounding box center [759, 391] width 507 height 43
type input "**********"
click at [617, 614] on span "Import" at bounding box center [639, 622] width 44 height 17
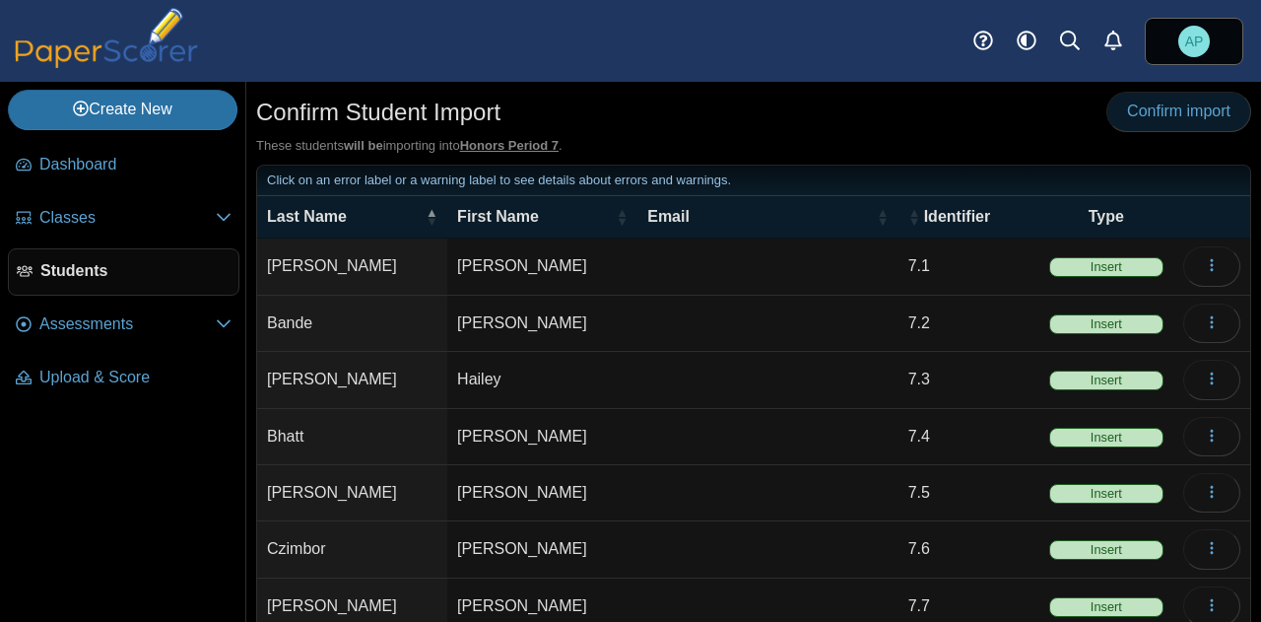
click at [1127, 118] on span "Confirm import" at bounding box center [1178, 110] width 103 height 17
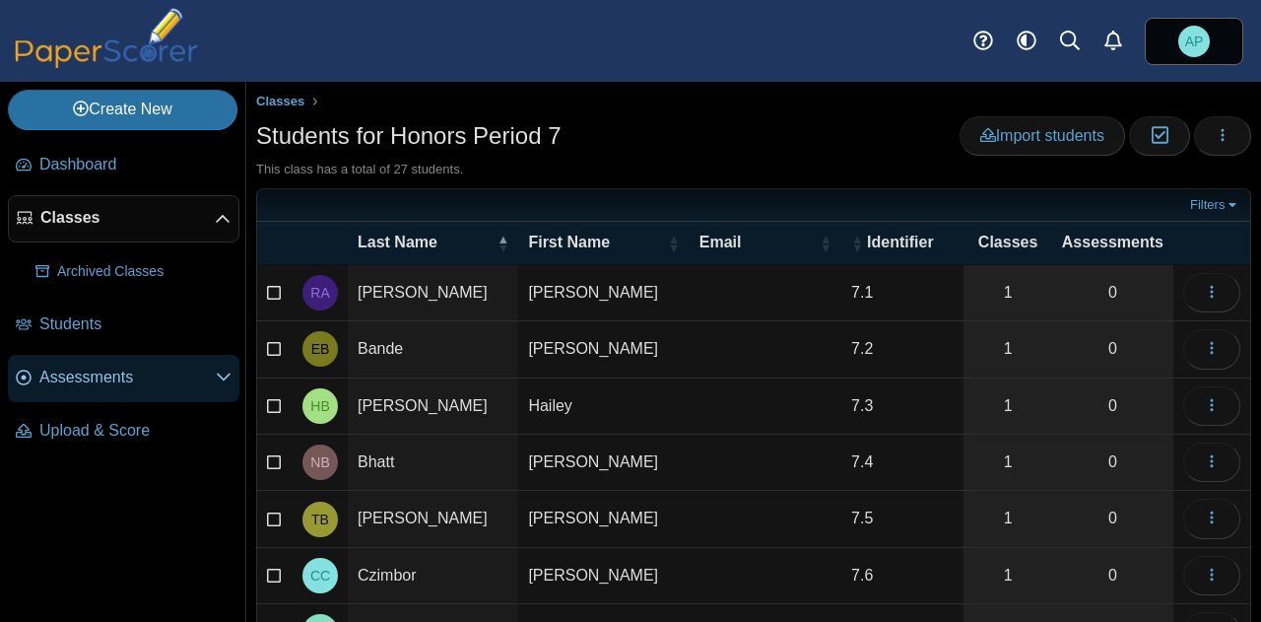
click at [143, 380] on span "Assessments" at bounding box center [127, 378] width 176 height 22
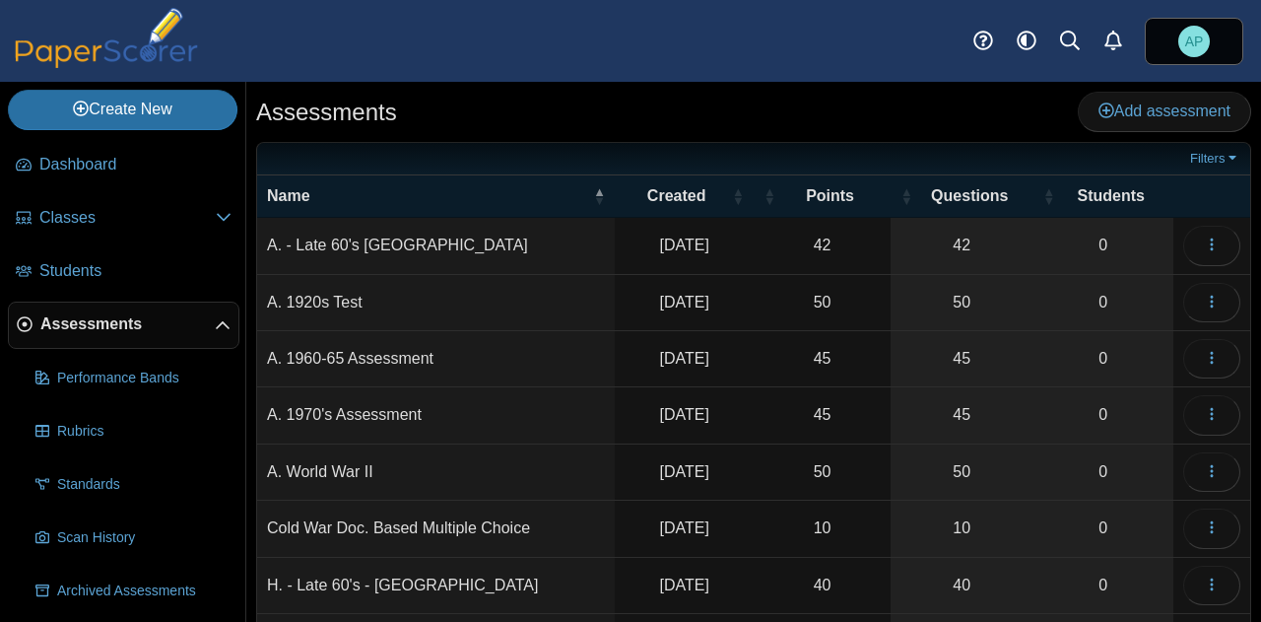
scroll to position [256, 0]
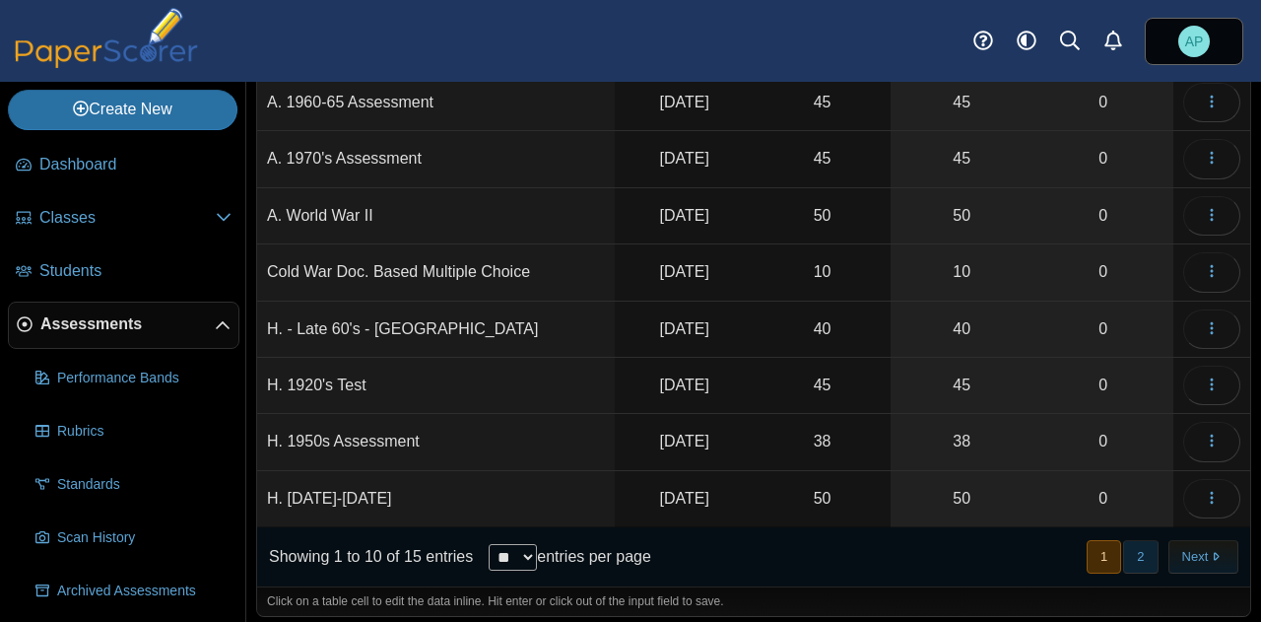
click at [1134, 545] on button "2" at bounding box center [1140, 556] width 34 height 33
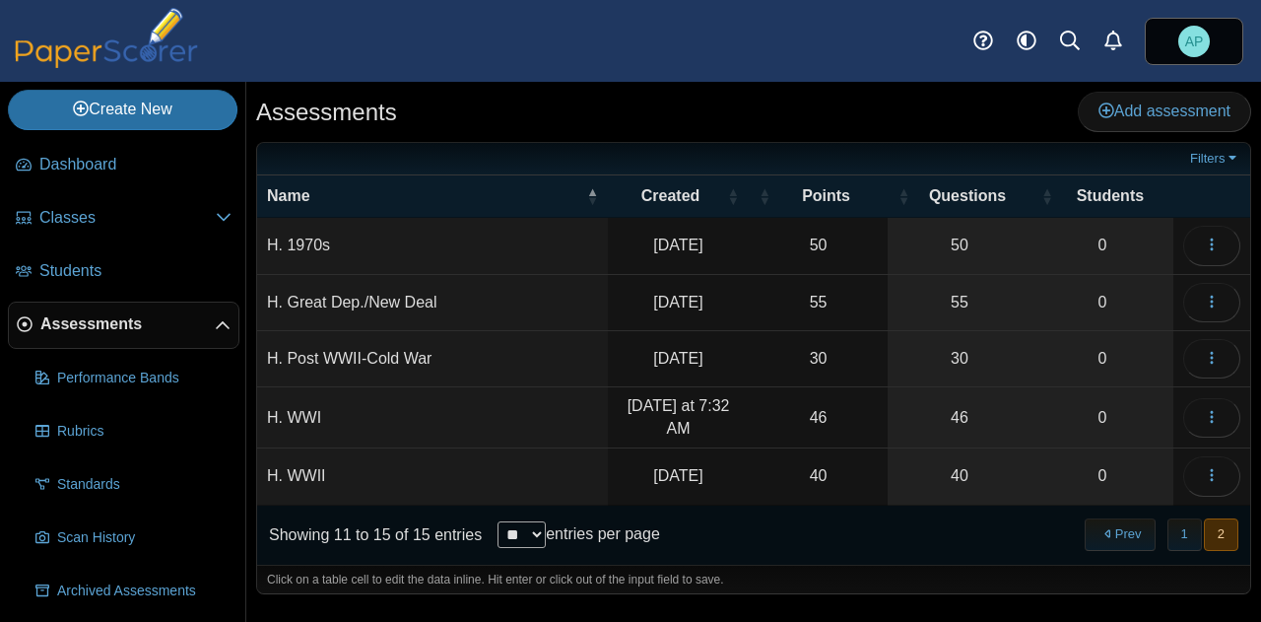
scroll to position [0, 0]
click at [356, 408] on td "H. WWI" at bounding box center [432, 417] width 351 height 61
click at [1189, 405] on button "button" at bounding box center [1211, 417] width 57 height 39
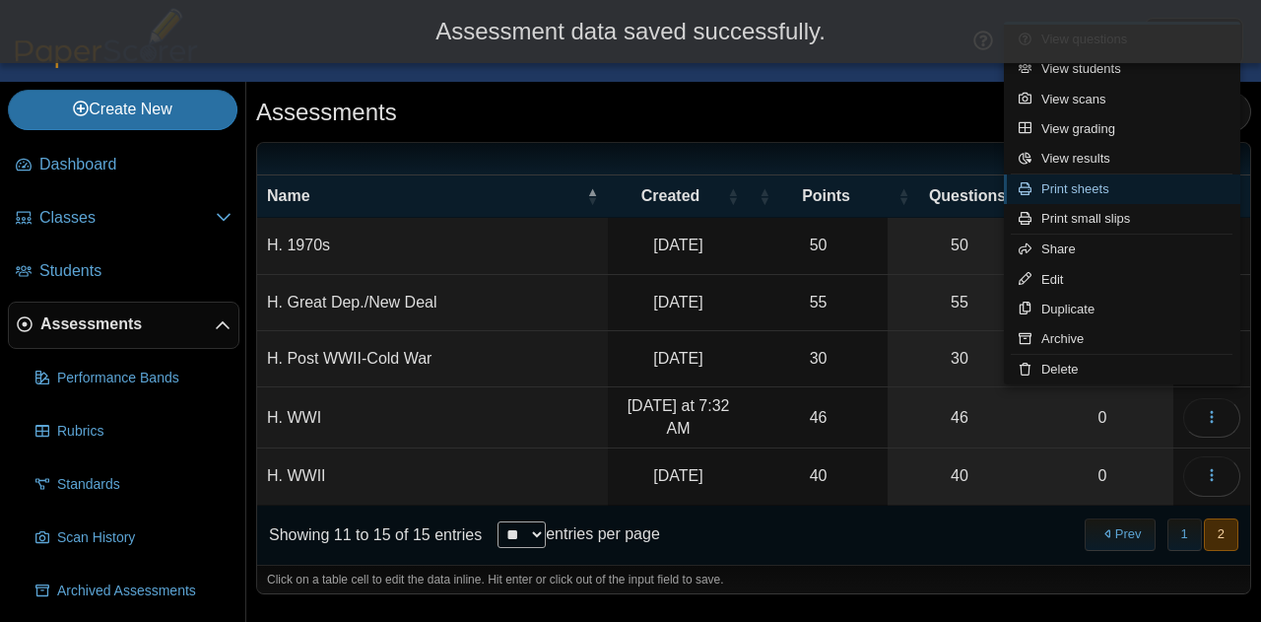
click at [1143, 189] on link "Print sheets" at bounding box center [1122, 189] width 236 height 30
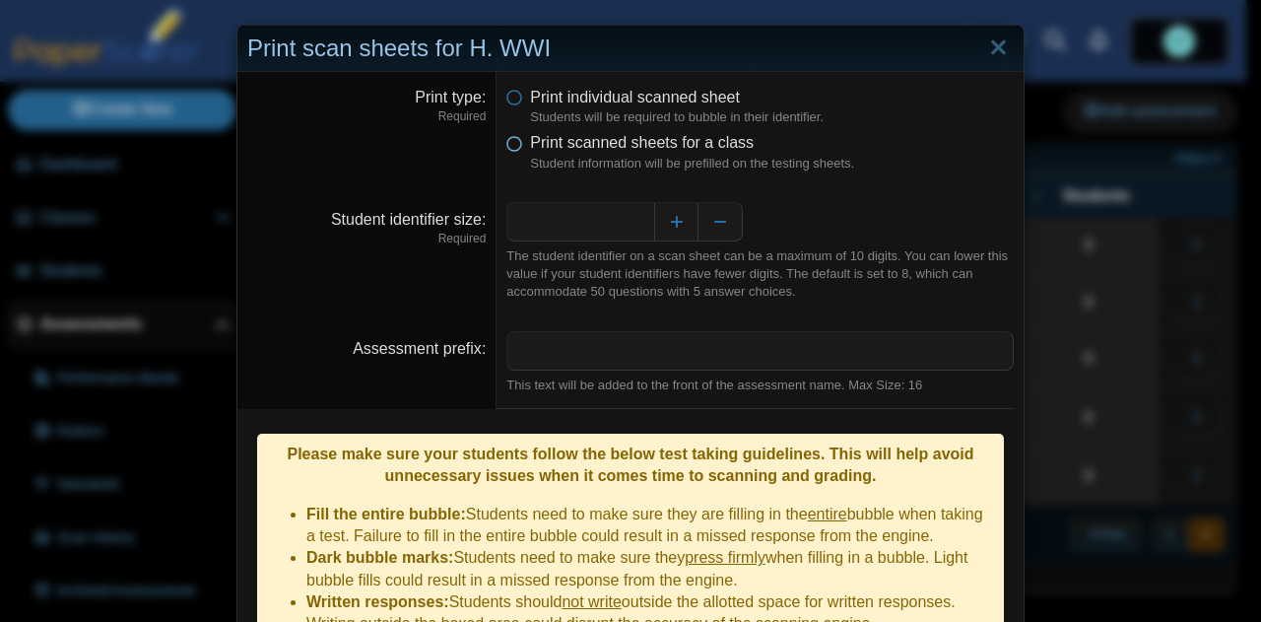
click at [506, 145] on icon at bounding box center [514, 139] width 16 height 14
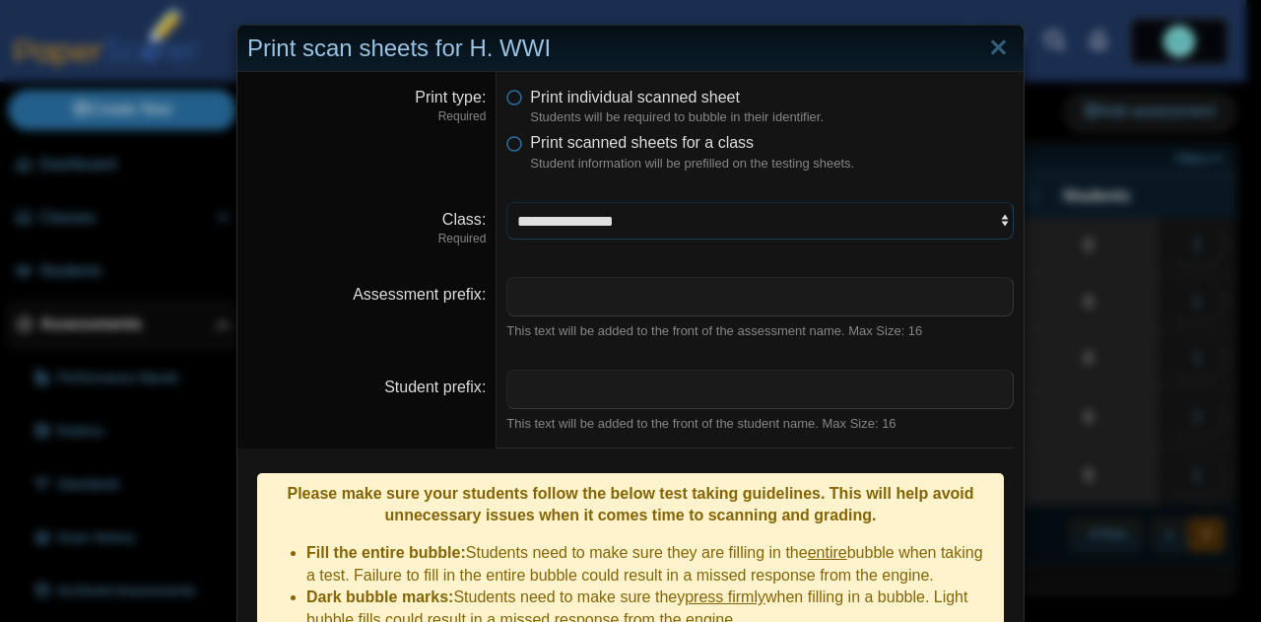
click at [578, 219] on select "**********" at bounding box center [759, 220] width 507 height 37
select select "**********"
click at [506, 202] on select "**********" at bounding box center [759, 220] width 507 height 37
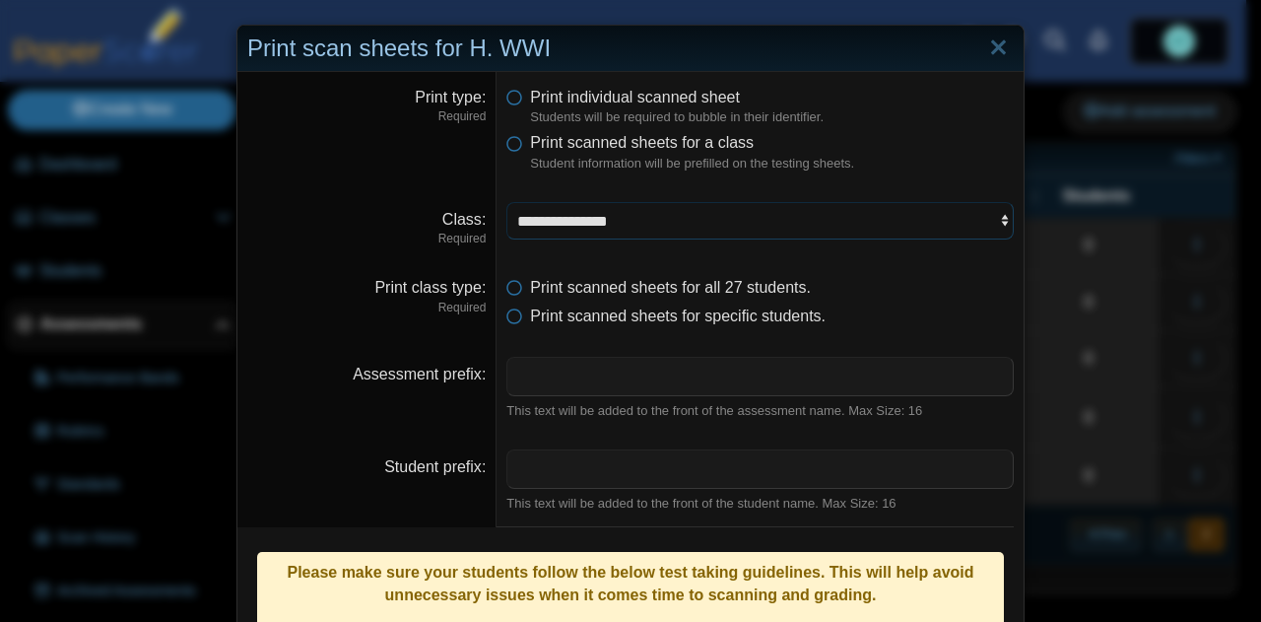
scroll to position [366, 0]
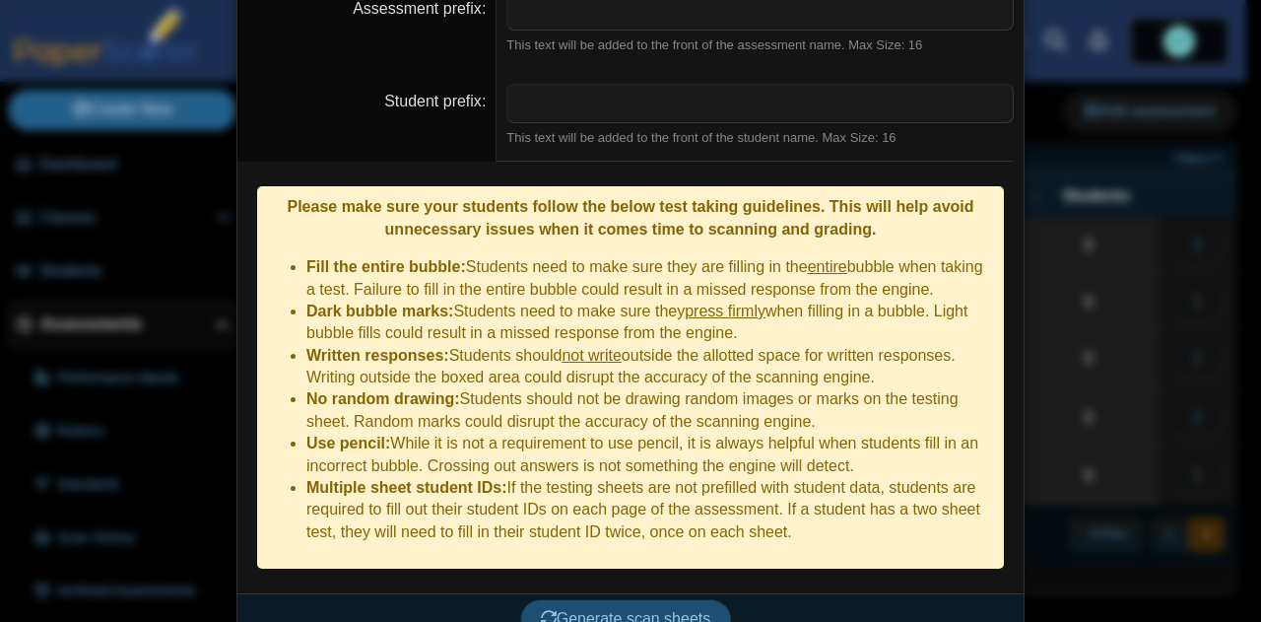
click at [580, 610] on span "Generate scan sheets" at bounding box center [626, 618] width 170 height 17
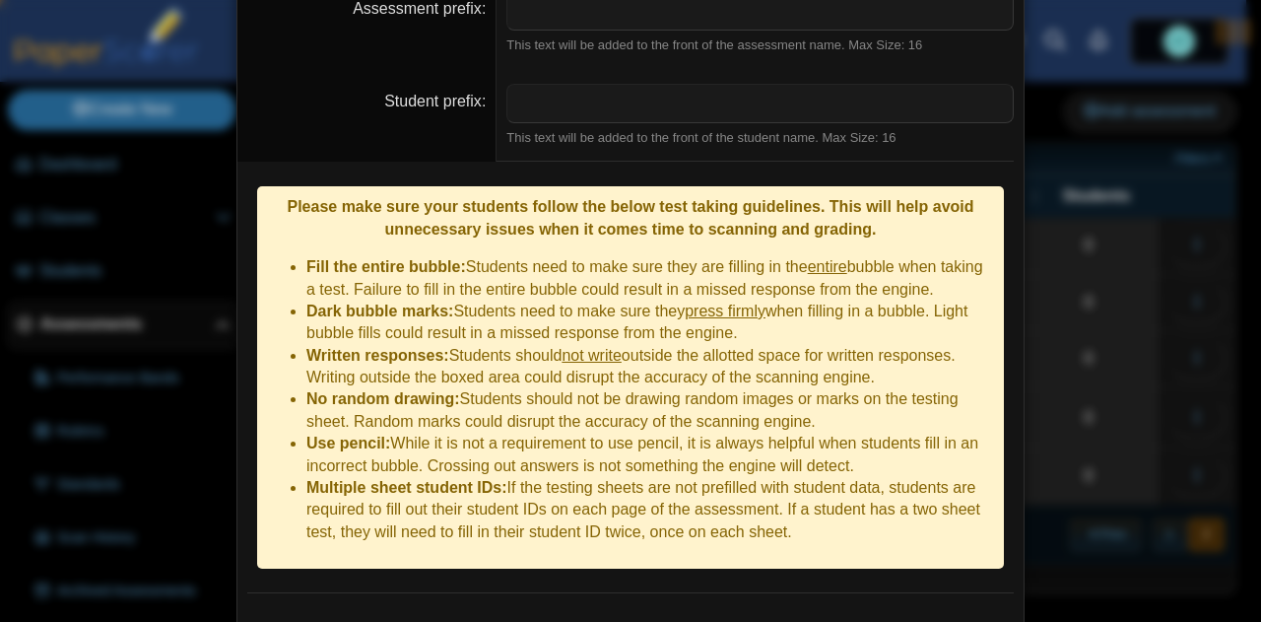
scroll to position [461, 0]
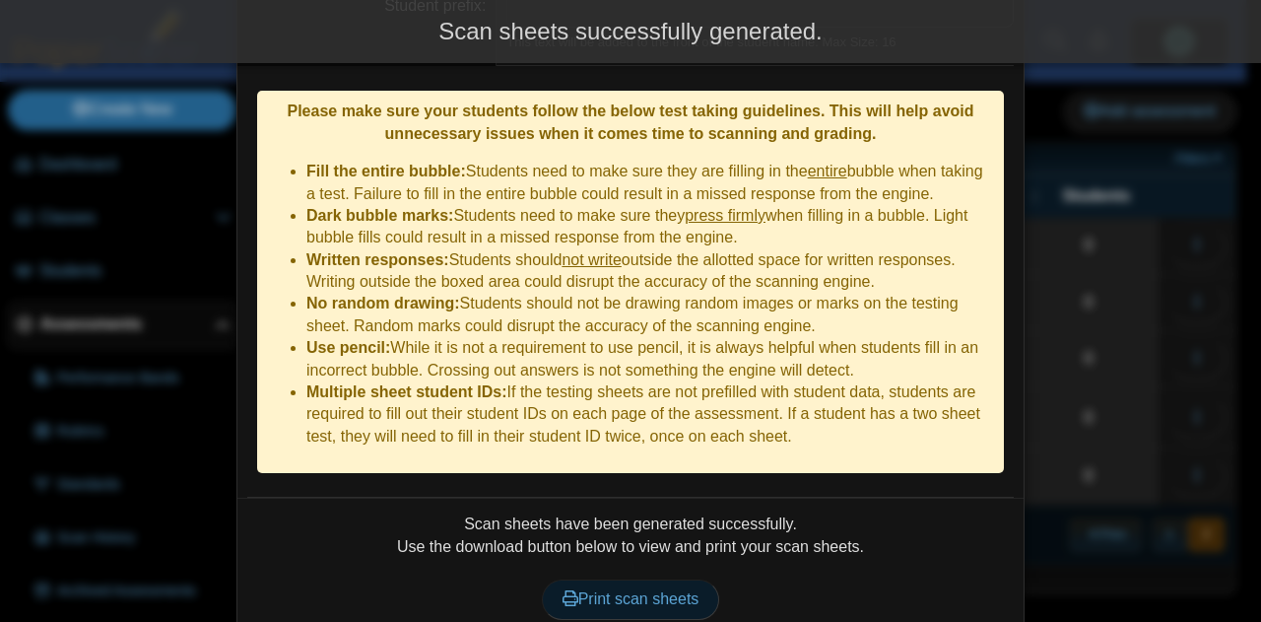
click at [600, 590] on span "Print scan sheets" at bounding box center [631, 598] width 137 height 17
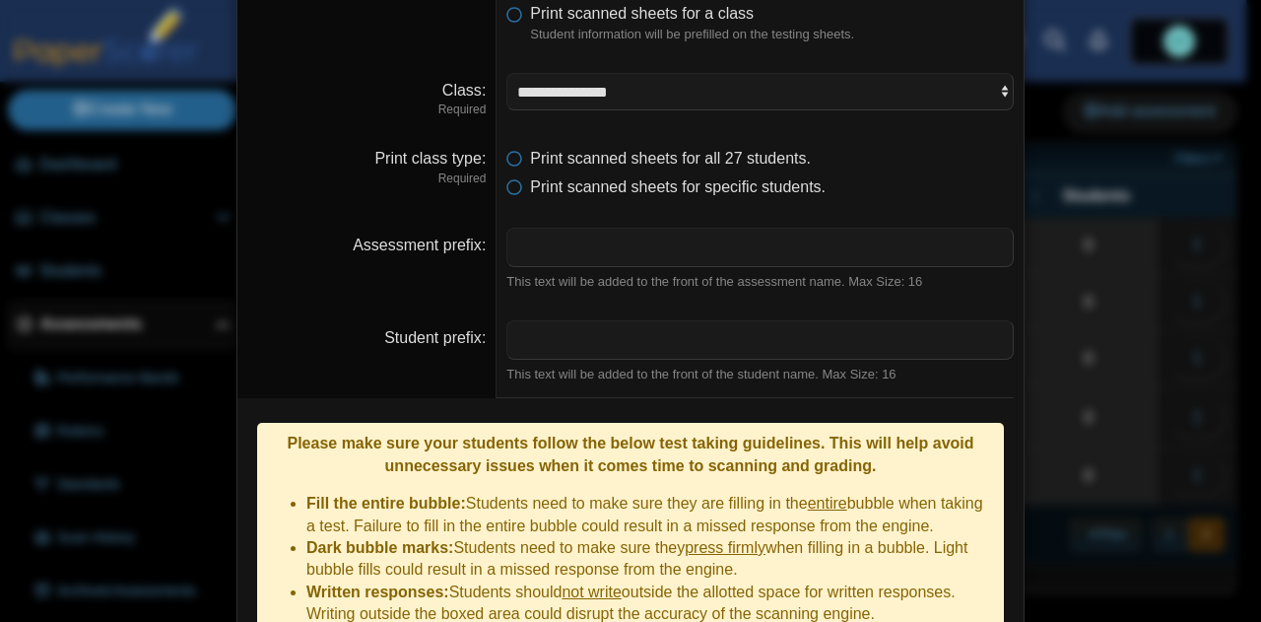
scroll to position [0, 0]
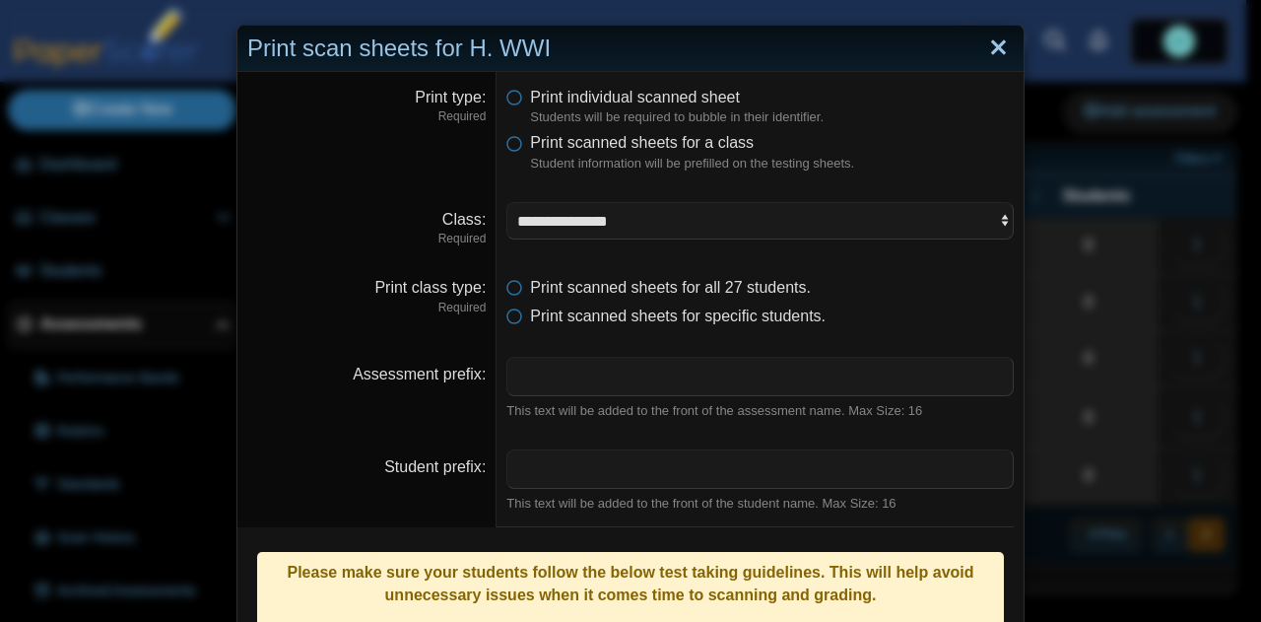
click at [995, 52] on link "Close" at bounding box center [998, 49] width 31 height 34
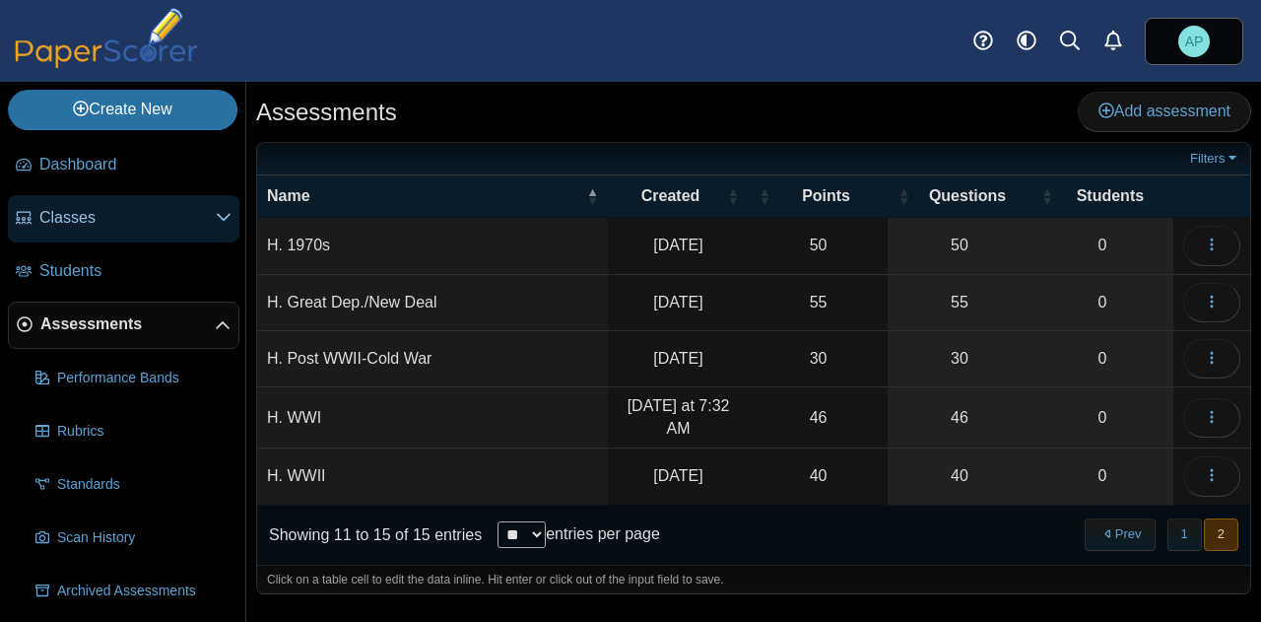
click at [117, 224] on span "Classes" at bounding box center [127, 218] width 176 height 22
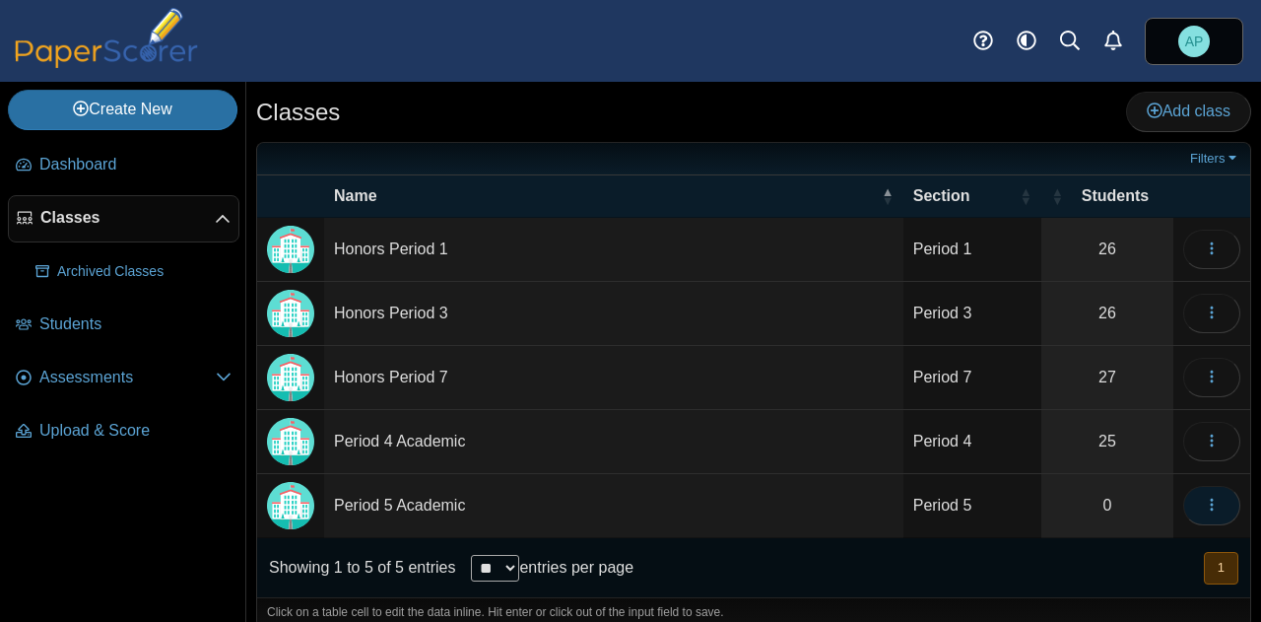
click at [1204, 501] on icon "button" at bounding box center [1212, 505] width 16 height 16
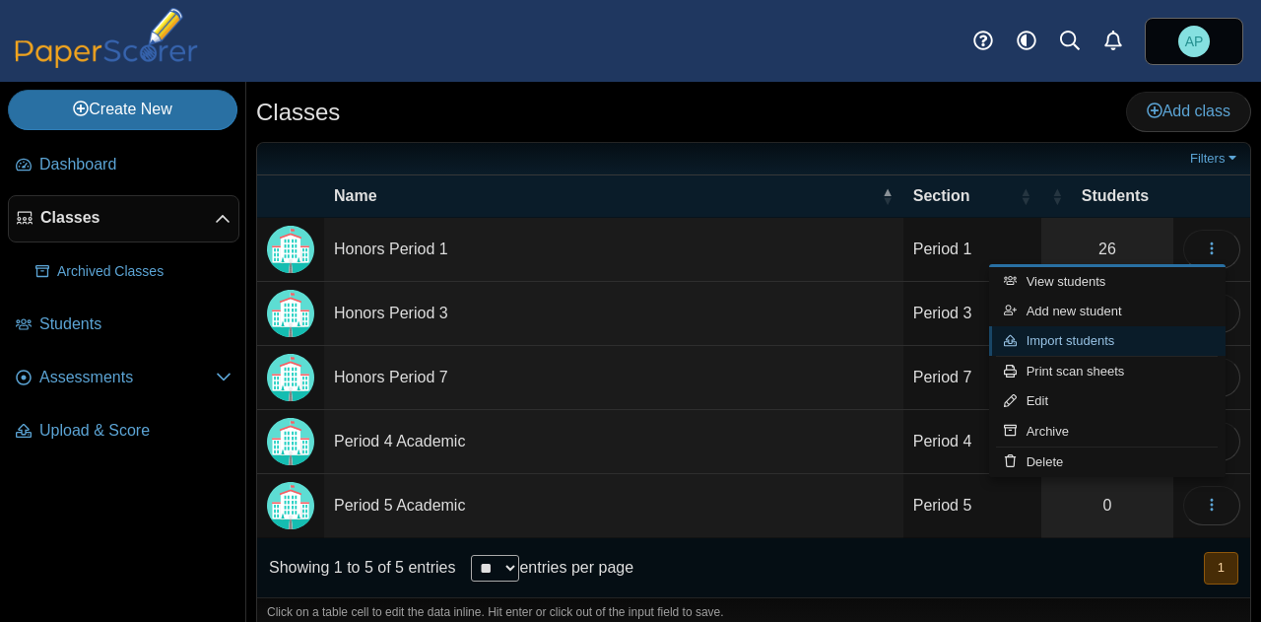
click at [1129, 346] on link "Import students" at bounding box center [1107, 341] width 236 height 30
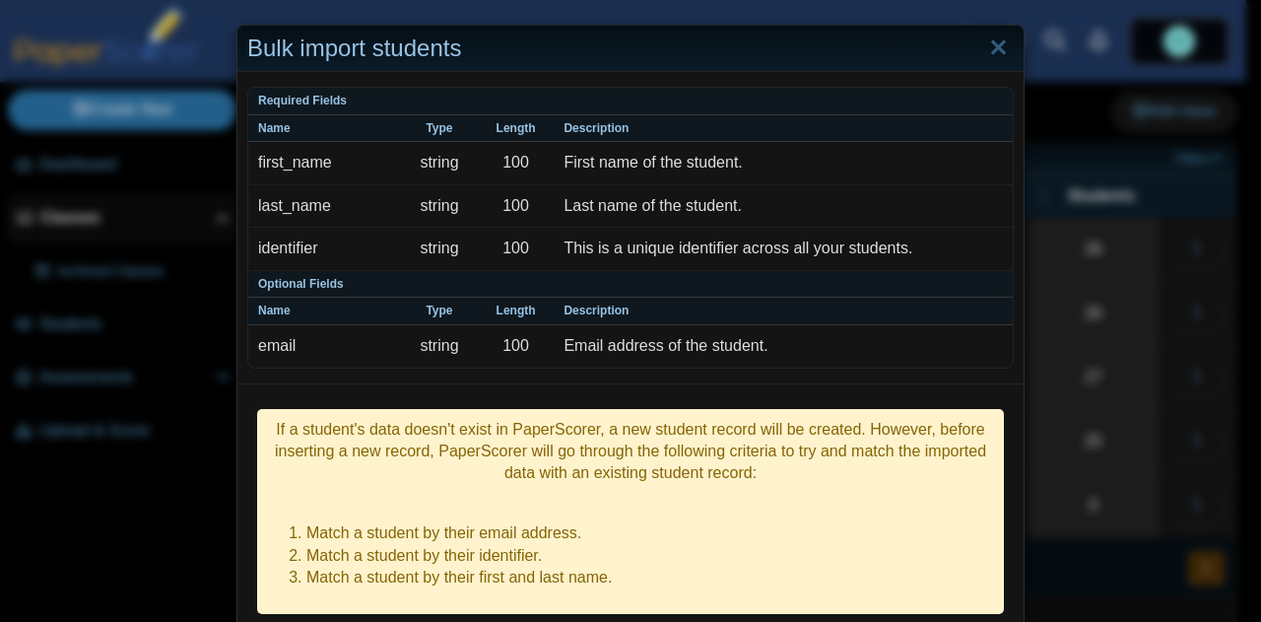
scroll to position [284, 0]
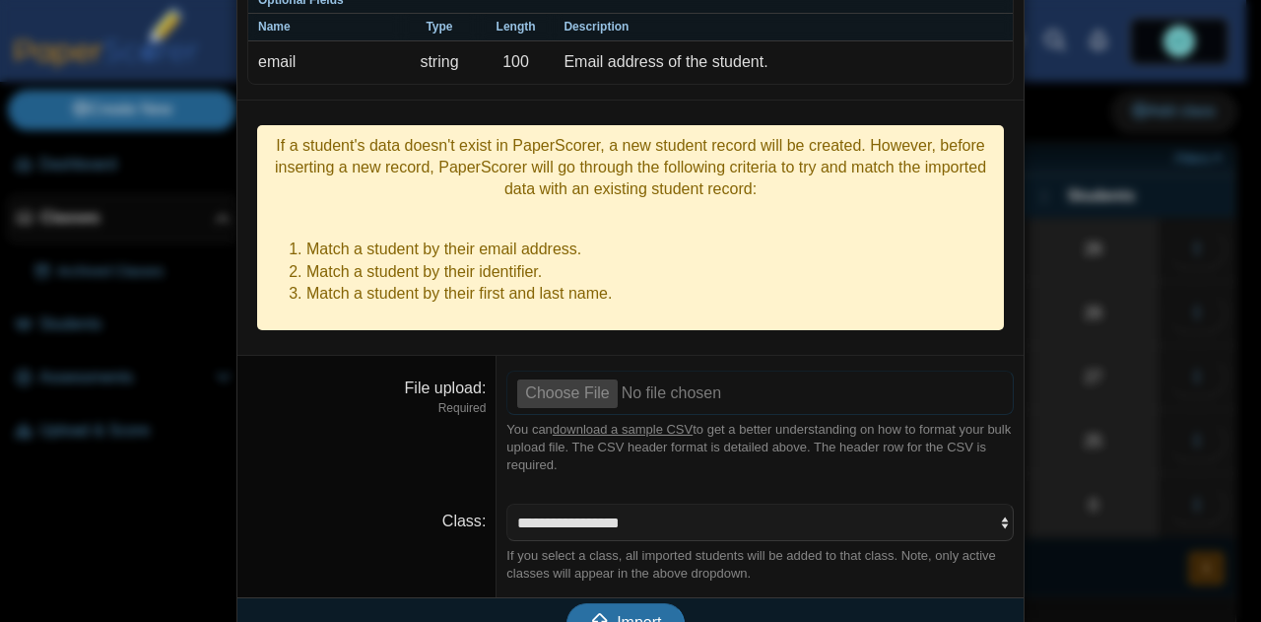
click at [594, 370] on input "File upload" at bounding box center [759, 391] width 507 height 43
type input "**********"
click at [643, 614] on span "Import" at bounding box center [639, 622] width 44 height 17
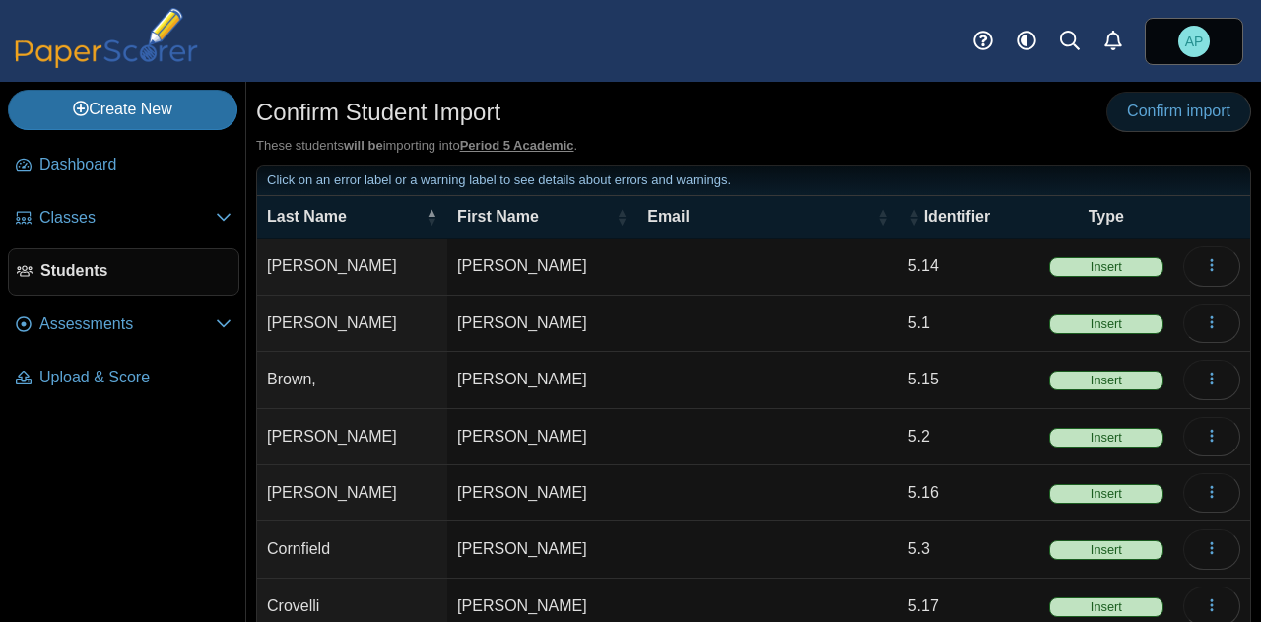
click at [1169, 108] on span "Confirm import" at bounding box center [1178, 110] width 103 height 17
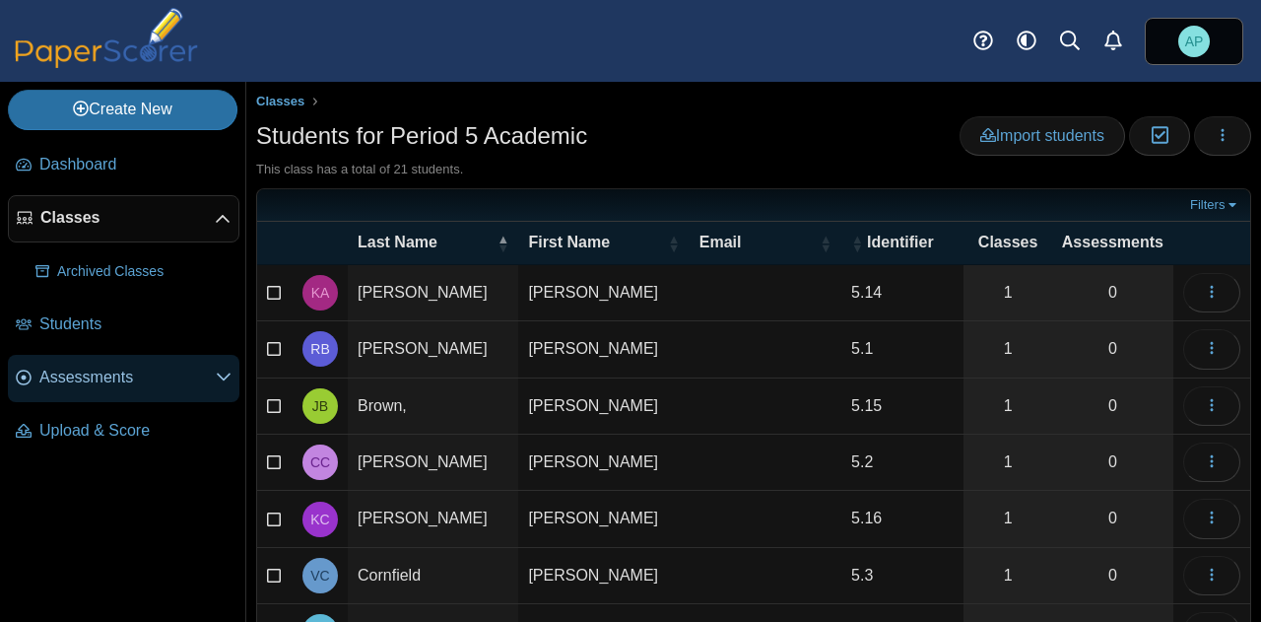
click at [168, 385] on span "Assessments" at bounding box center [127, 378] width 176 height 22
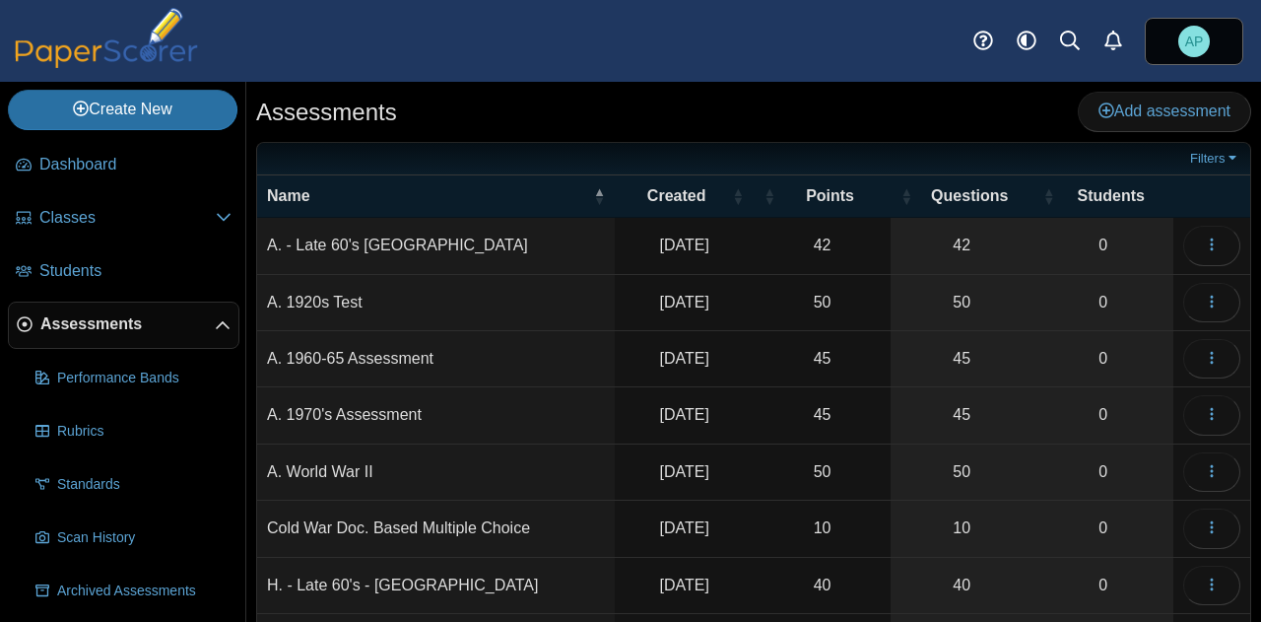
click at [378, 413] on td "A. 1970's Assessment" at bounding box center [436, 415] width 358 height 56
click at [1186, 410] on button "button" at bounding box center [1211, 414] width 57 height 39
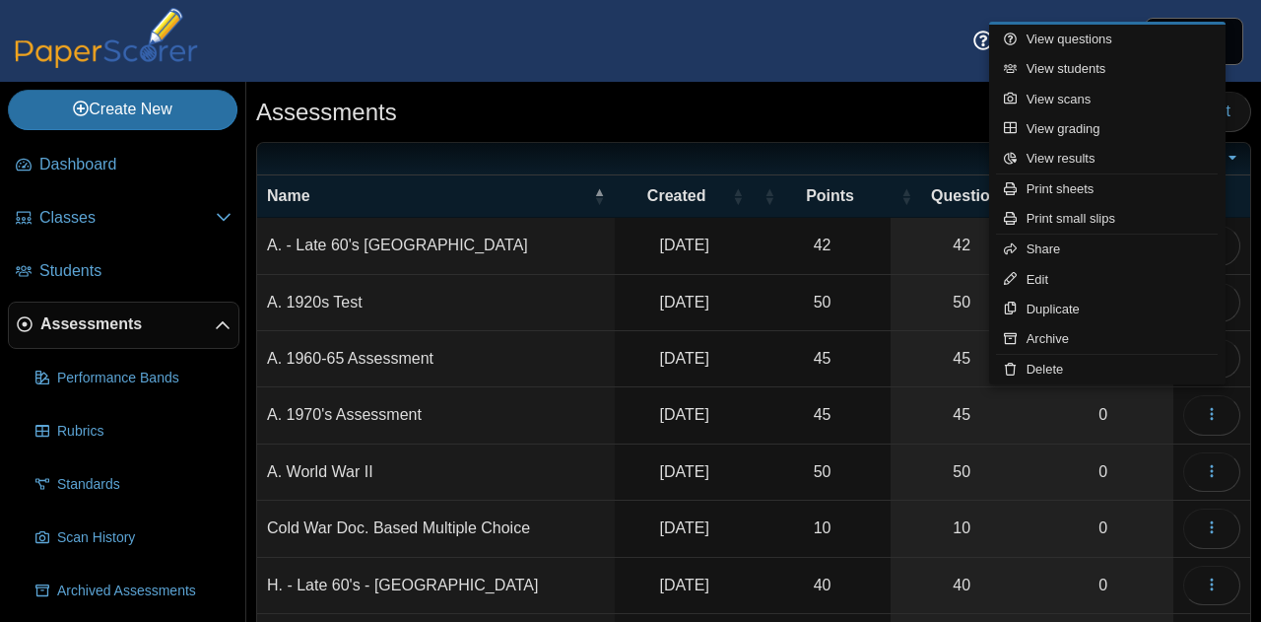
click at [810, 128] on div "Assessments Add assessment" at bounding box center [753, 114] width 995 height 44
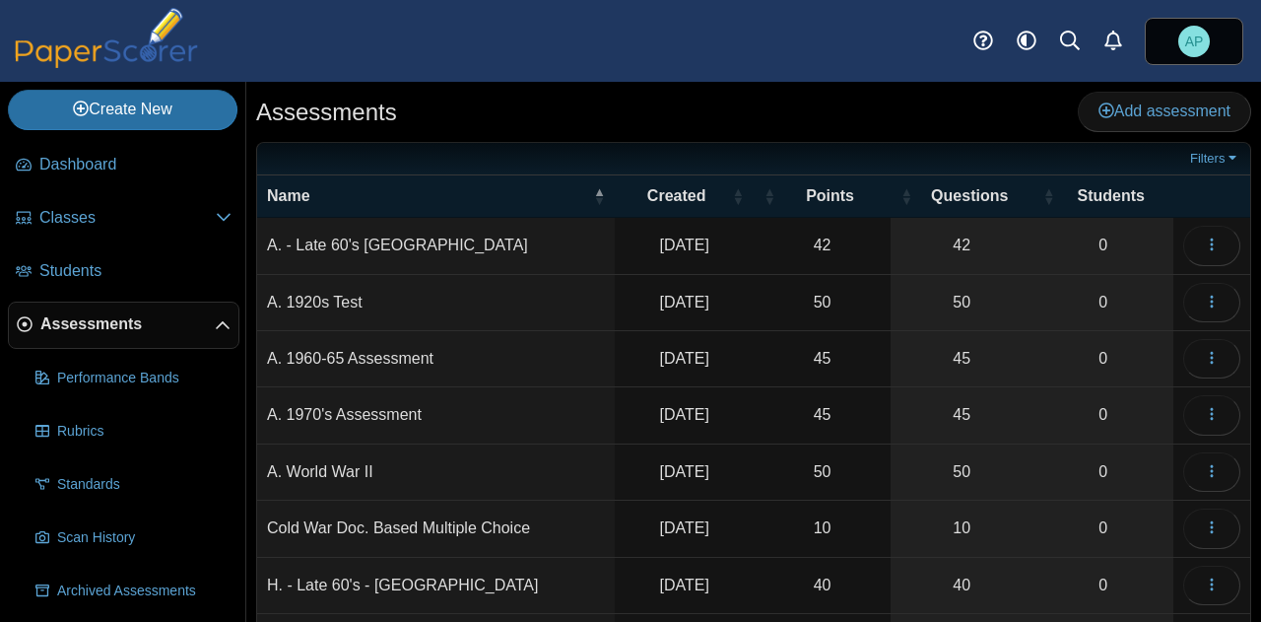
click at [382, 244] on td "A. - Late 60's Vietnam" at bounding box center [436, 246] width 358 height 56
click at [433, 124] on div "Assessments Add assessment" at bounding box center [753, 114] width 995 height 44
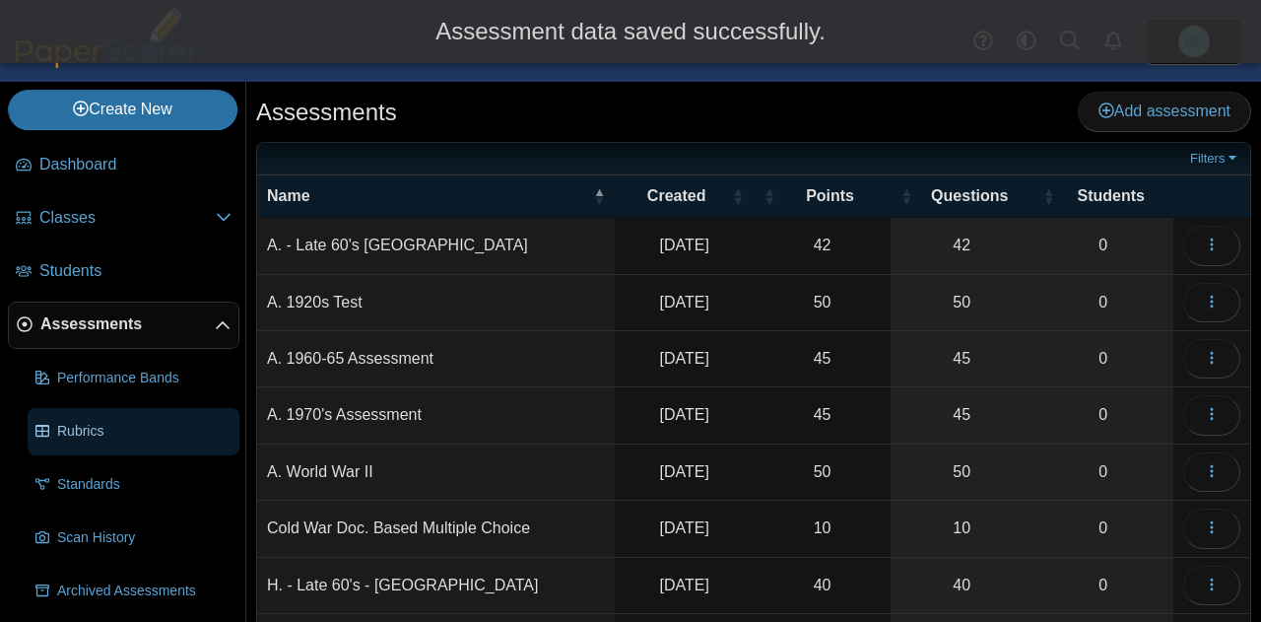
scroll to position [57, 0]
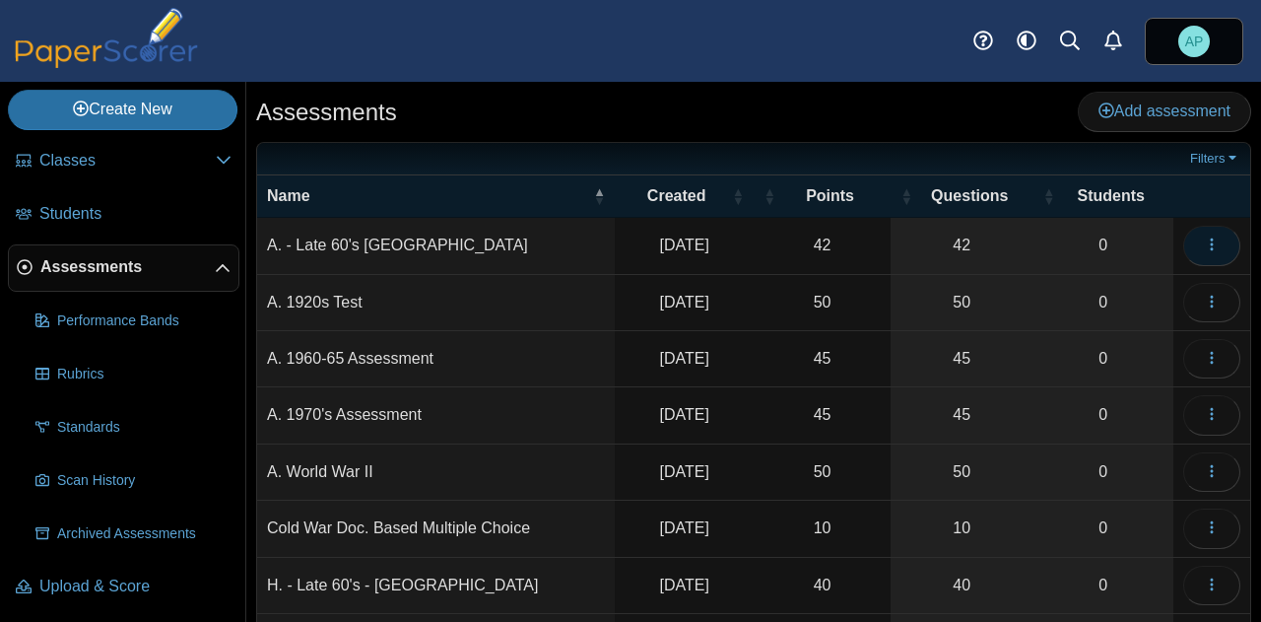
click at [1187, 239] on button "button" at bounding box center [1211, 245] width 57 height 39
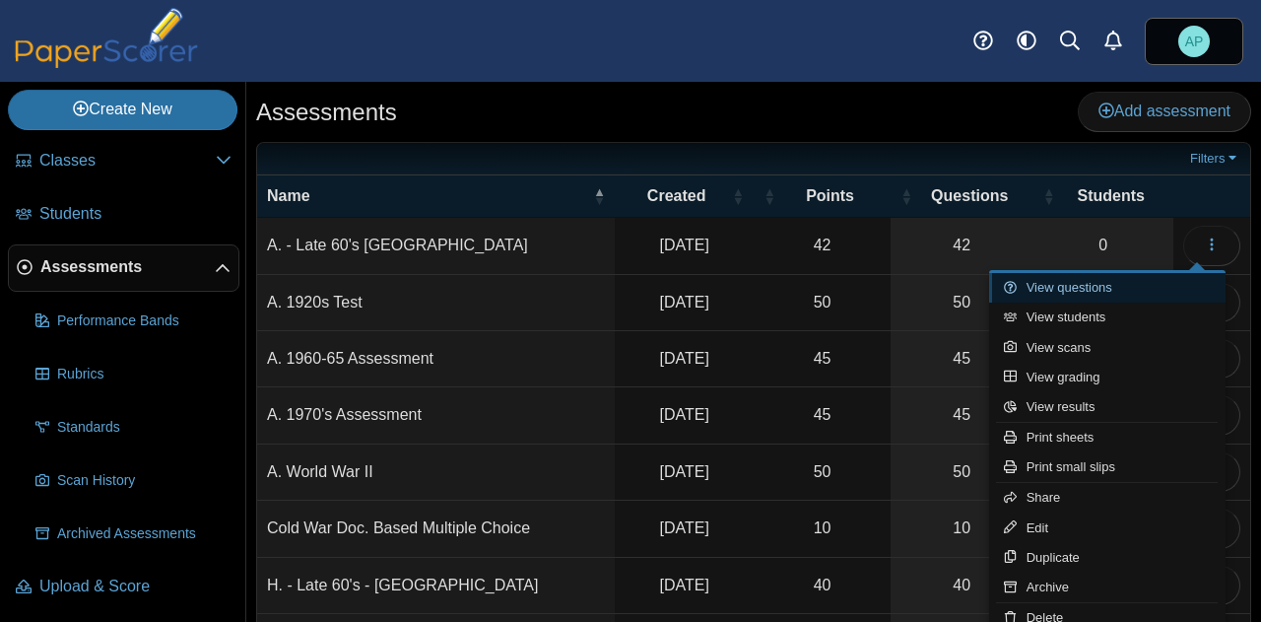
click at [1088, 290] on link "View questions" at bounding box center [1107, 288] width 236 height 30
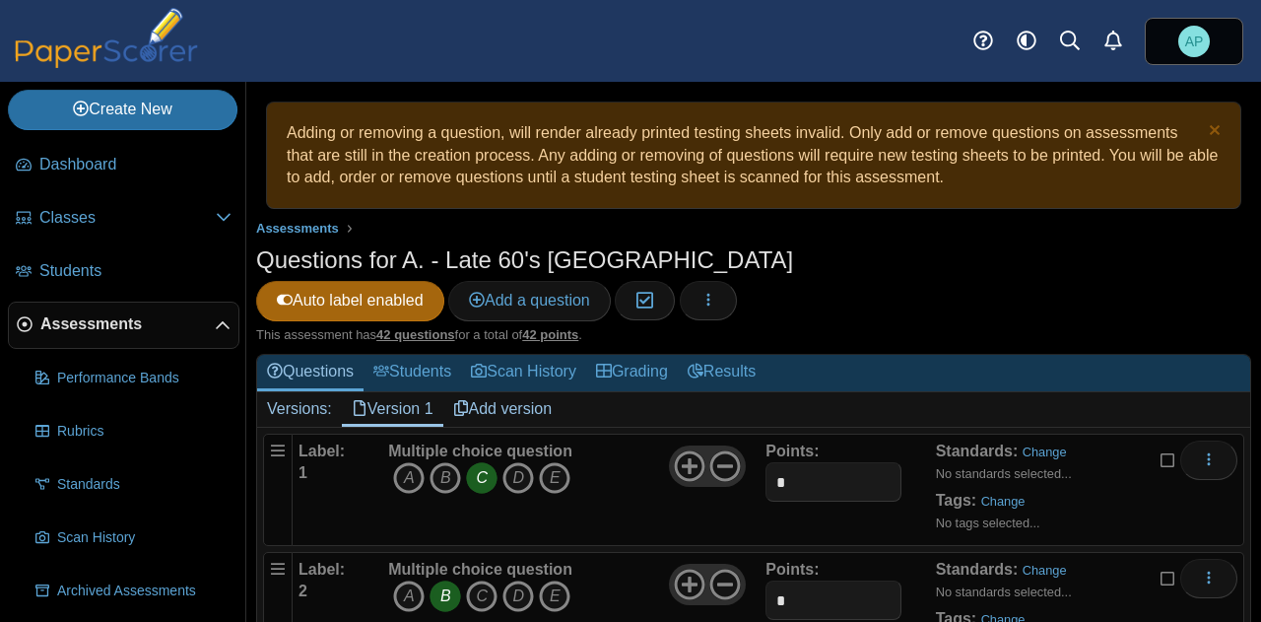
scroll to position [197, 0]
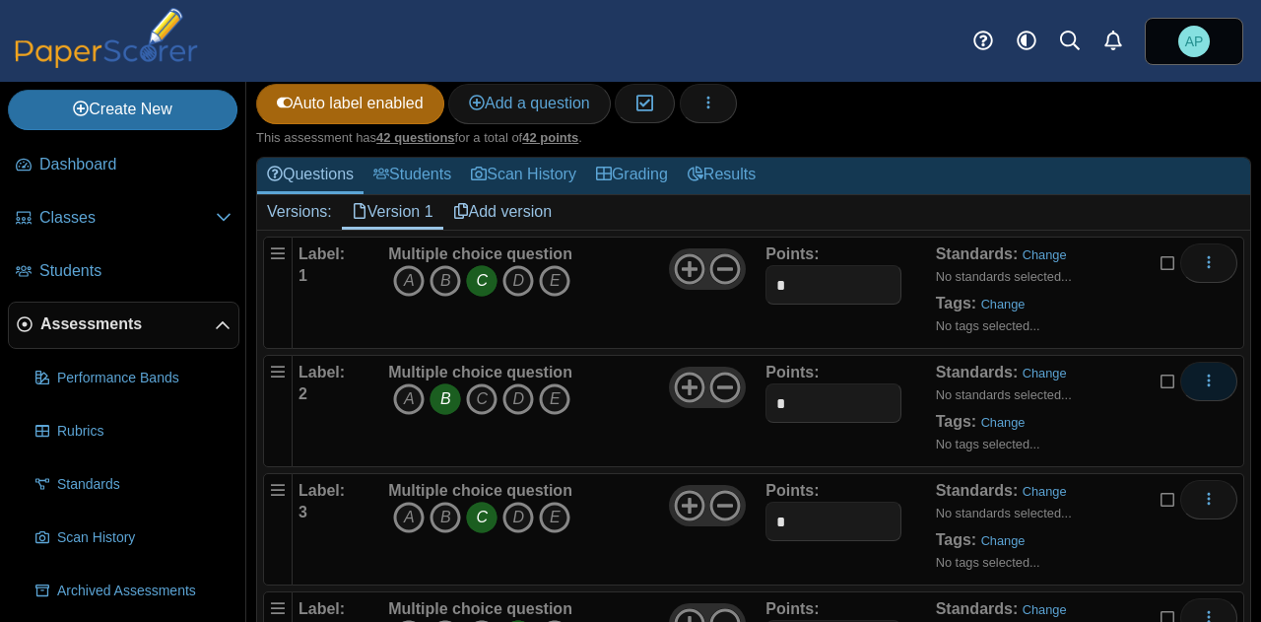
click at [1182, 362] on button "More options" at bounding box center [1208, 381] width 57 height 39
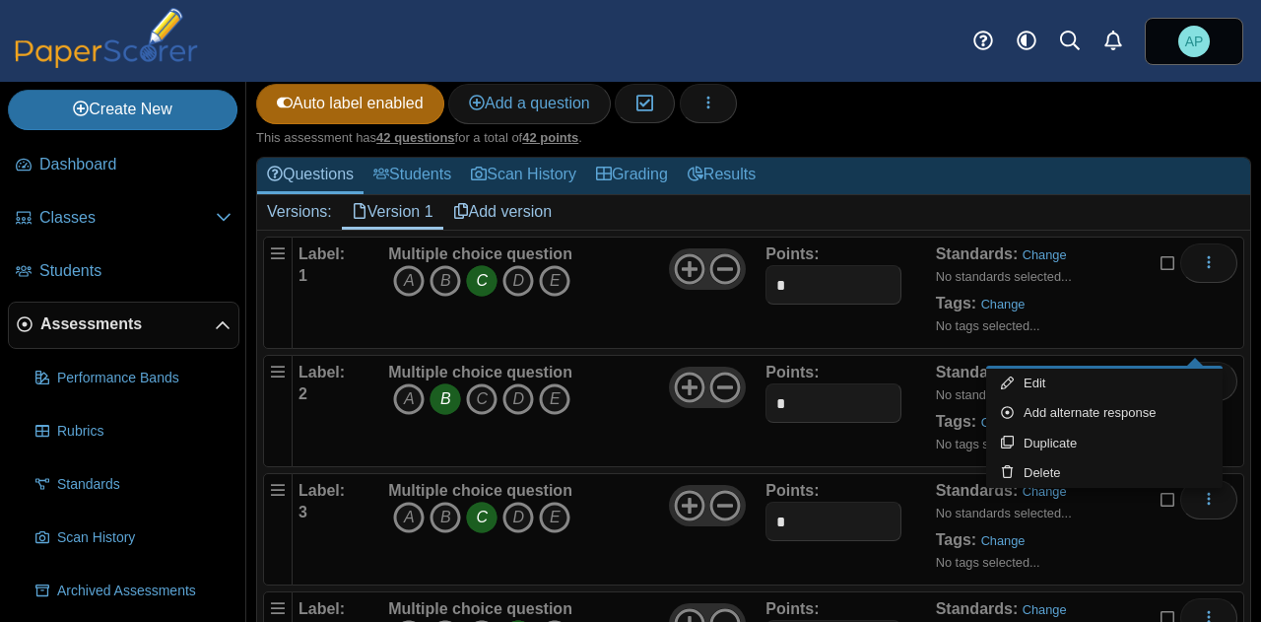
click at [1190, 129] on div "This assessment has 42 questions for a total of 42 points ." at bounding box center [753, 138] width 995 height 18
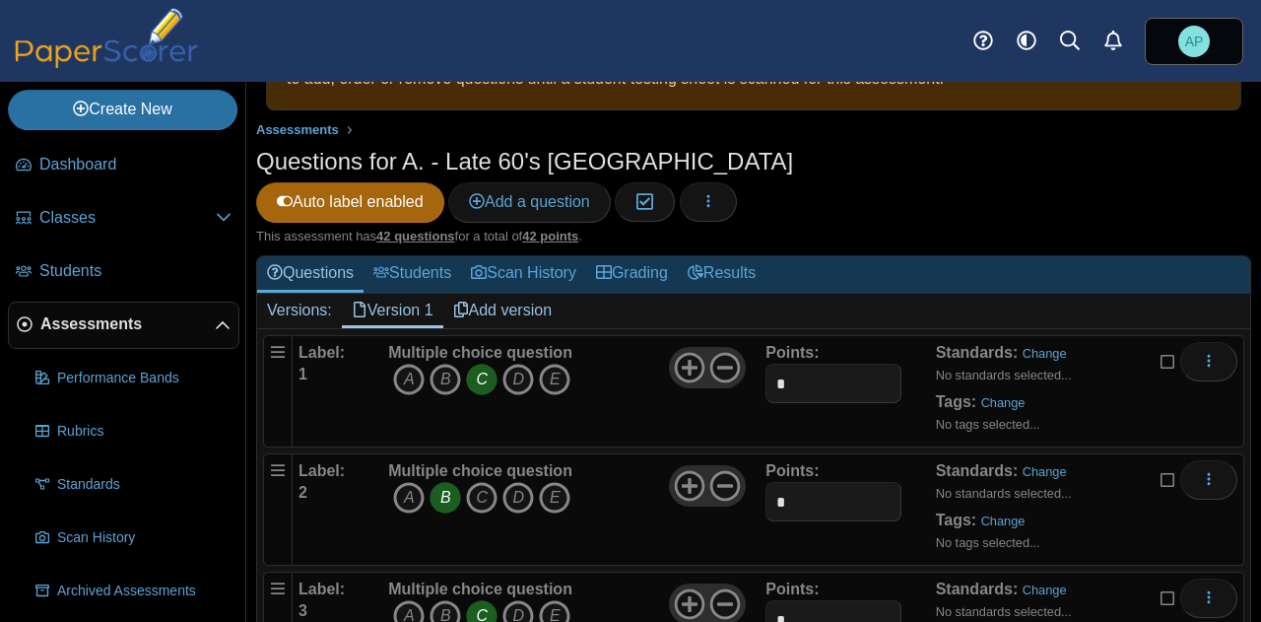
scroll to position [0, 0]
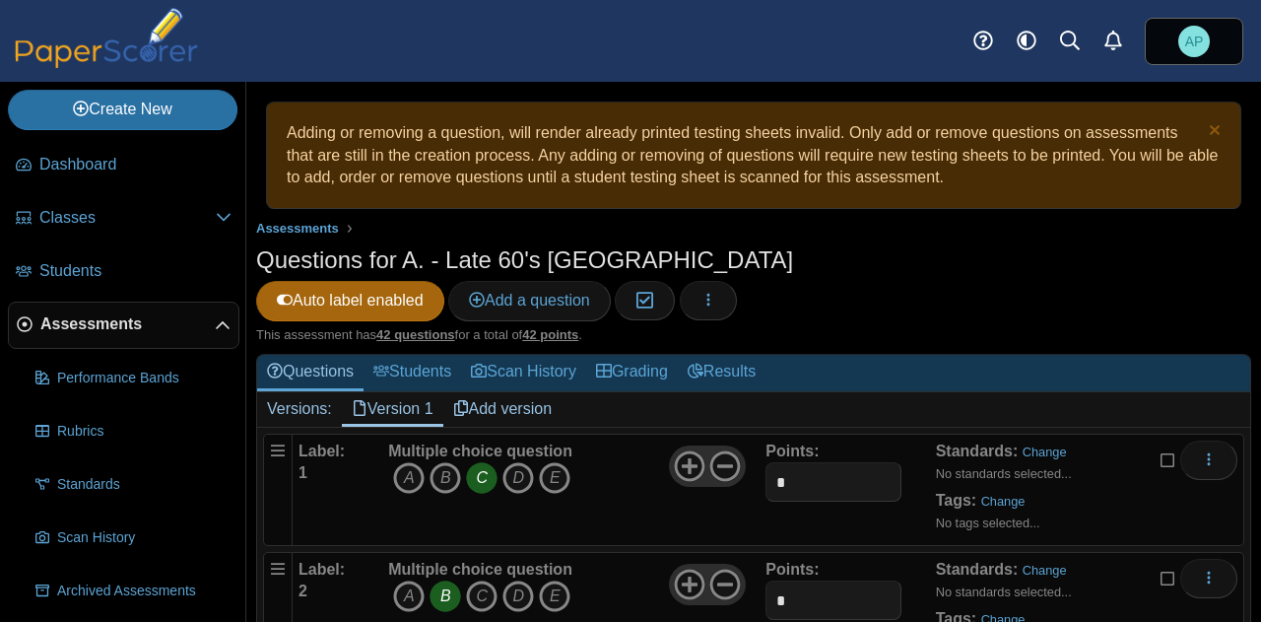
drag, startPoint x: 102, startPoint y: 168, endPoint x: 101, endPoint y: 190, distance: 22.7
click at [102, 167] on span "Dashboard" at bounding box center [135, 165] width 192 height 22
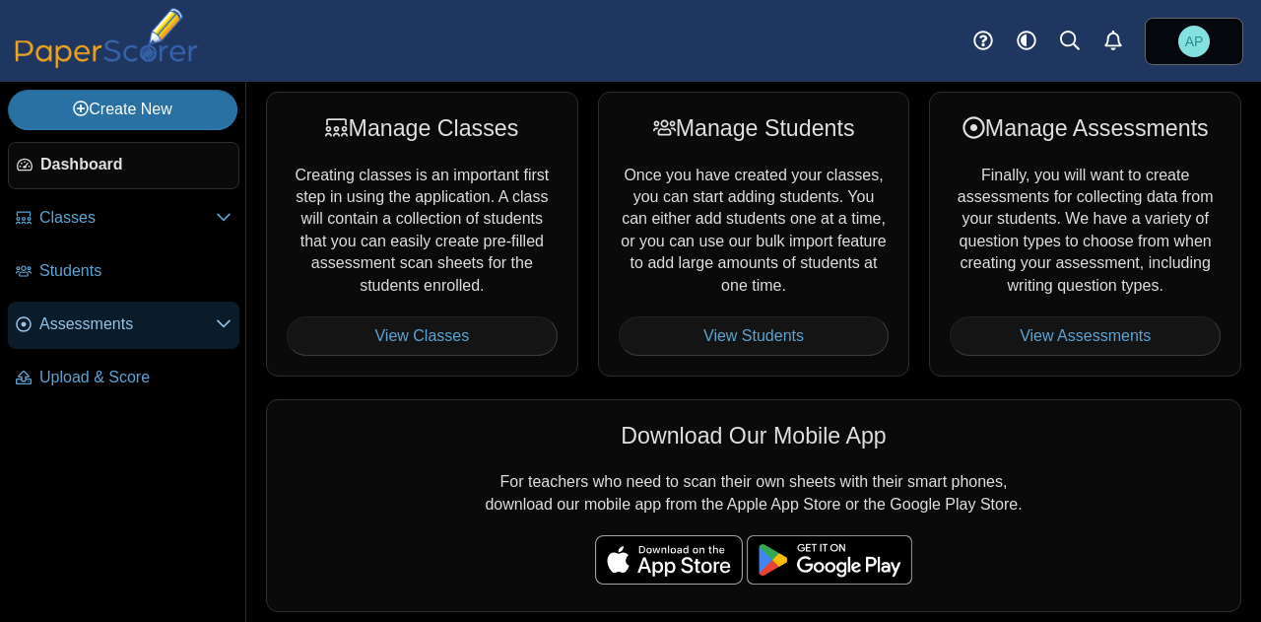
click at [106, 318] on span "Assessments" at bounding box center [127, 324] width 176 height 22
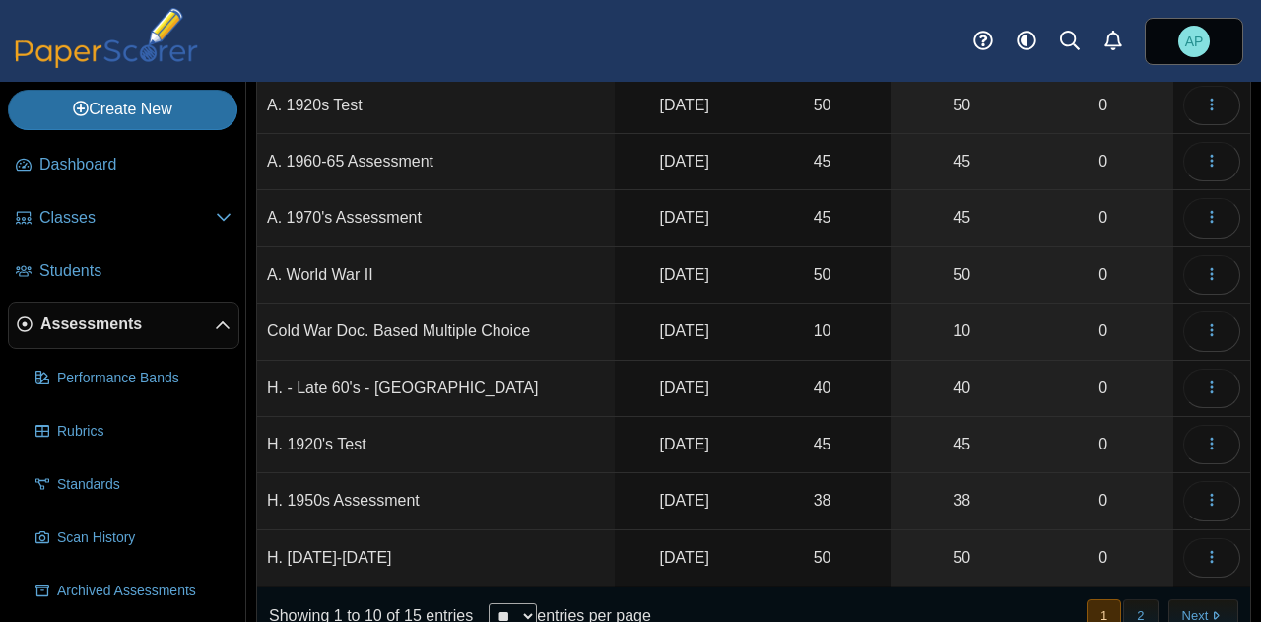
scroll to position [256, 0]
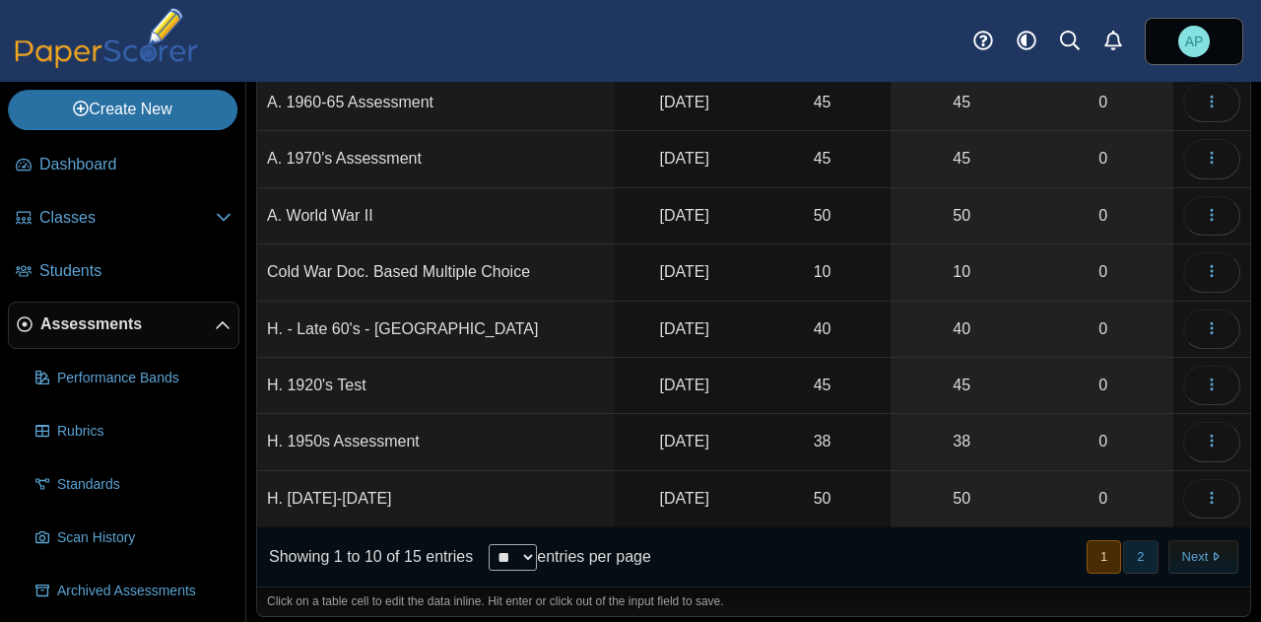
click at [1128, 549] on button "2" at bounding box center [1140, 556] width 34 height 33
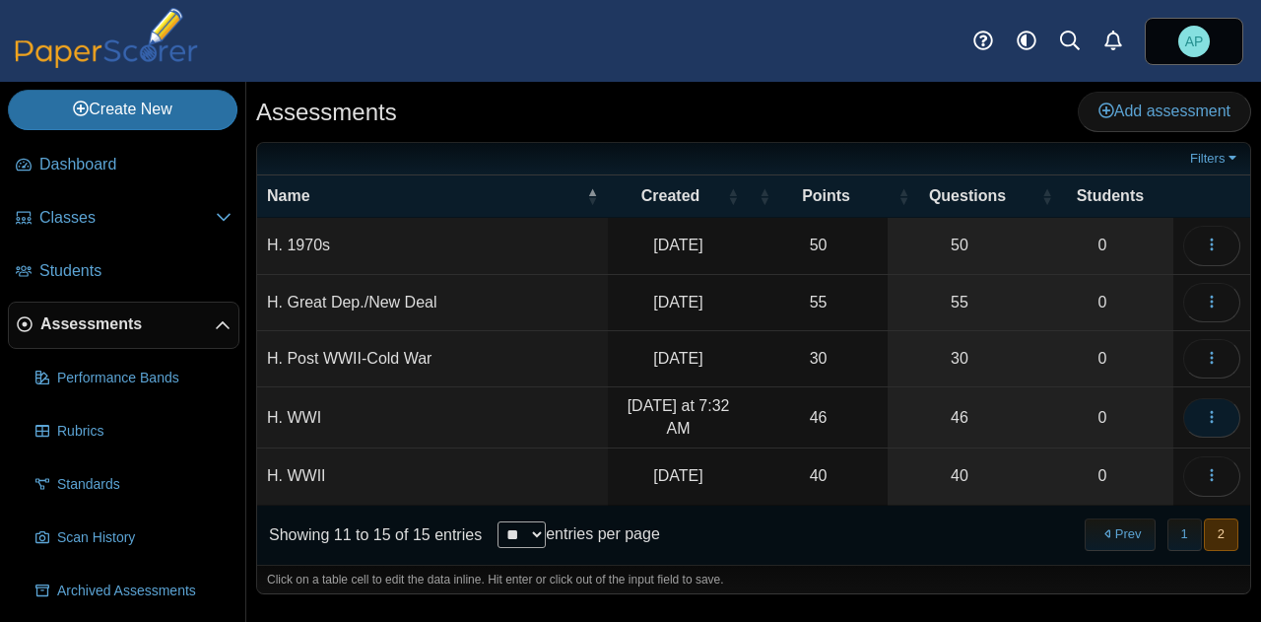
click at [1200, 407] on button "button" at bounding box center [1211, 417] width 57 height 39
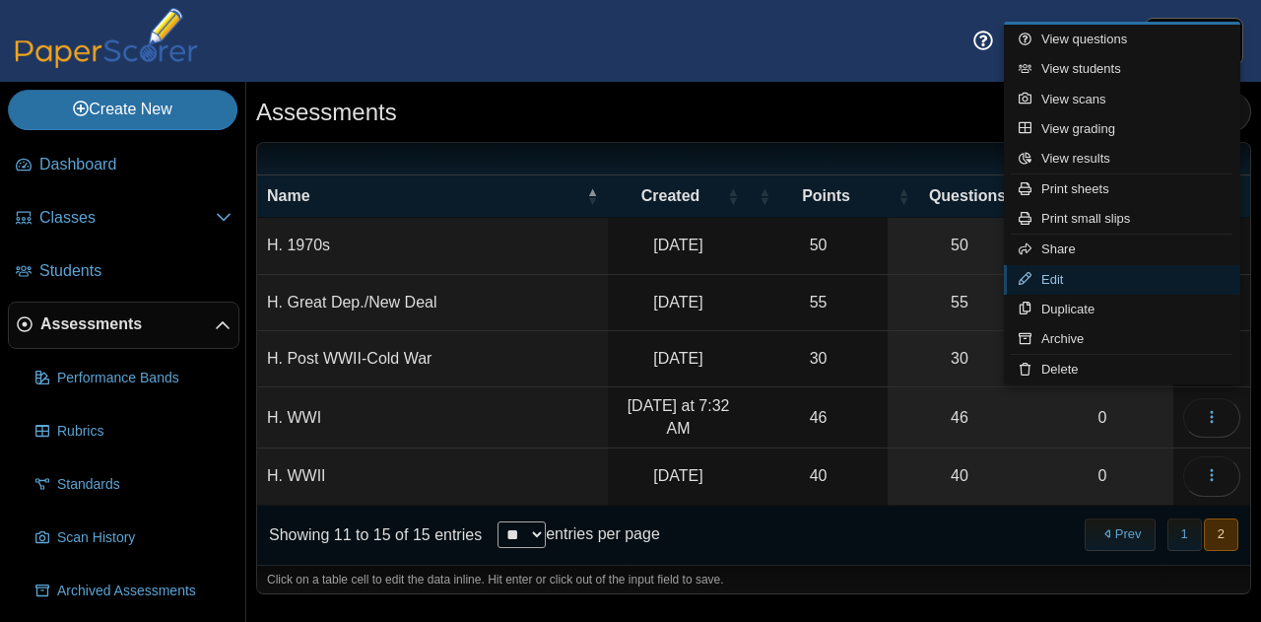
click at [1106, 266] on link "Edit" at bounding box center [1122, 280] width 236 height 30
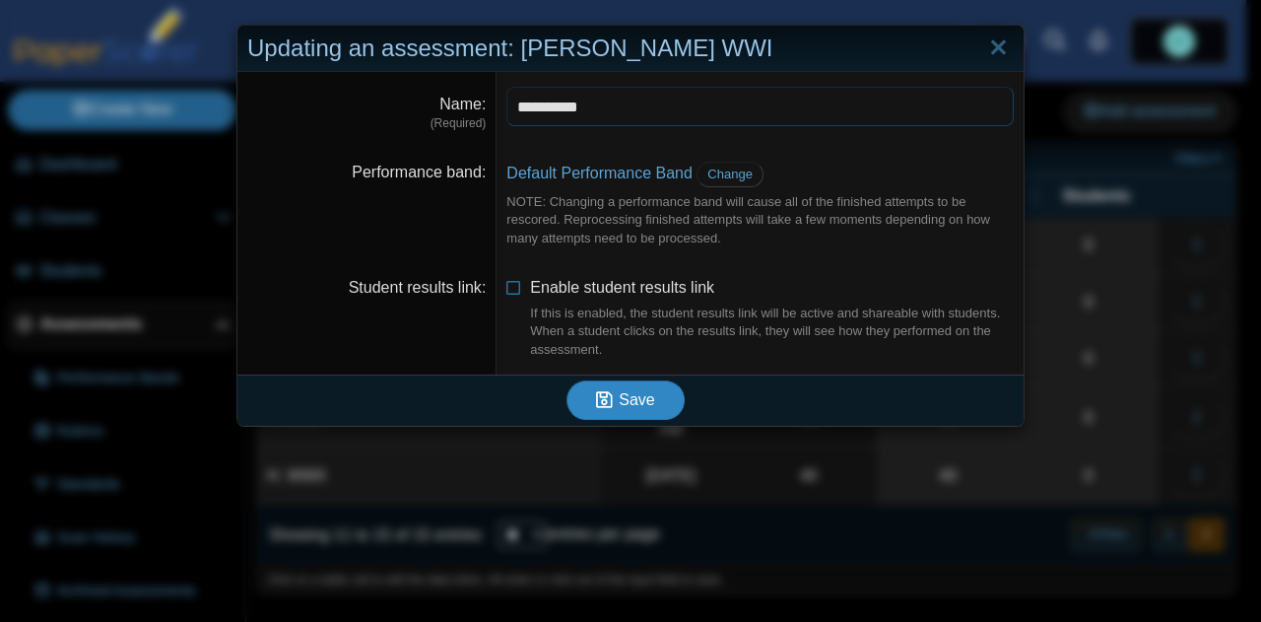
type input "**********"
click at [652, 394] on button "Save" at bounding box center [626, 399] width 118 height 39
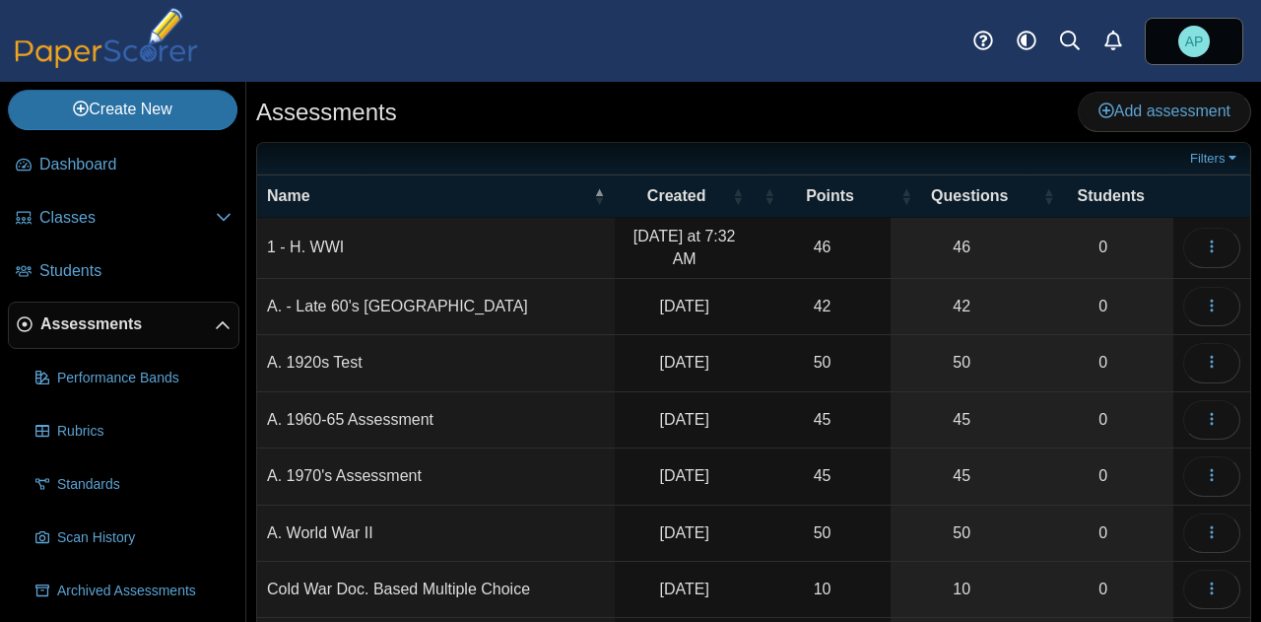
scroll to position [262, 0]
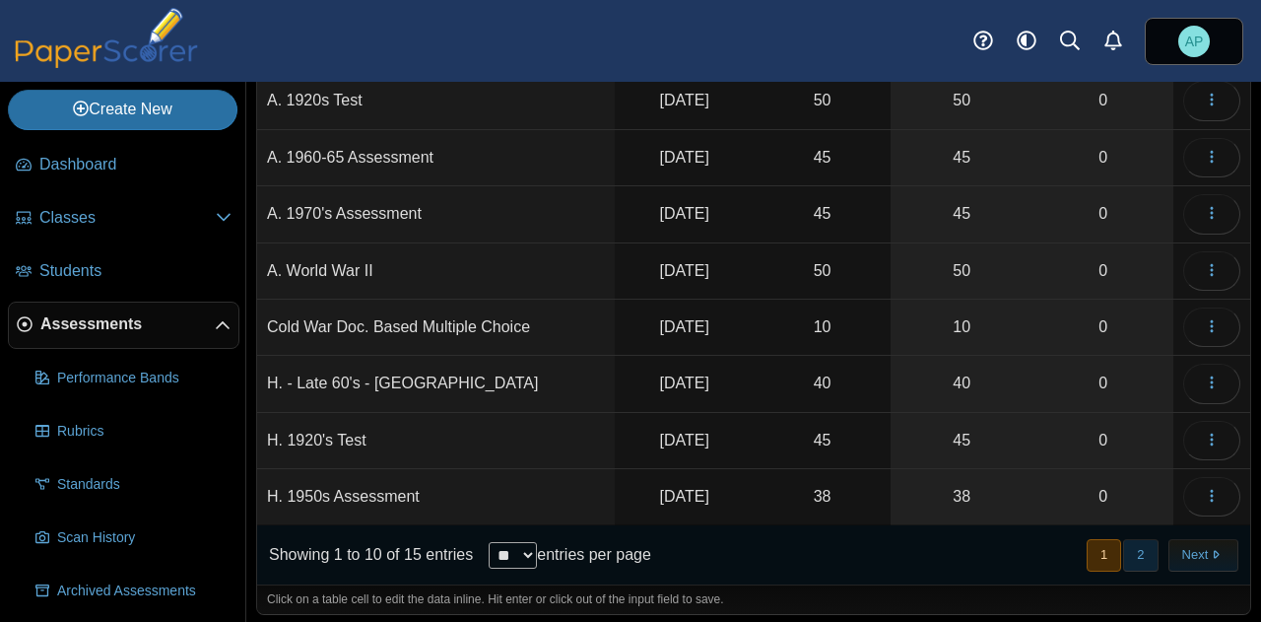
click at [1128, 549] on button "2" at bounding box center [1140, 555] width 34 height 33
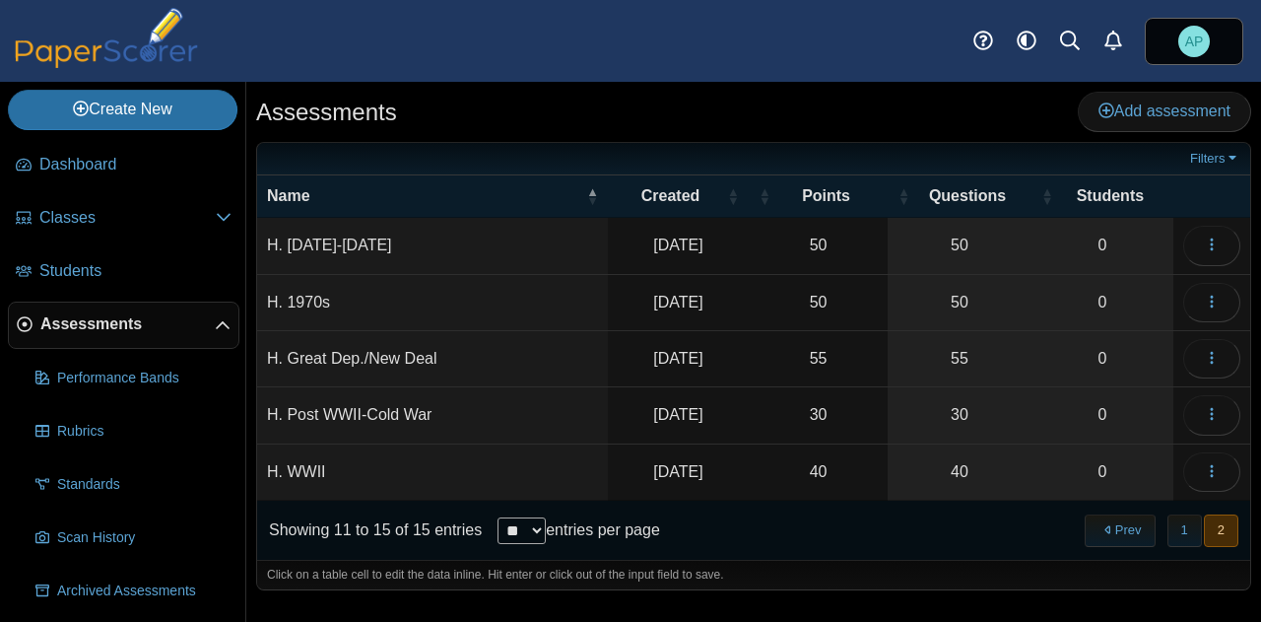
scroll to position [0, 0]
click at [1102, 533] on button "Prev" at bounding box center [1120, 530] width 70 height 33
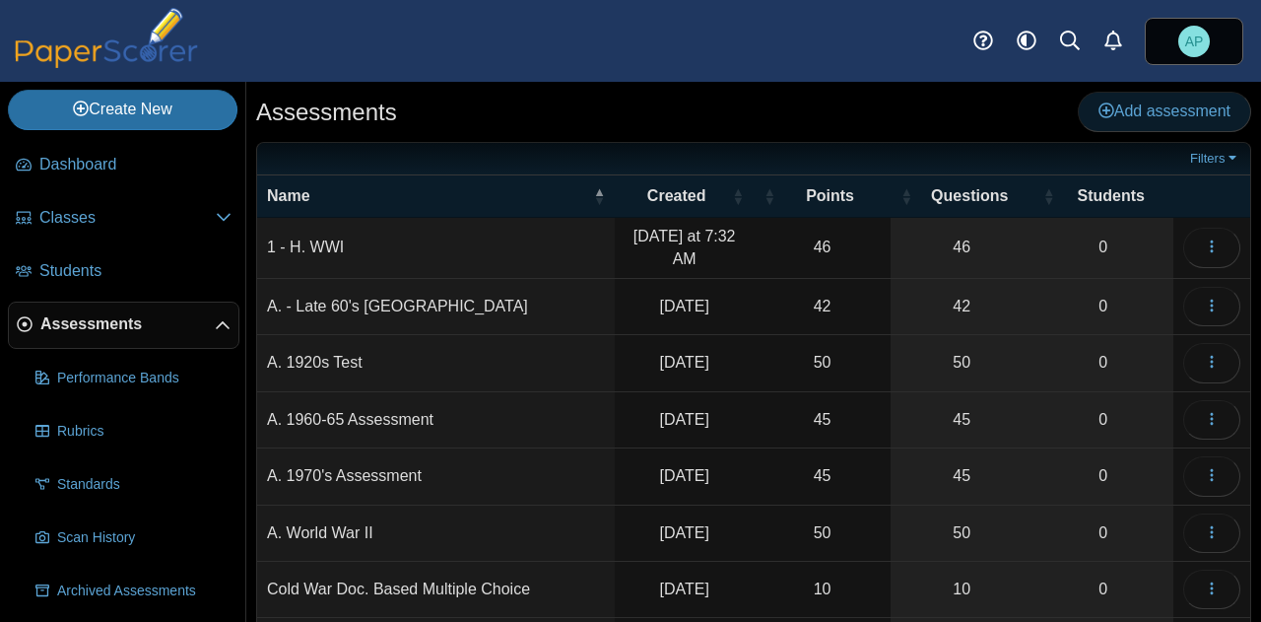
click at [1170, 111] on span "Add assessment" at bounding box center [1165, 110] width 132 height 17
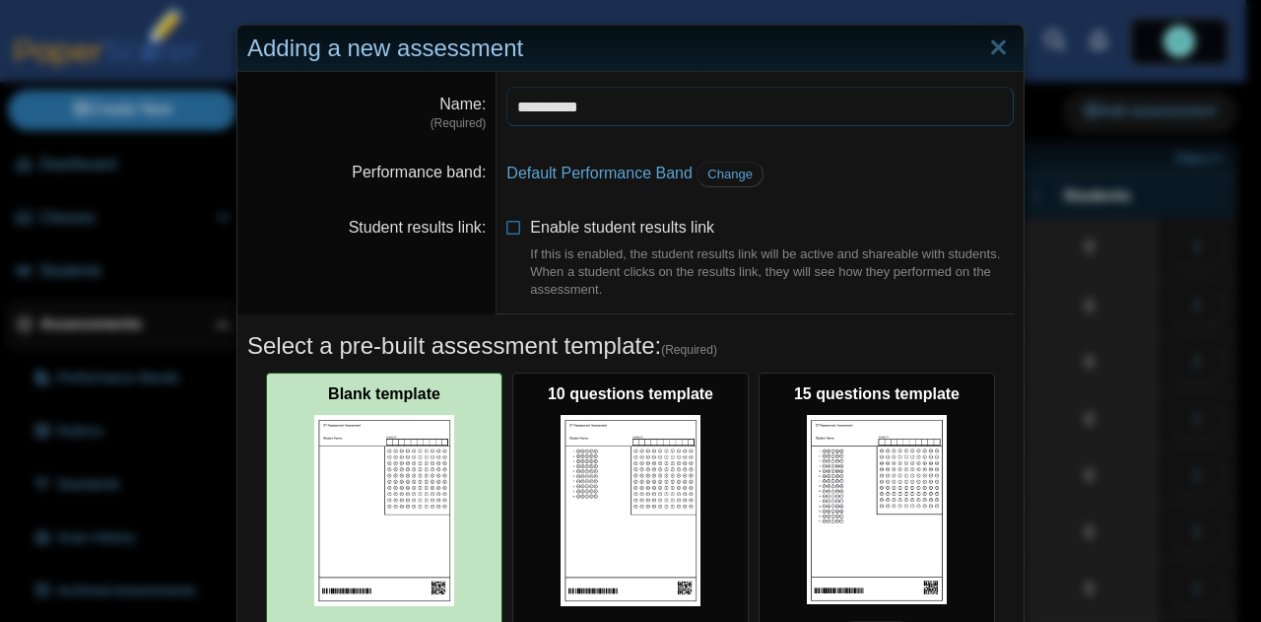
type input "**********"
click at [393, 445] on img at bounding box center [384, 510] width 140 height 190
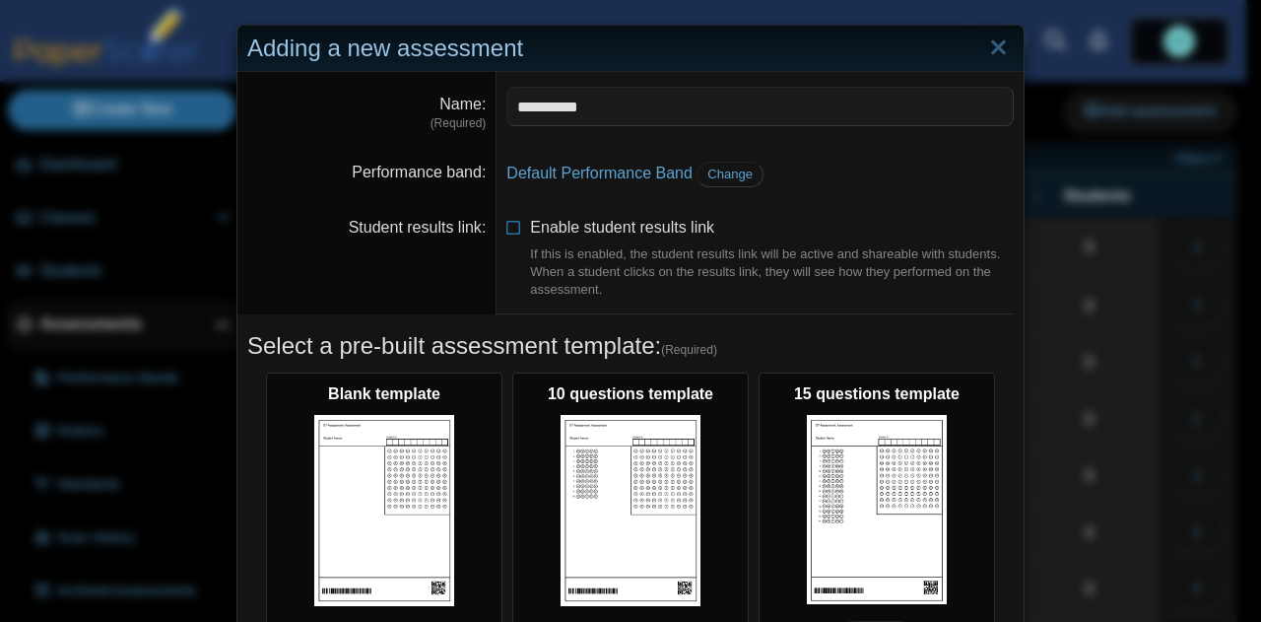
scroll to position [434, 0]
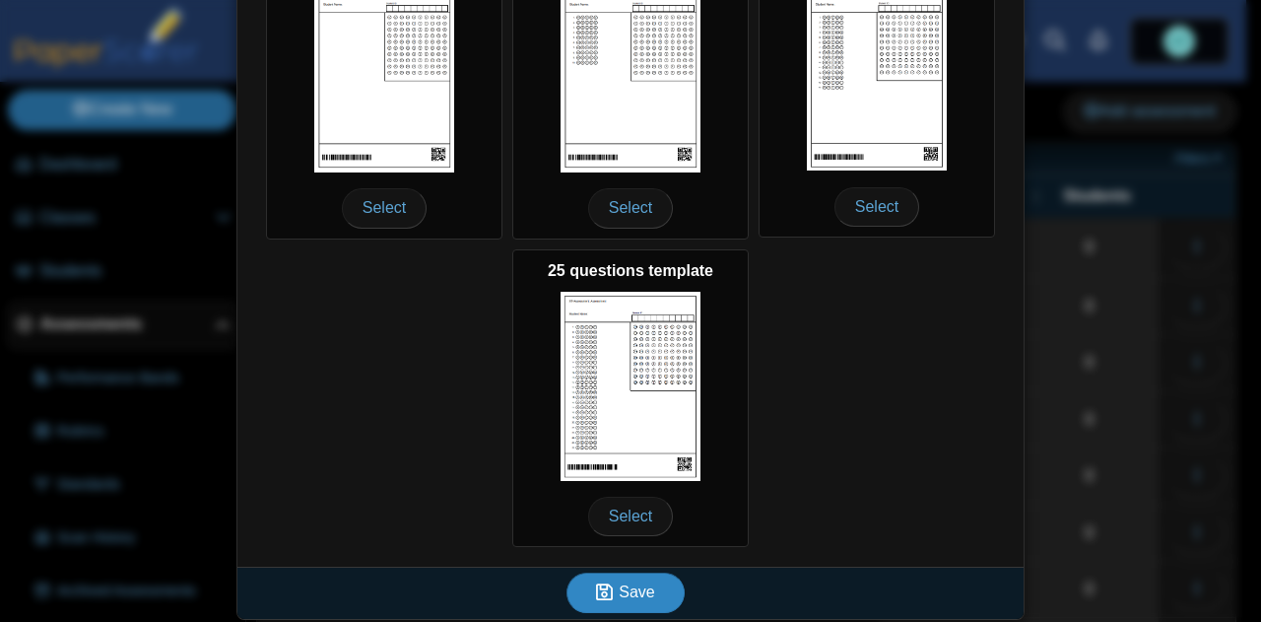
click at [641, 590] on span "Save" at bounding box center [636, 591] width 35 height 17
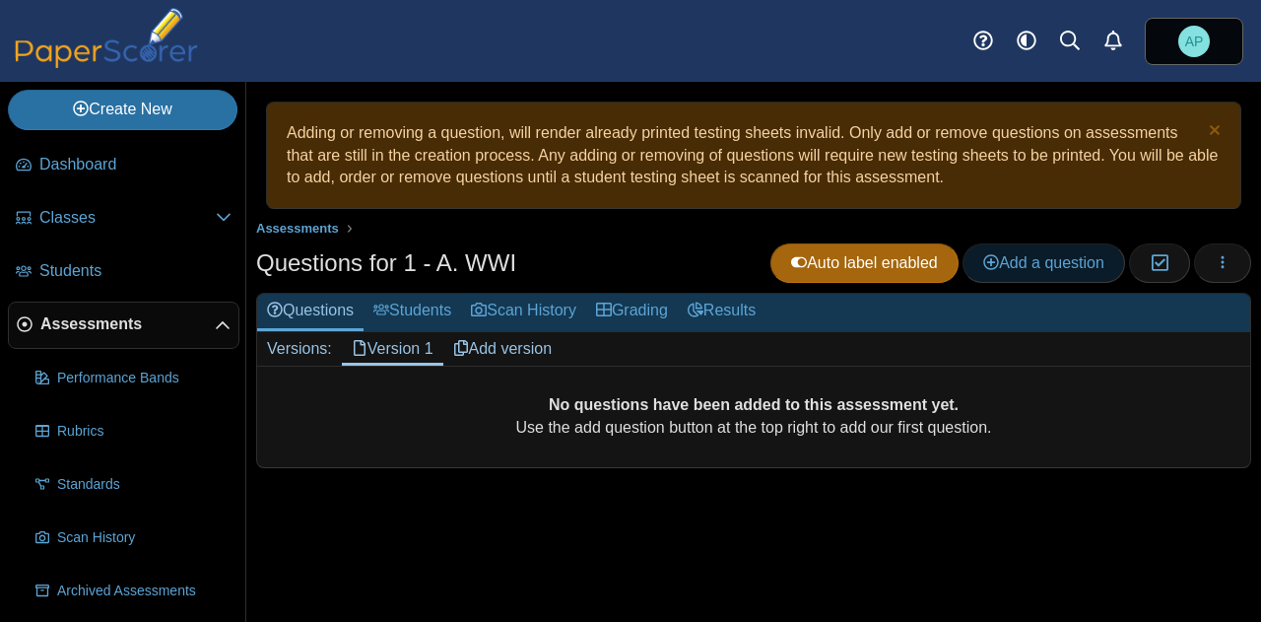
click at [1060, 254] on span "Add a question" at bounding box center [1043, 262] width 121 height 17
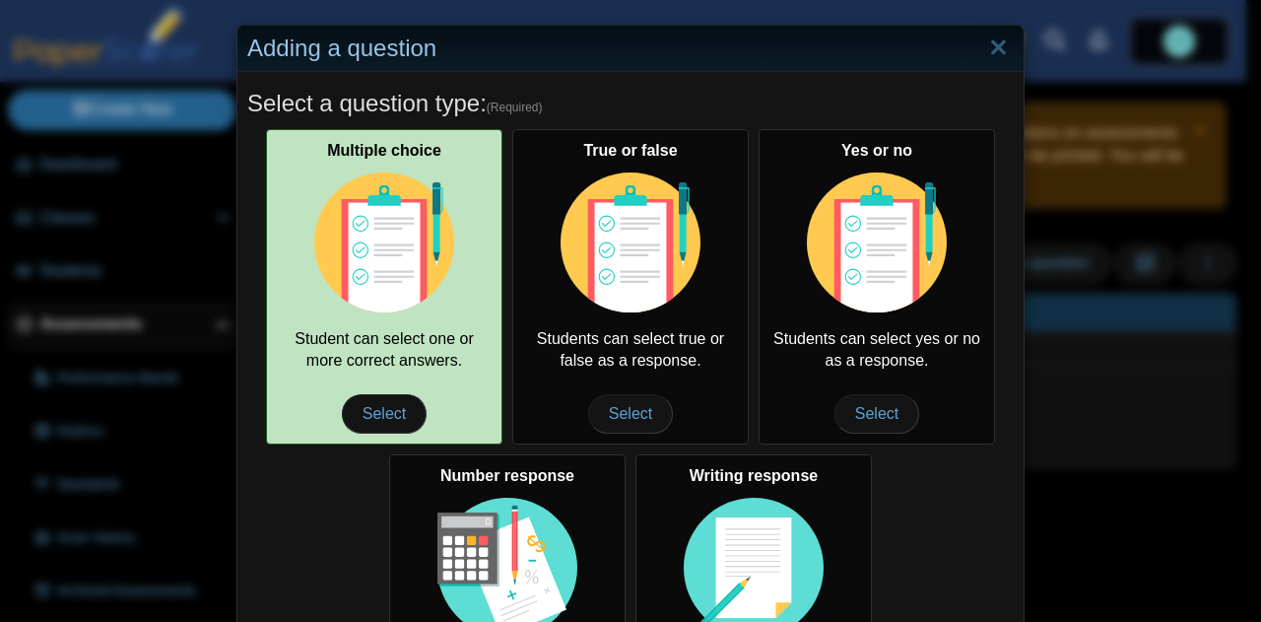
scroll to position [357, 0]
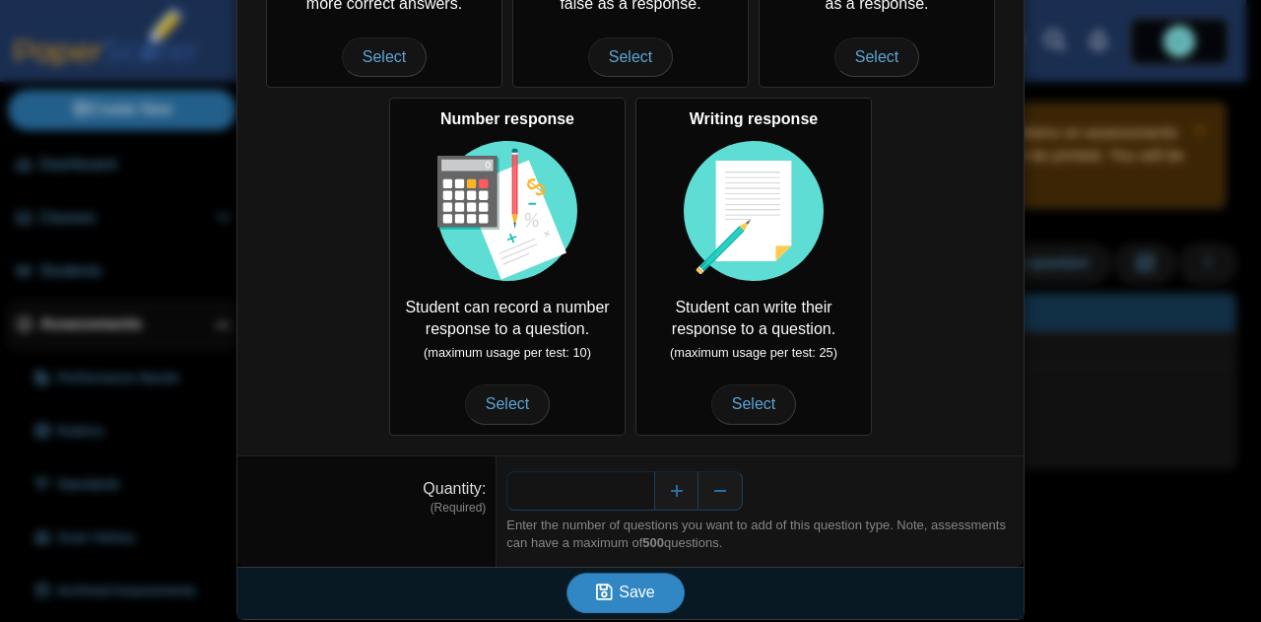
type input "**"
click at [629, 592] on span "Save" at bounding box center [636, 591] width 35 height 17
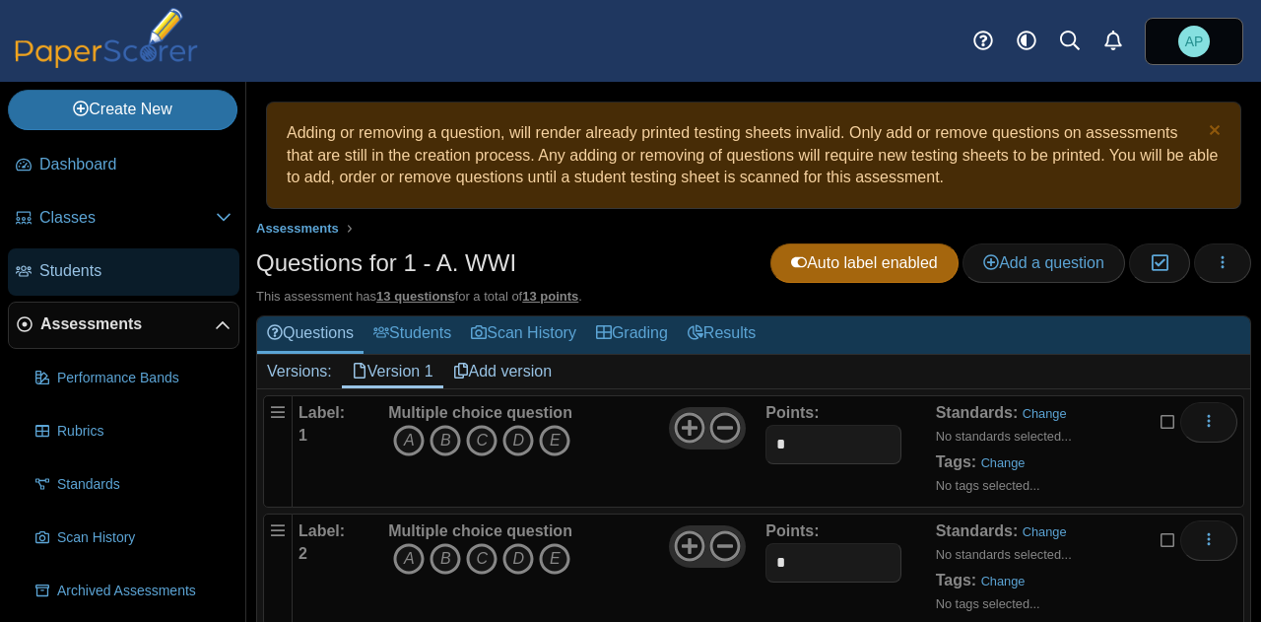
click at [128, 262] on span "Students" at bounding box center [135, 271] width 192 height 22
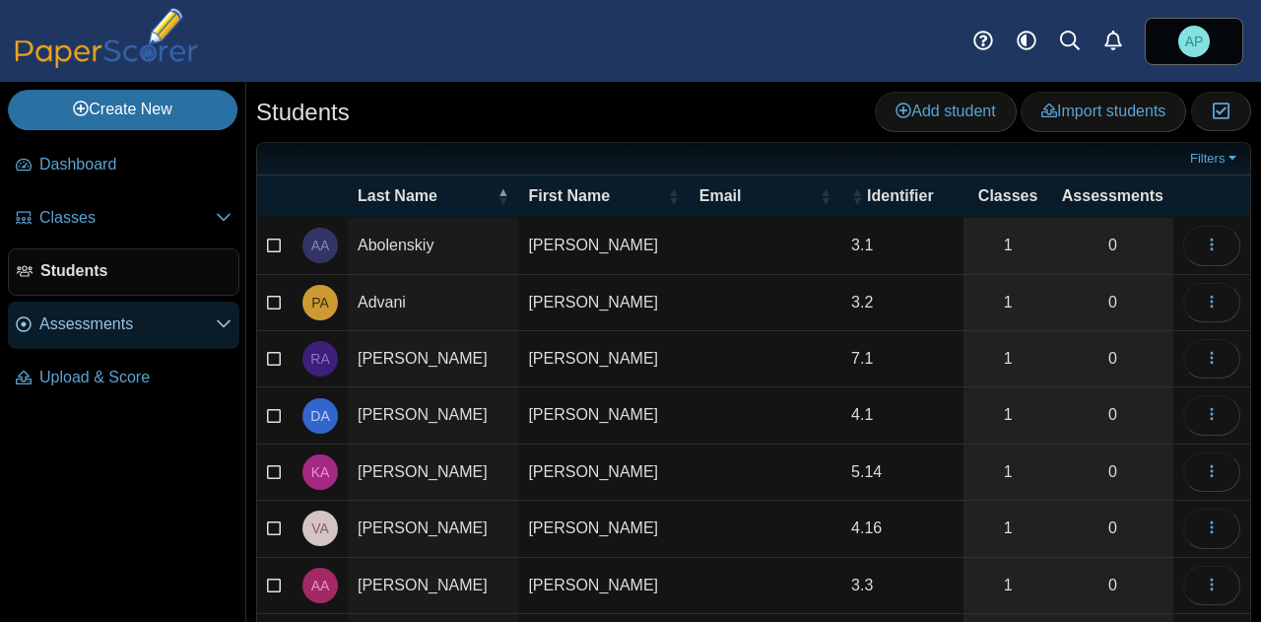
click at [129, 326] on span "Assessments" at bounding box center [127, 324] width 176 height 22
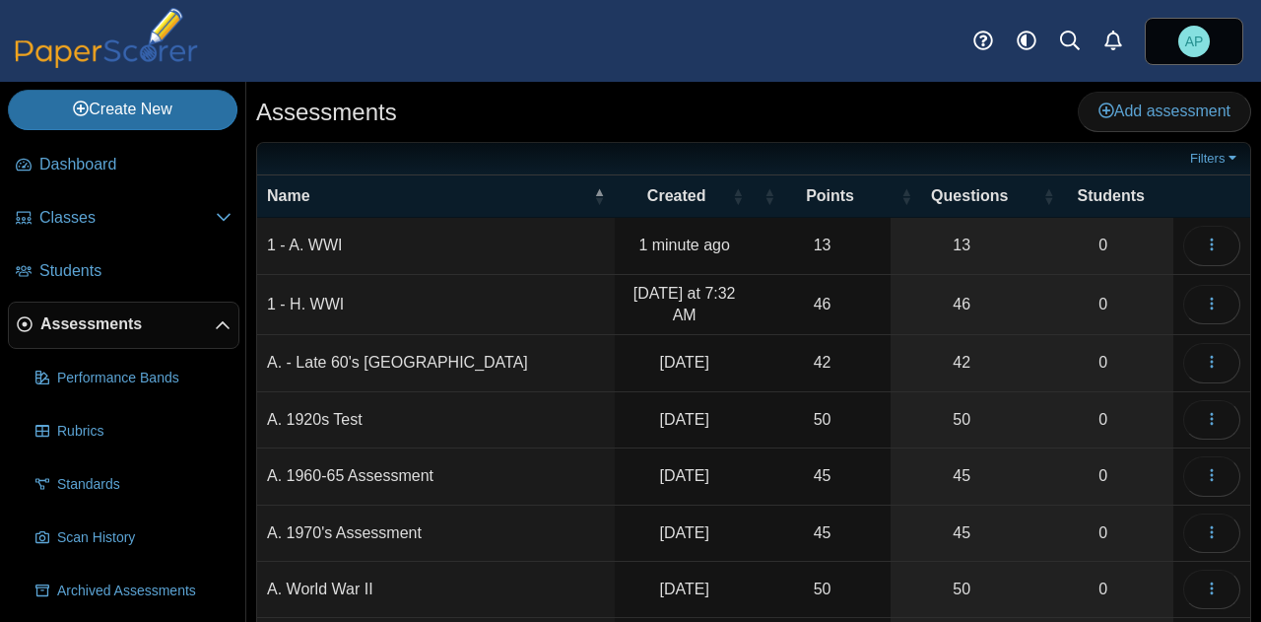
click at [370, 250] on td "1 - A. WWI" at bounding box center [436, 246] width 358 height 56
click at [1204, 239] on icon "button" at bounding box center [1212, 244] width 16 height 16
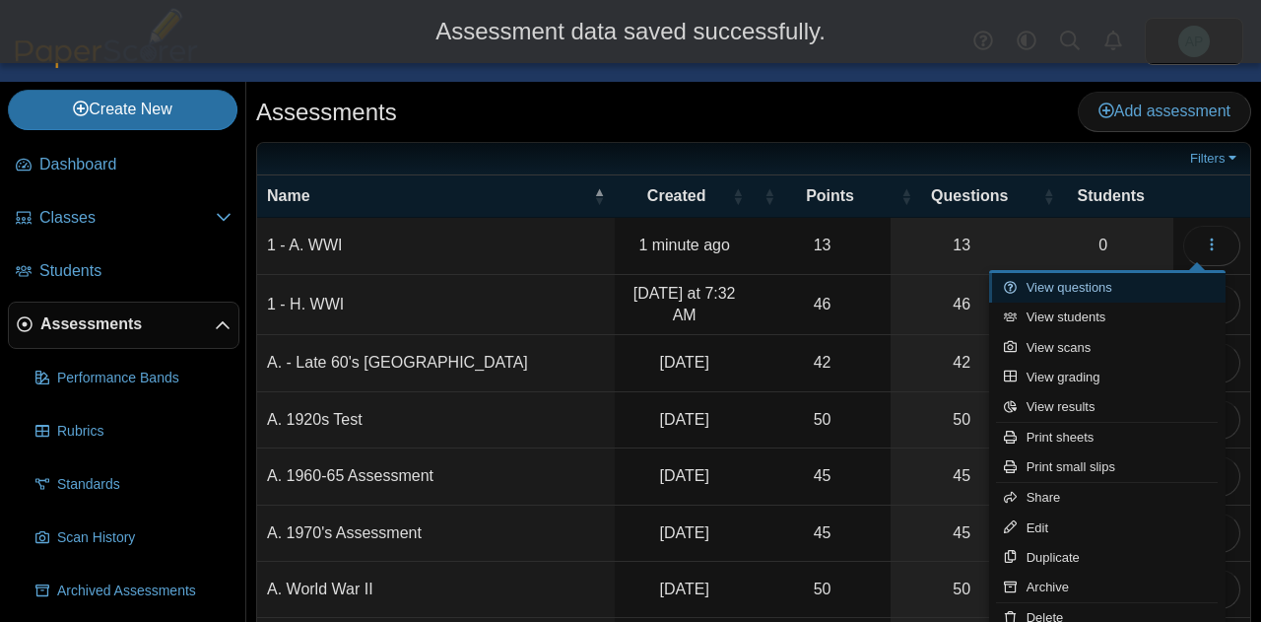
click at [1131, 299] on link "View questions" at bounding box center [1107, 288] width 236 height 30
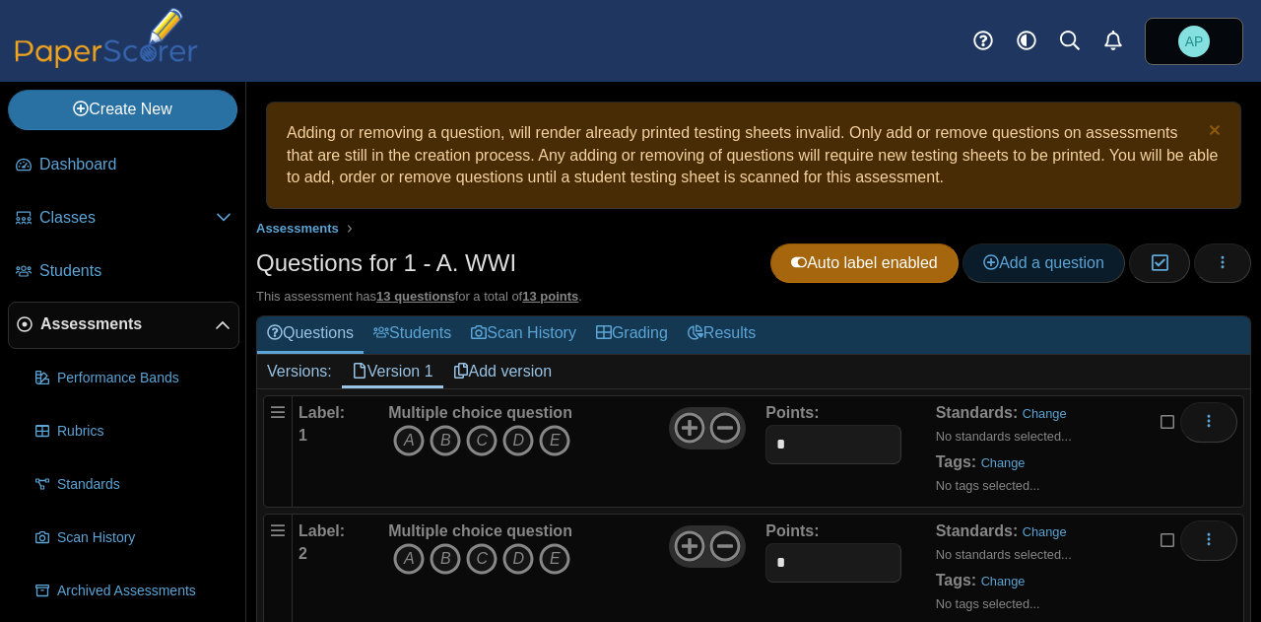
click at [1027, 265] on span "Add a question" at bounding box center [1043, 262] width 121 height 17
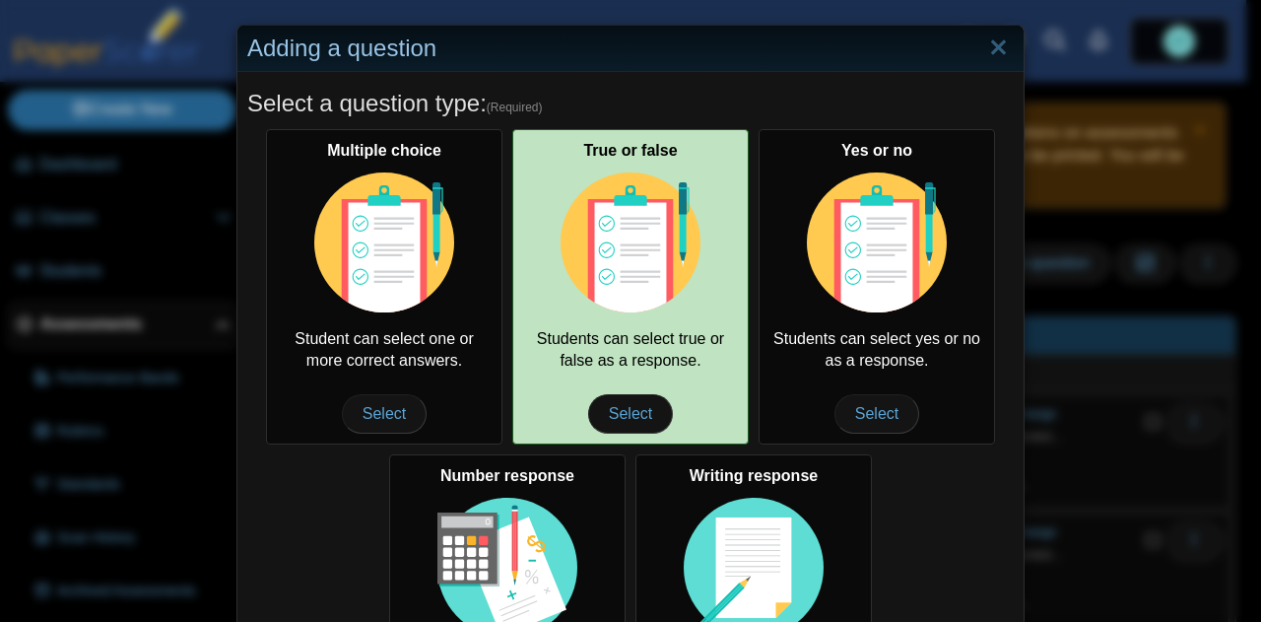
click at [668, 296] on img at bounding box center [631, 242] width 140 height 140
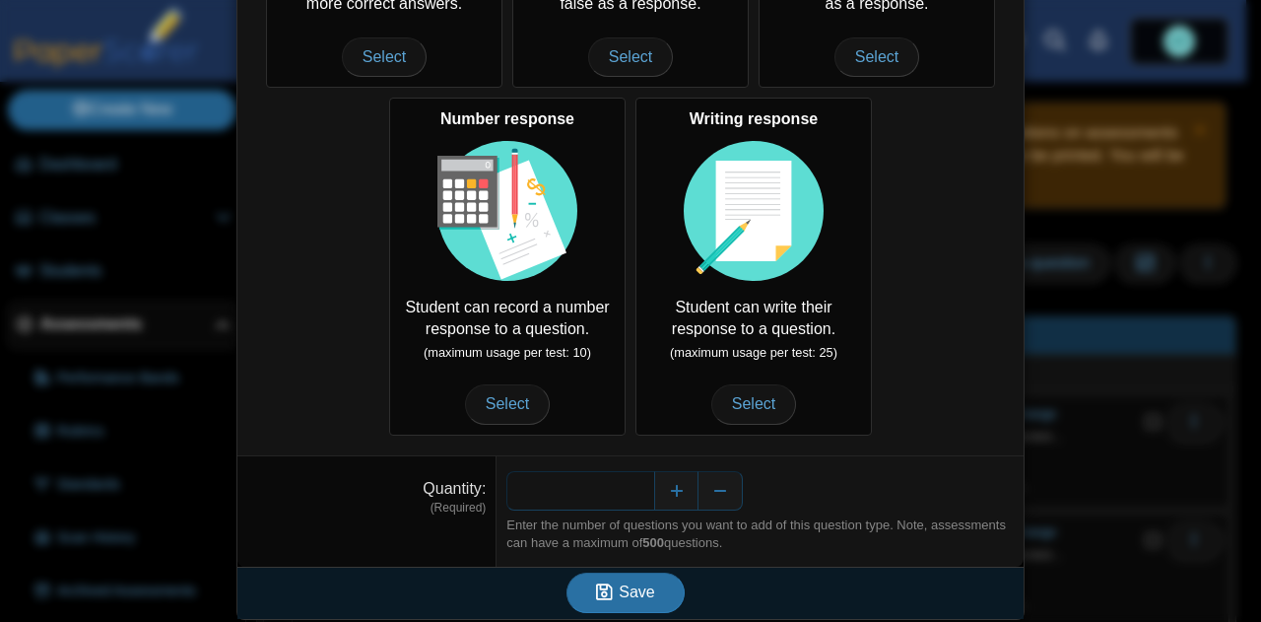
click at [632, 485] on input "*" at bounding box center [580, 490] width 148 height 39
type input "*"
click at [629, 588] on span "Save" at bounding box center [636, 591] width 35 height 17
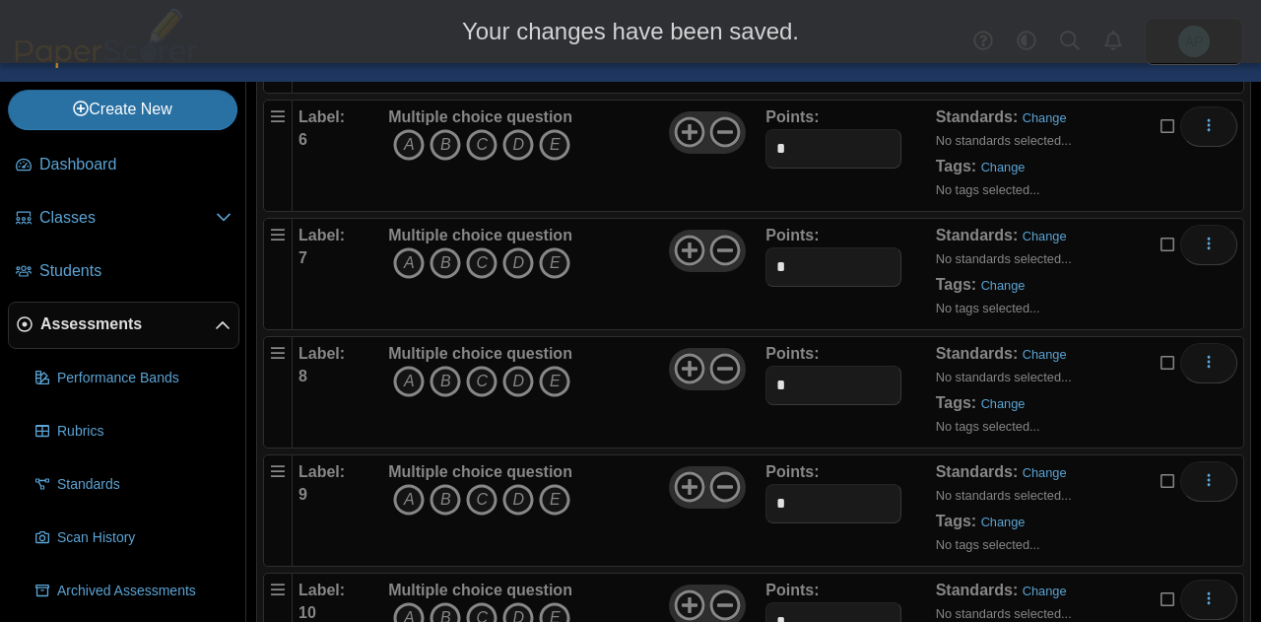
scroll to position [1338, 0]
